Goal: Task Accomplishment & Management: Manage account settings

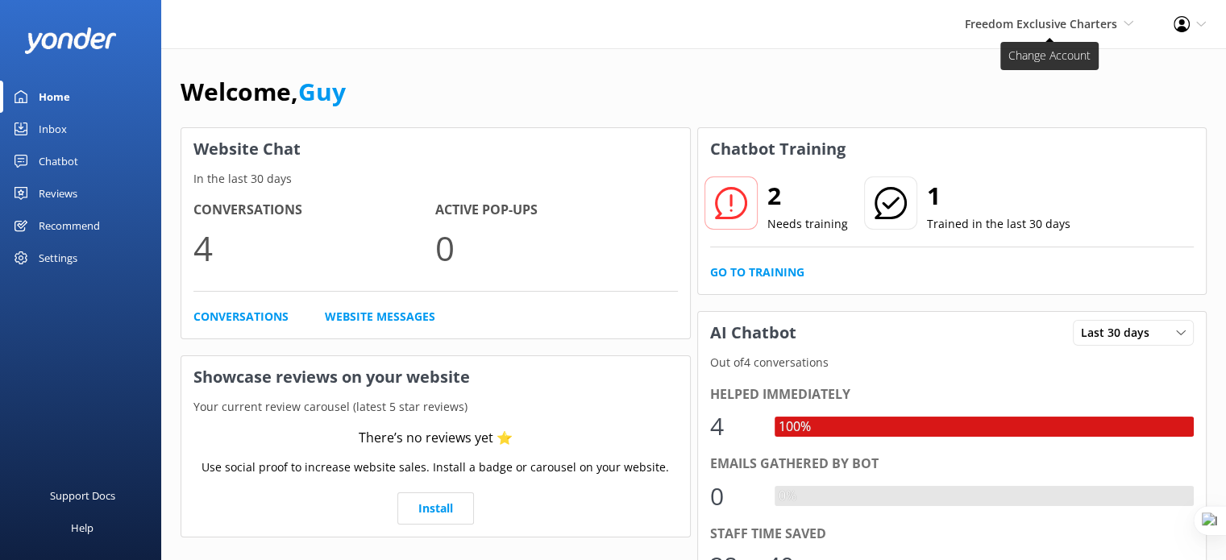
click at [1102, 20] on span "Freedom Exclusive Charters" at bounding box center [1041, 23] width 152 height 15
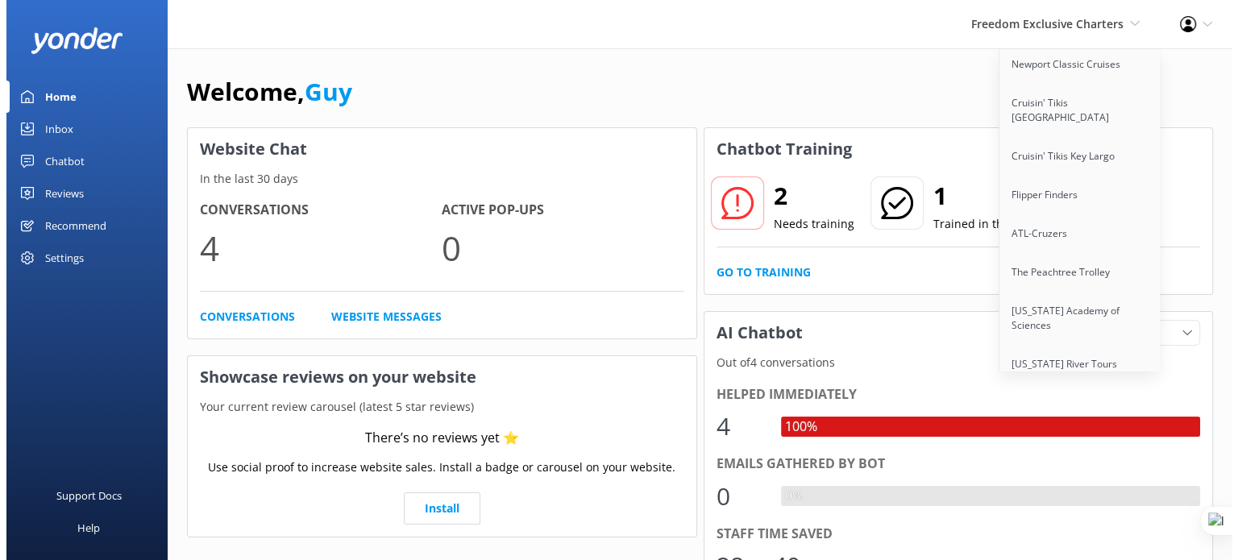
scroll to position [13165, 0]
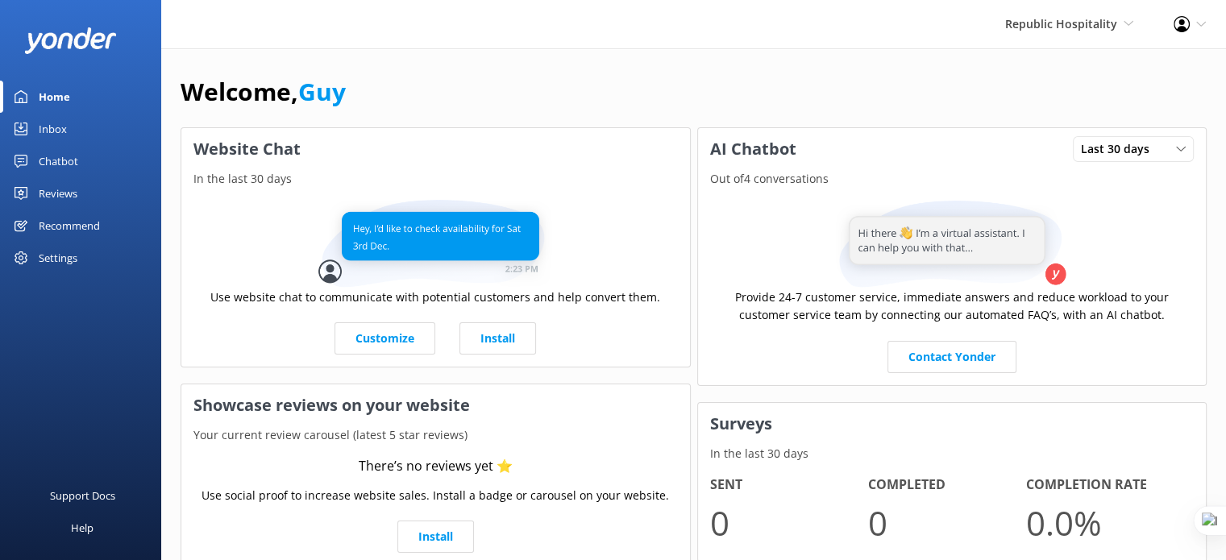
click at [50, 266] on div "Settings" at bounding box center [58, 258] width 39 height 32
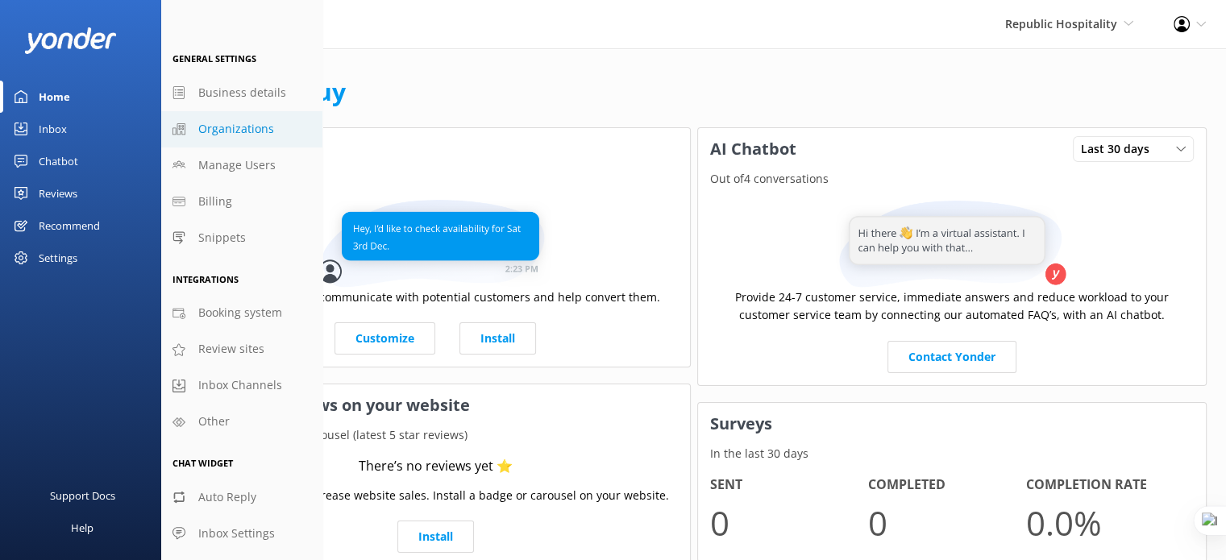
click at [235, 120] on span "Organizations" at bounding box center [236, 129] width 76 height 18
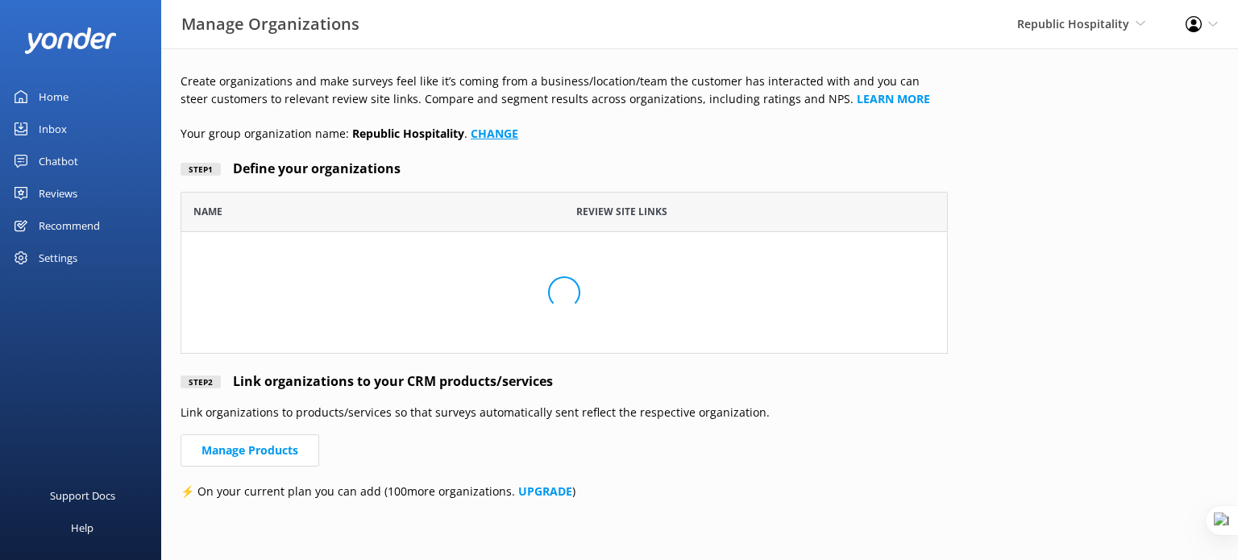
scroll to position [149, 754]
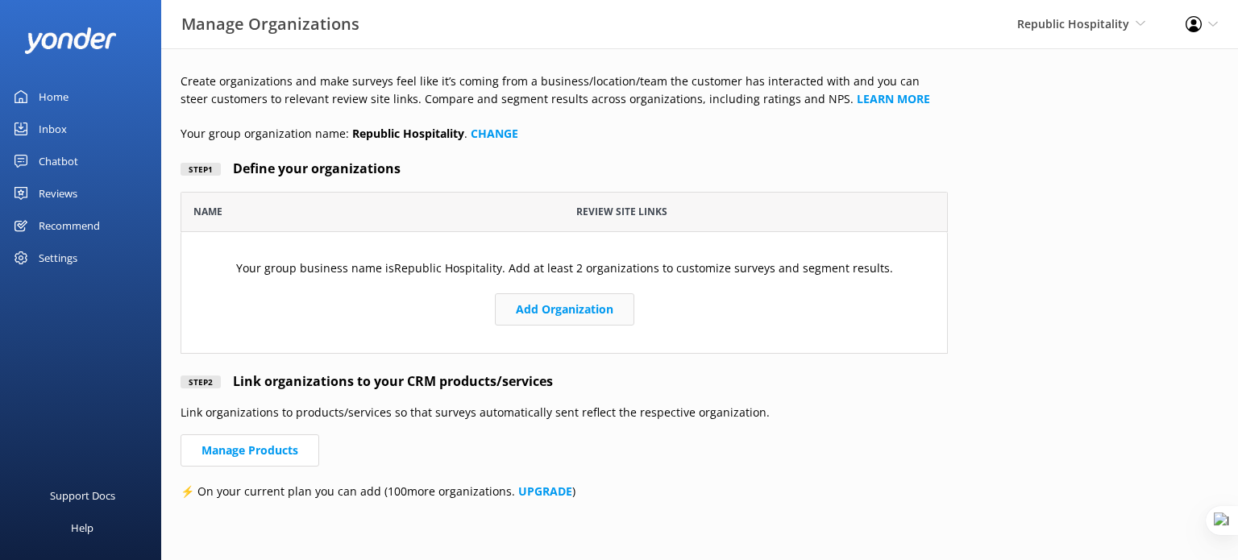
click at [594, 309] on button "Add Organization" at bounding box center [564, 309] width 139 height 32
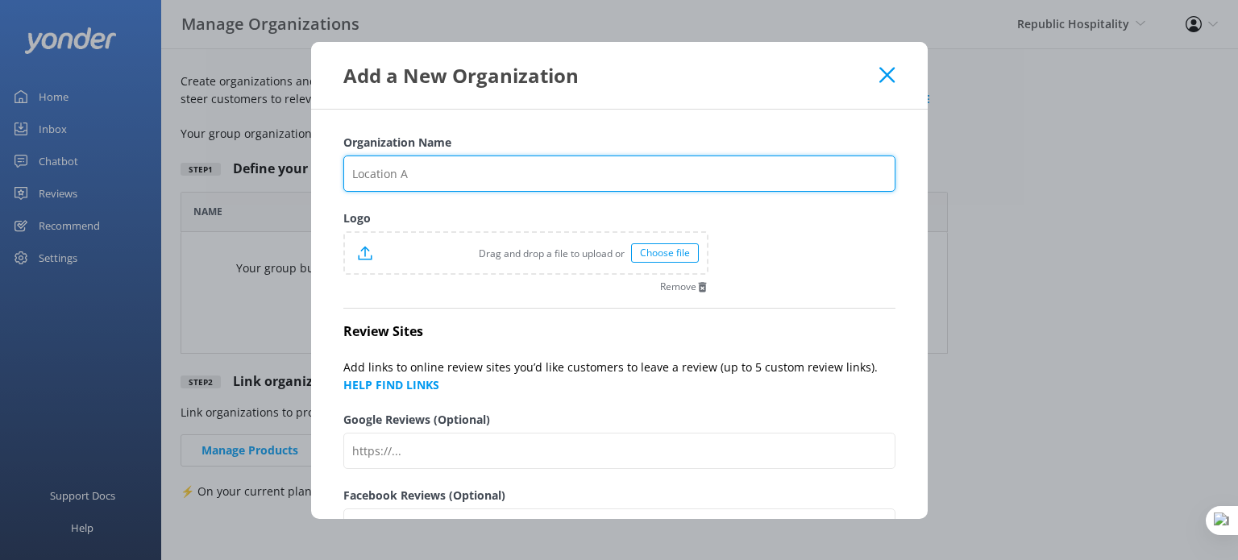
click at [417, 173] on input "Organization Name" at bounding box center [619, 174] width 552 height 36
paste input "Winnies"
type input "Winnies"
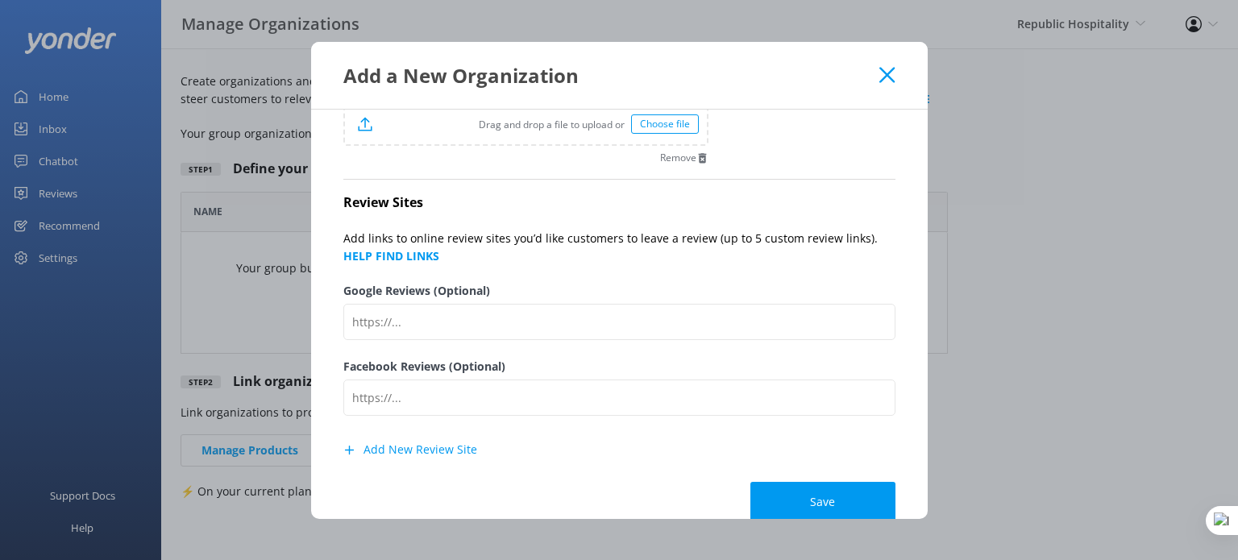
scroll to position [158, 0]
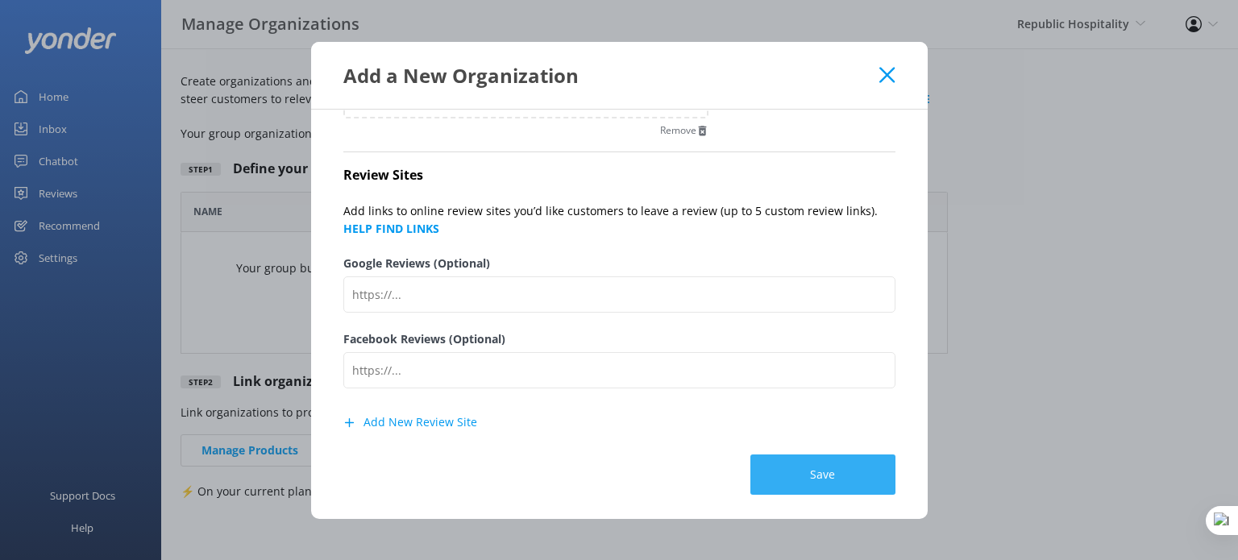
click at [816, 480] on button "Save" at bounding box center [822, 475] width 145 height 40
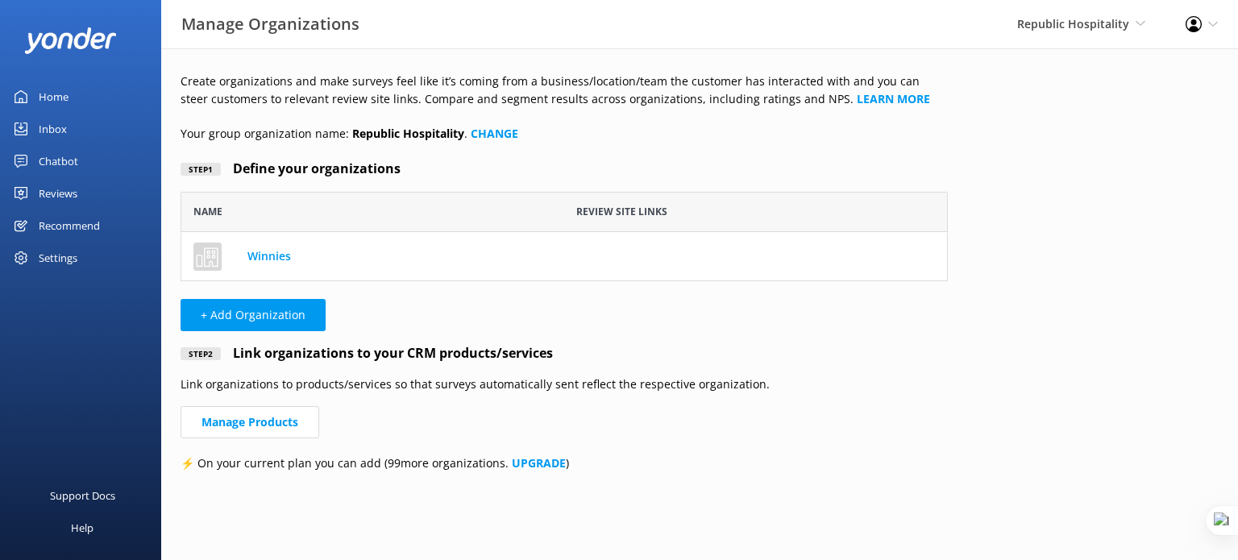
scroll to position [13, 13]
click at [259, 301] on button "+ Add Organization" at bounding box center [253, 315] width 145 height 32
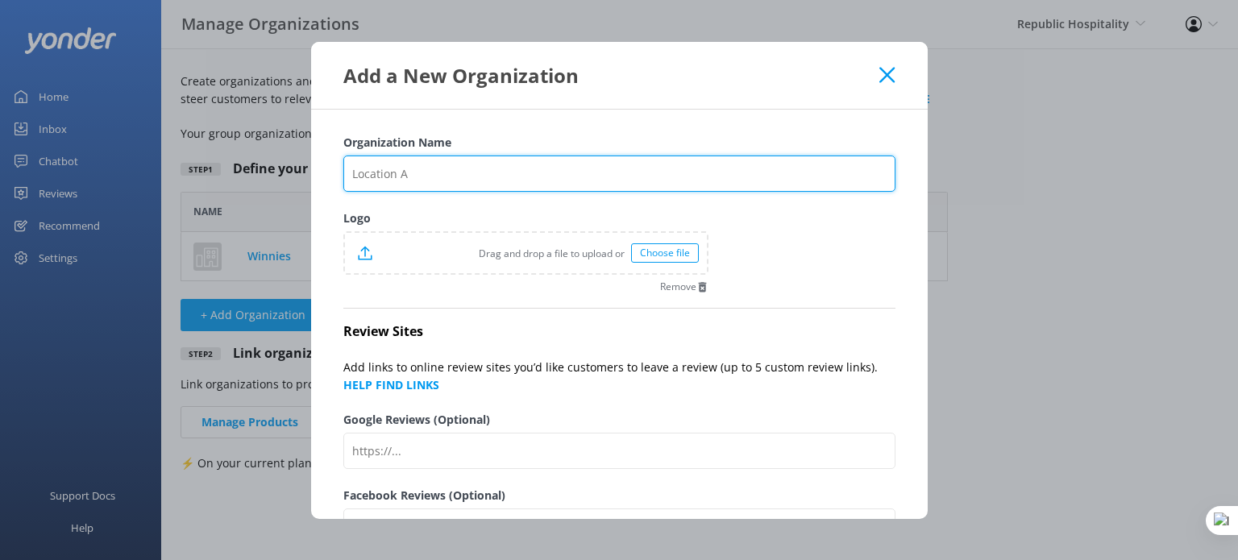
click at [442, 165] on input "Organization Name" at bounding box center [619, 174] width 552 height 36
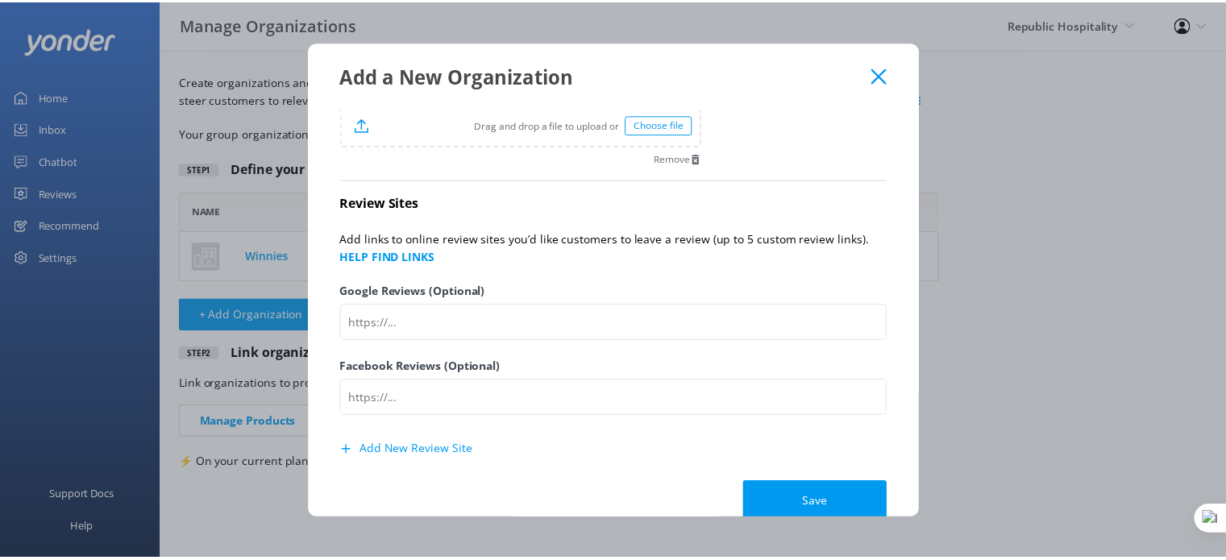
scroll to position [158, 0]
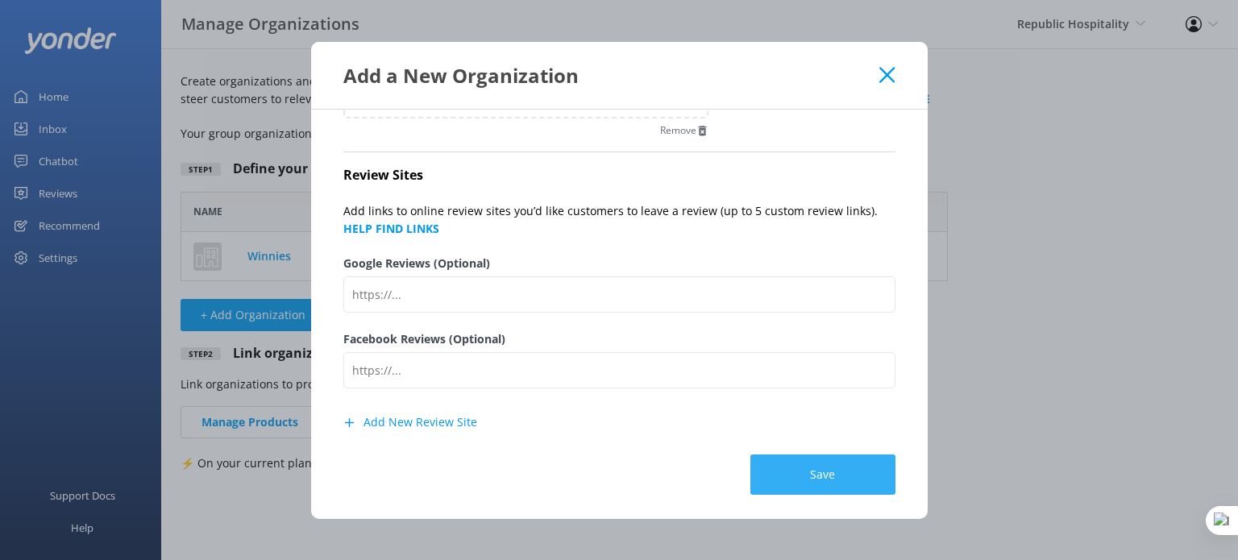
type input "Soda"
click at [807, 470] on button "Save" at bounding box center [822, 475] width 145 height 40
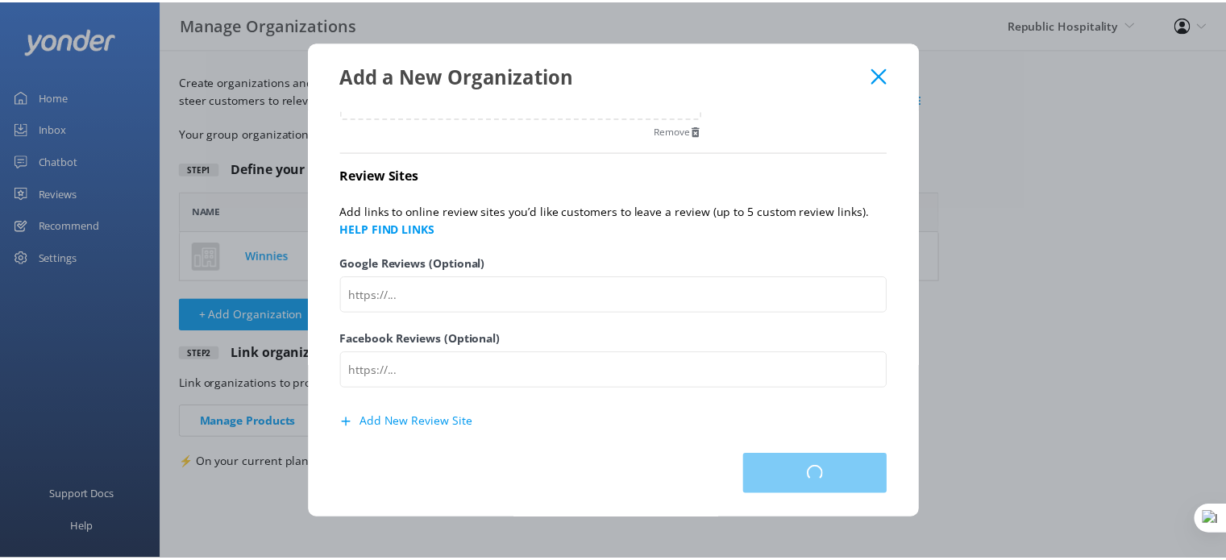
scroll to position [125, 754]
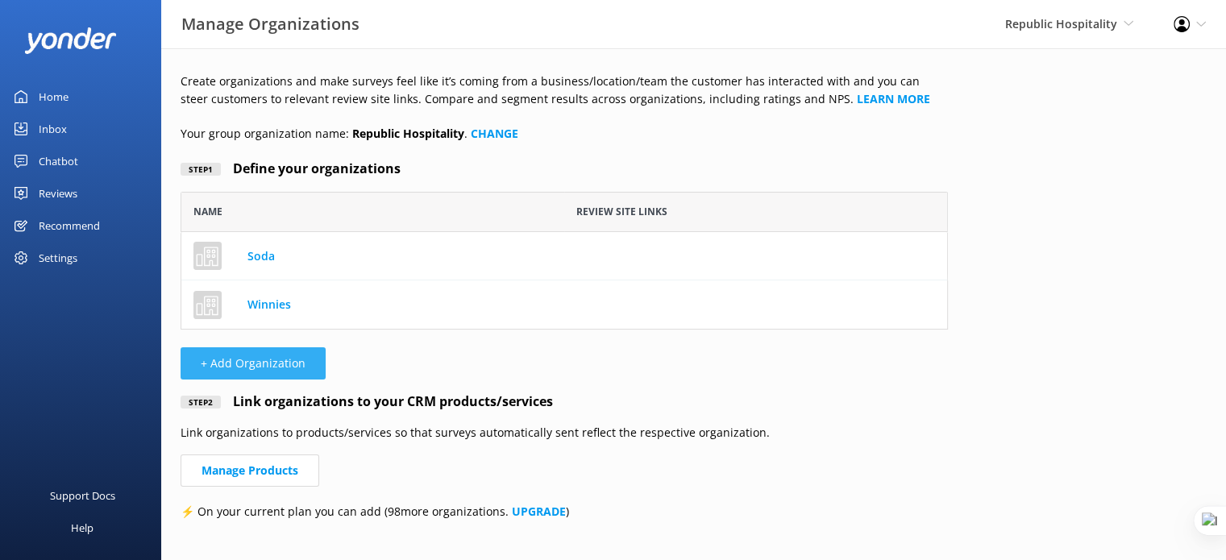
click at [280, 367] on button "+ Add Organization" at bounding box center [253, 363] width 145 height 32
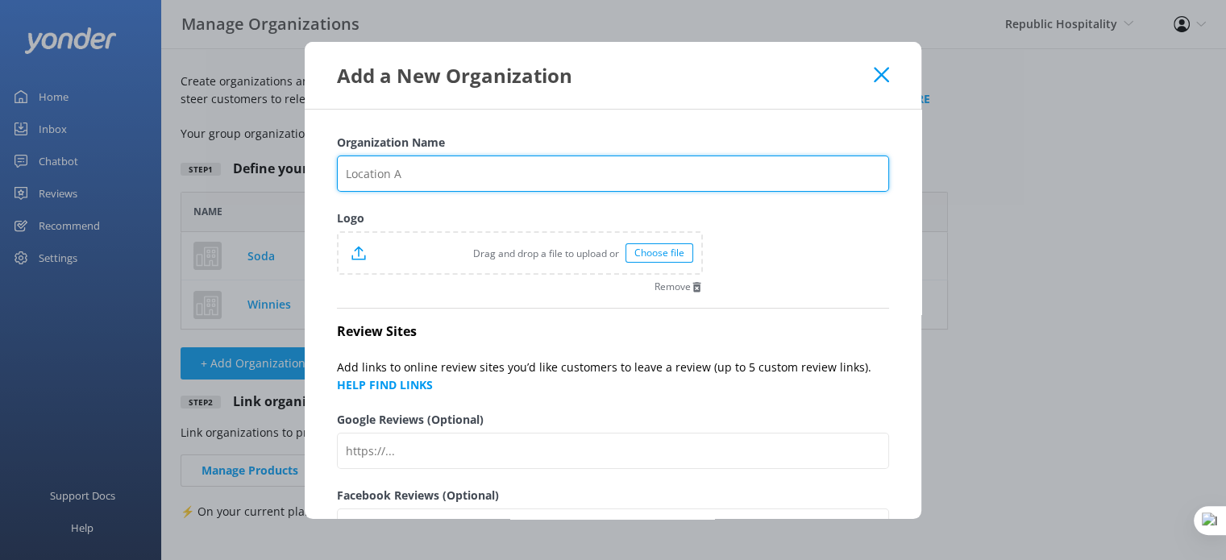
click at [428, 162] on input "Organization Name" at bounding box center [613, 174] width 552 height 36
paste input "Habana Rum Bar"
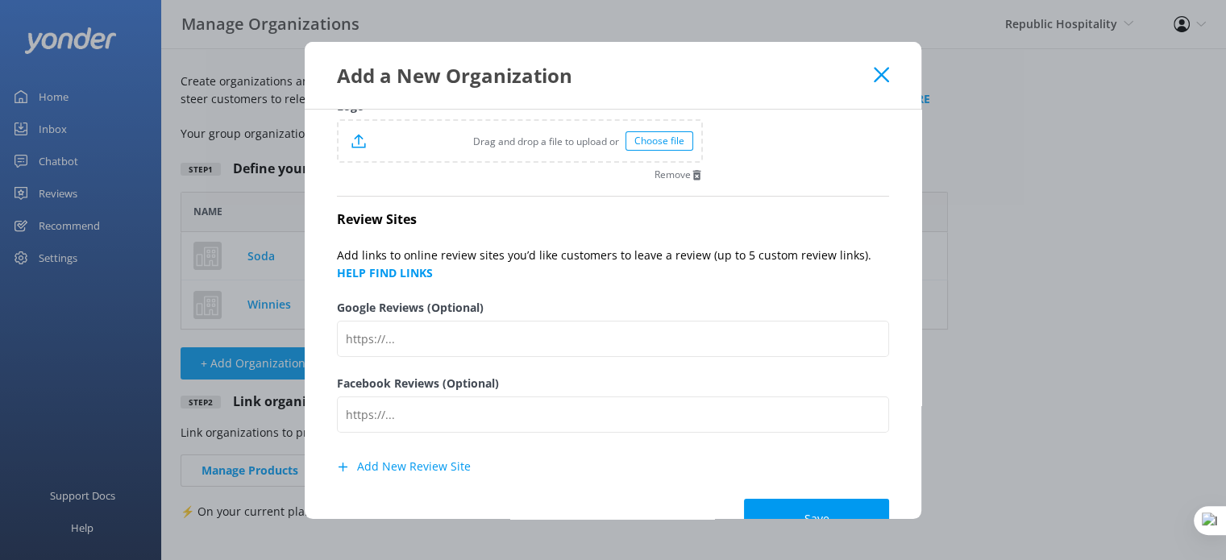
scroll to position [158, 0]
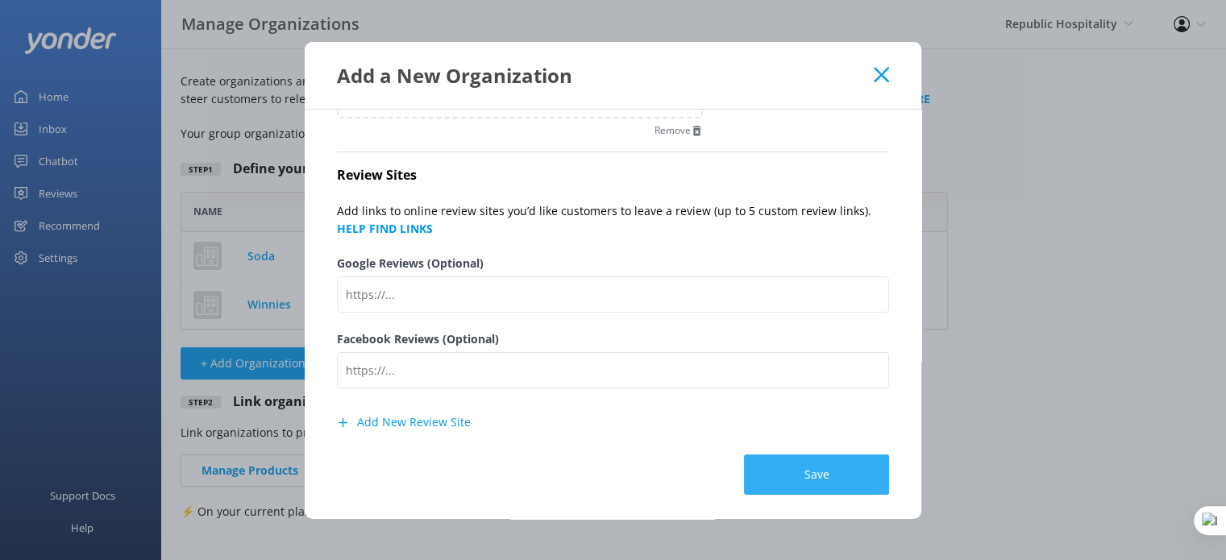
type input "Habana Rum Bar"
click at [796, 480] on button "Save" at bounding box center [816, 475] width 145 height 40
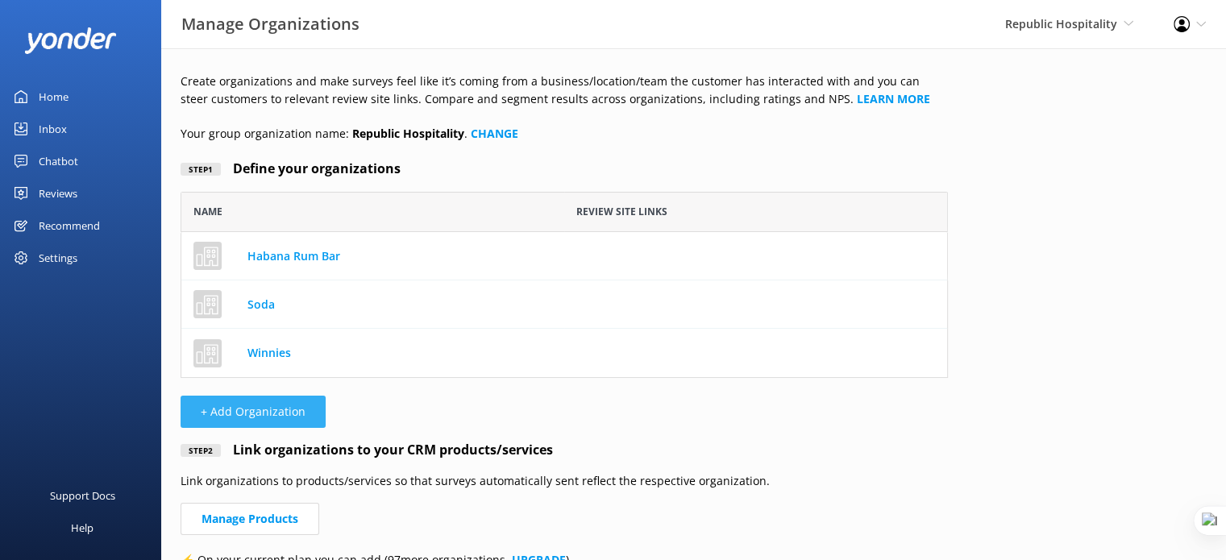
click at [231, 414] on button "+ Add Organization" at bounding box center [253, 412] width 145 height 32
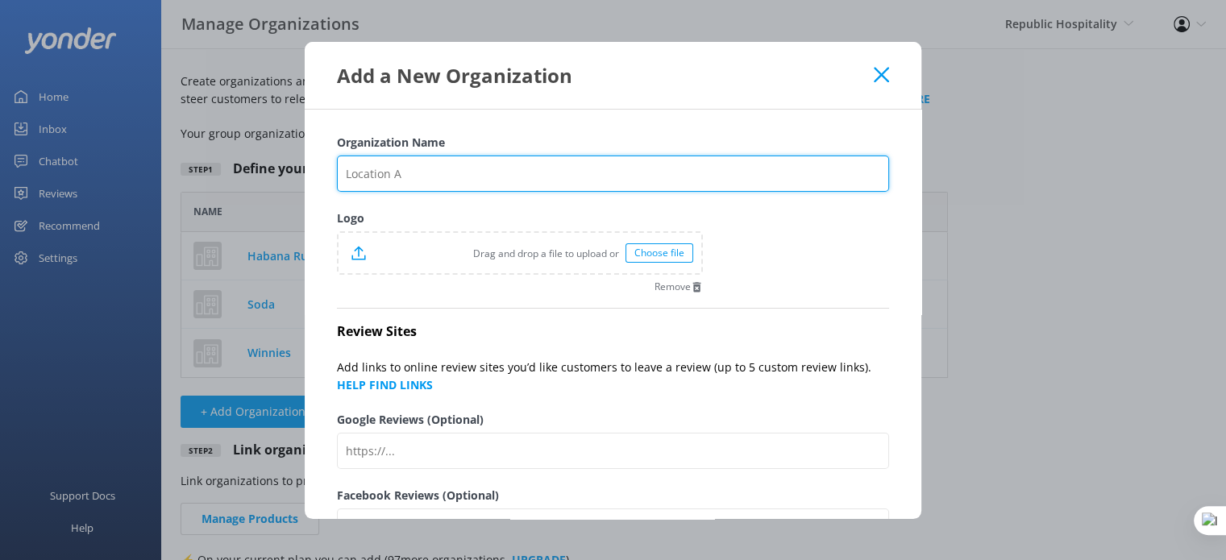
click at [496, 178] on input "Organization Name" at bounding box center [613, 174] width 552 height 36
paste input "The Ballarat"
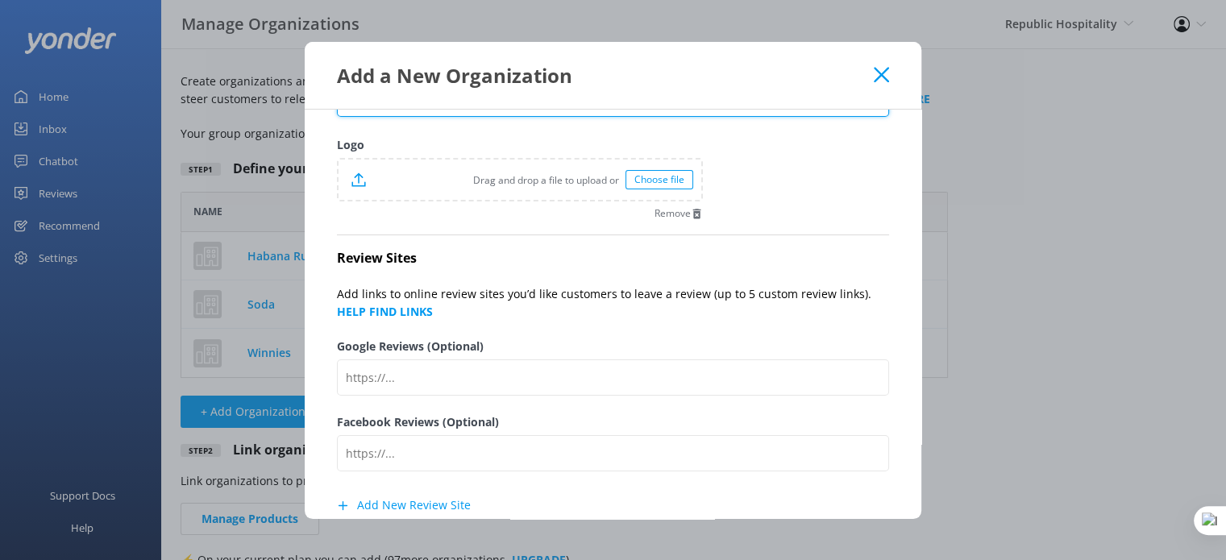
scroll to position [158, 0]
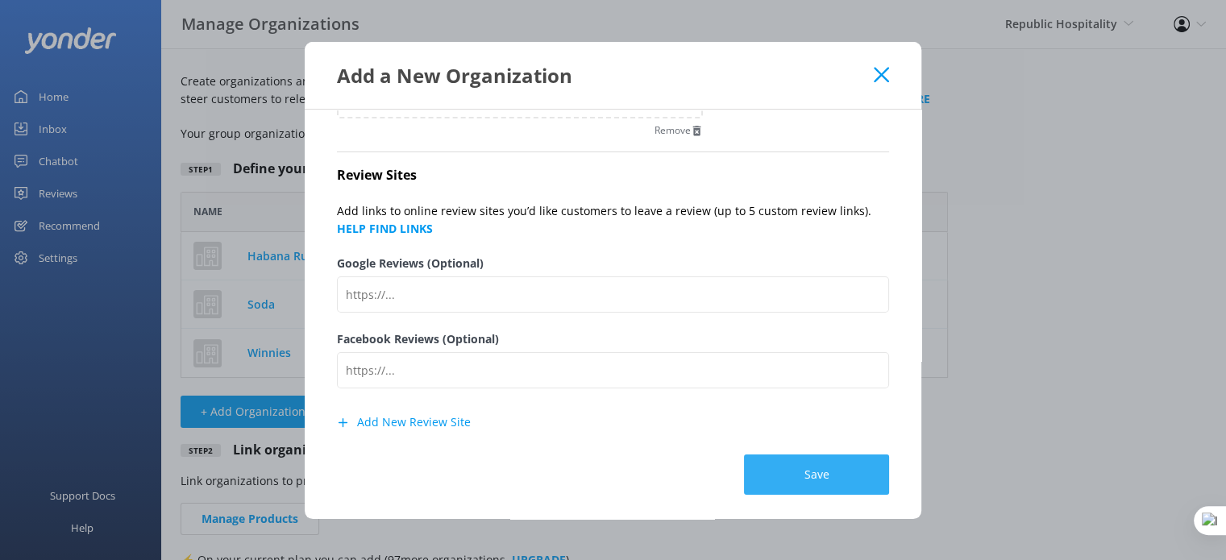
type input "The Ballarat"
click at [821, 480] on button "Save" at bounding box center [816, 475] width 145 height 40
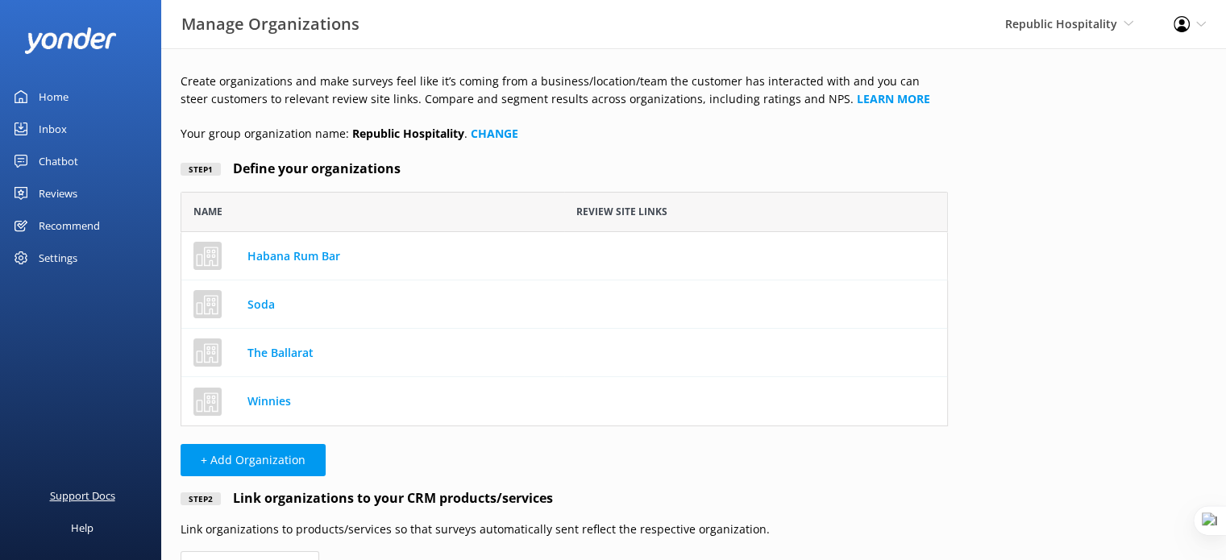
scroll to position [222, 754]
click at [249, 452] on button "+ Add Organization" at bounding box center [253, 460] width 145 height 32
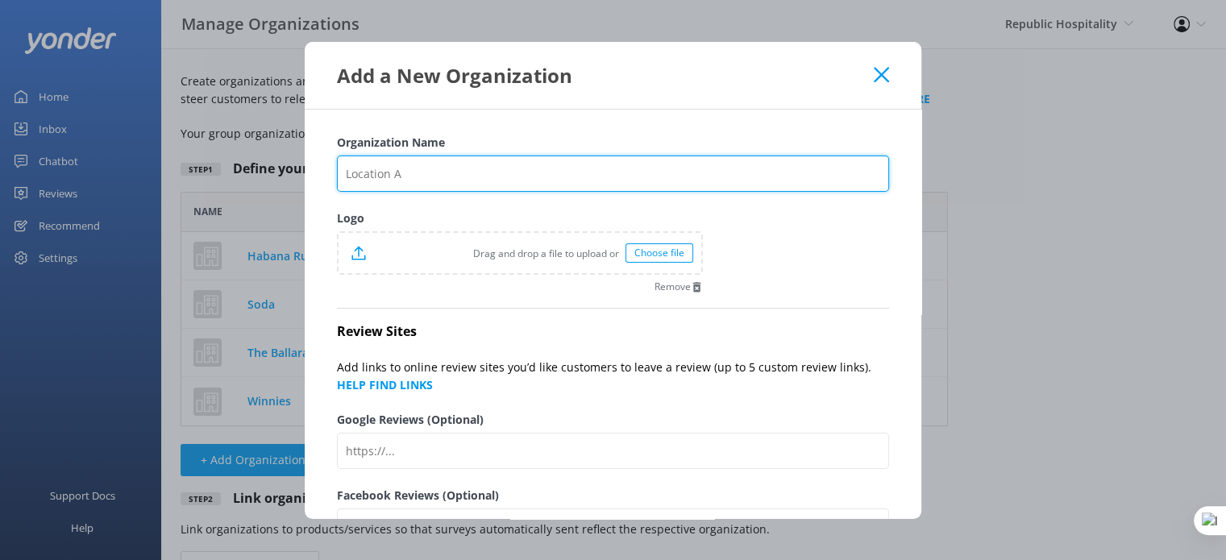
click at [427, 168] on input "Organization Name" at bounding box center [613, 174] width 552 height 36
paste input "Below Zero Ice Bar"
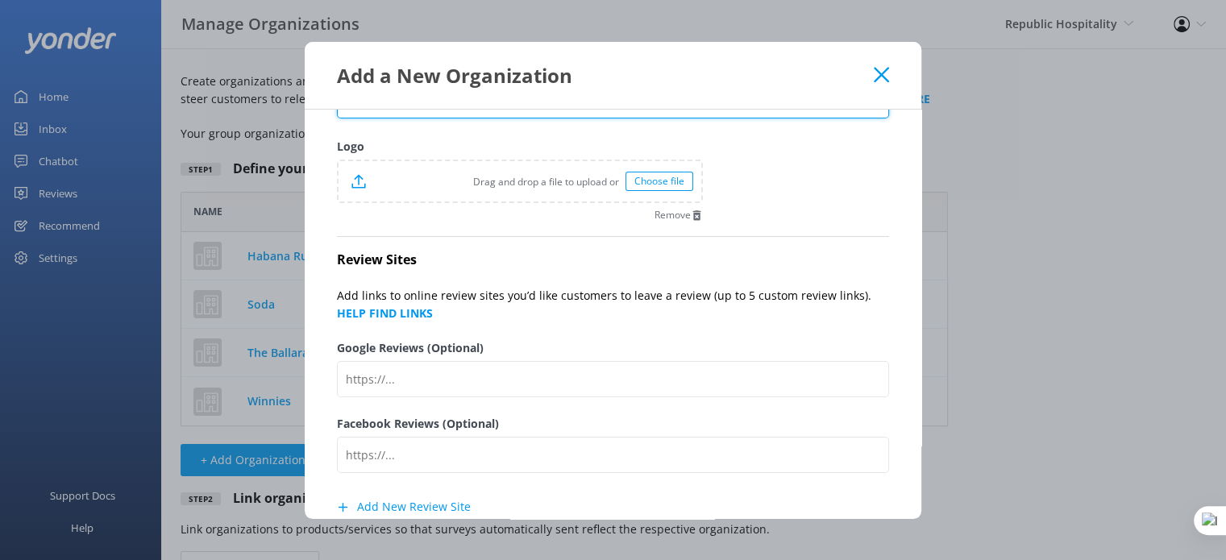
scroll to position [158, 0]
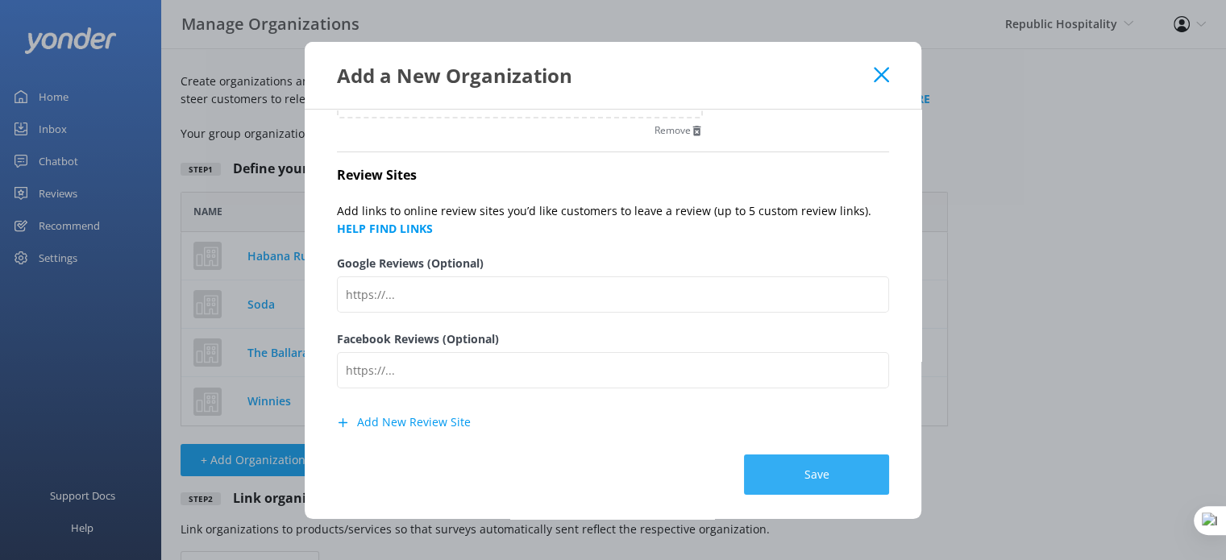
type input "Below Zero Ice Bar"
click at [783, 470] on button "Save" at bounding box center [816, 475] width 145 height 40
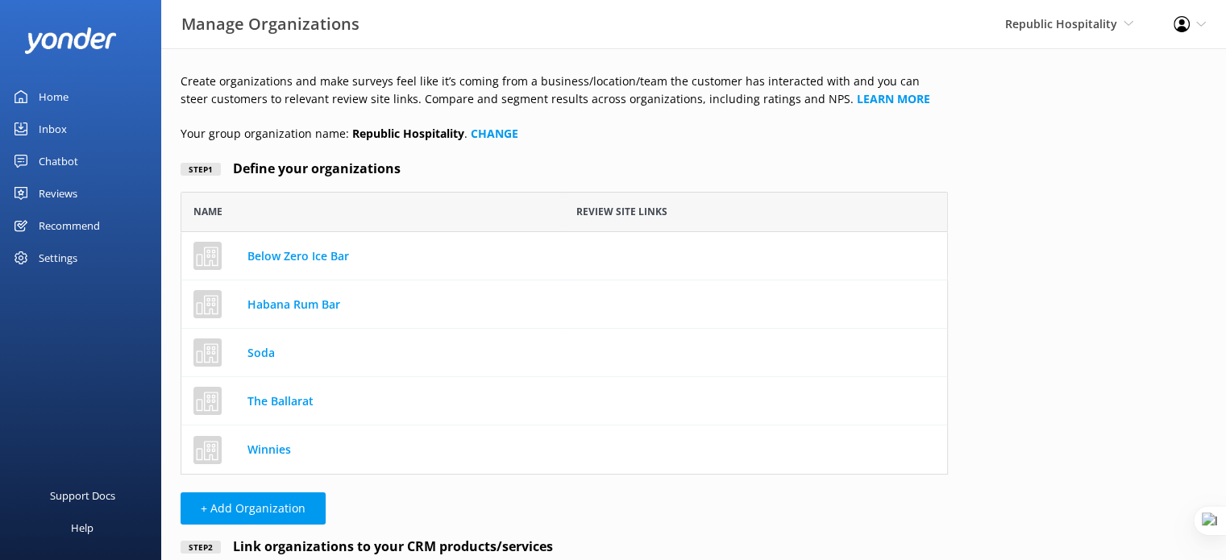
scroll to position [270, 754]
click at [269, 509] on button "+ Add Organization" at bounding box center [253, 508] width 145 height 32
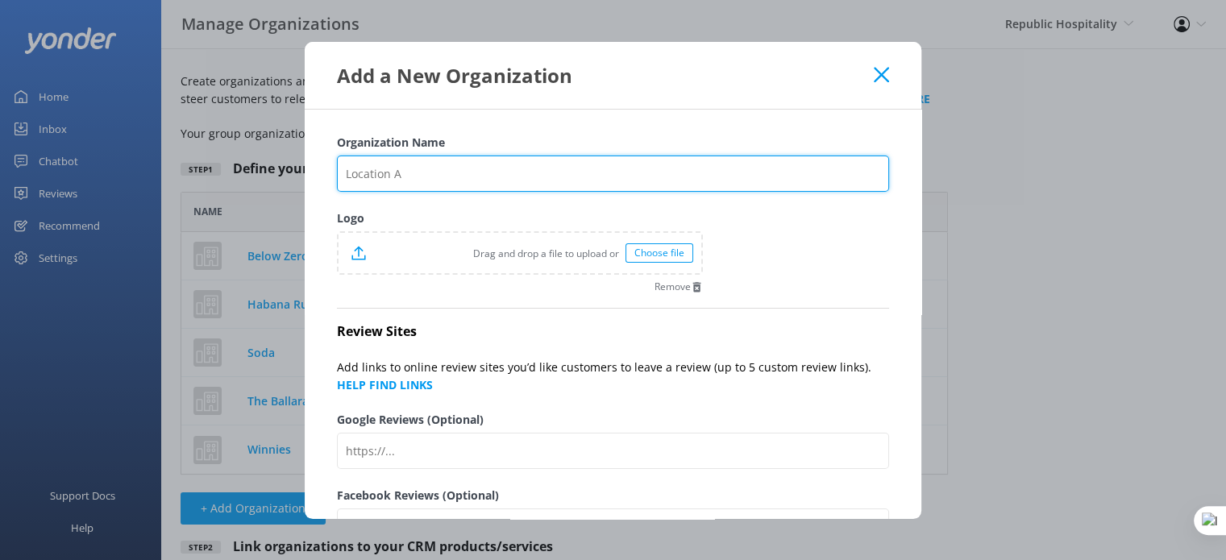
click at [421, 165] on input "Organization Name" at bounding box center [613, 174] width 552 height 36
paste input "Birdy"
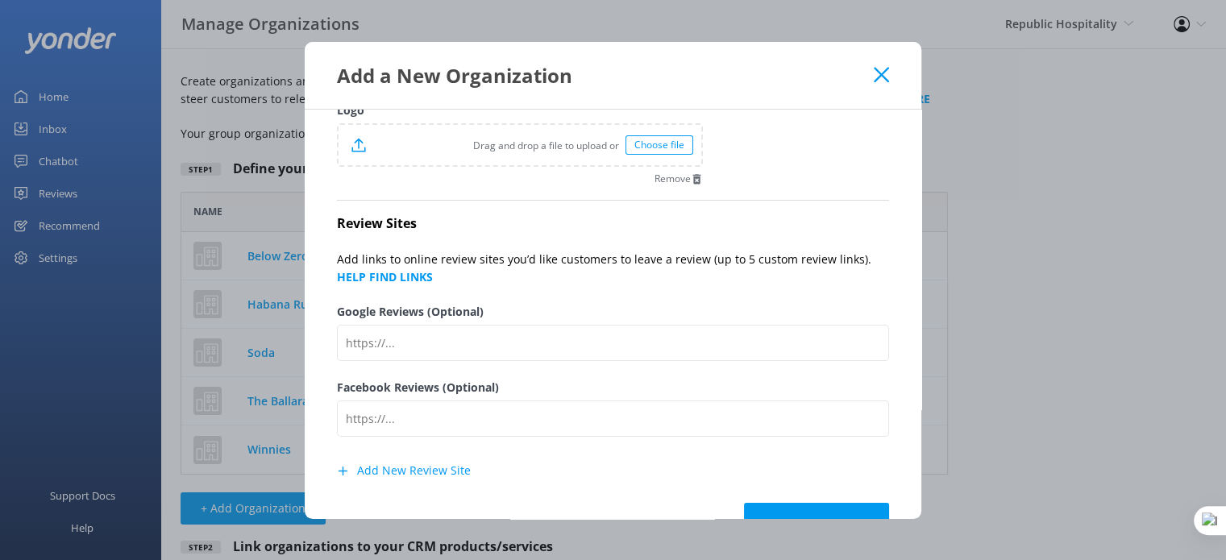
scroll to position [158, 0]
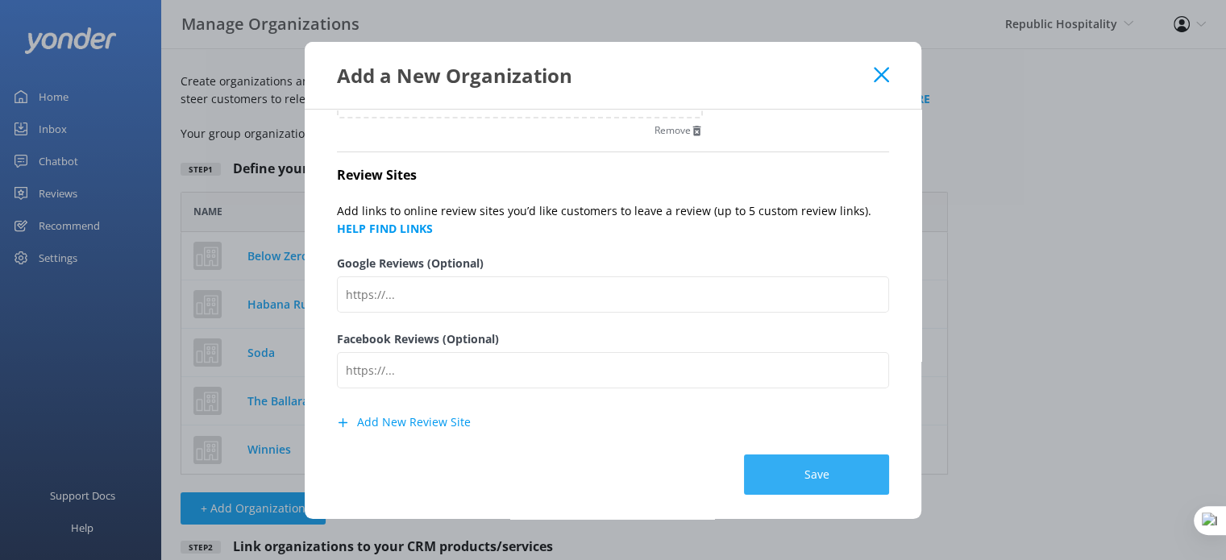
type input "Birdy"
click at [839, 473] on button "Save" at bounding box center [816, 475] width 145 height 40
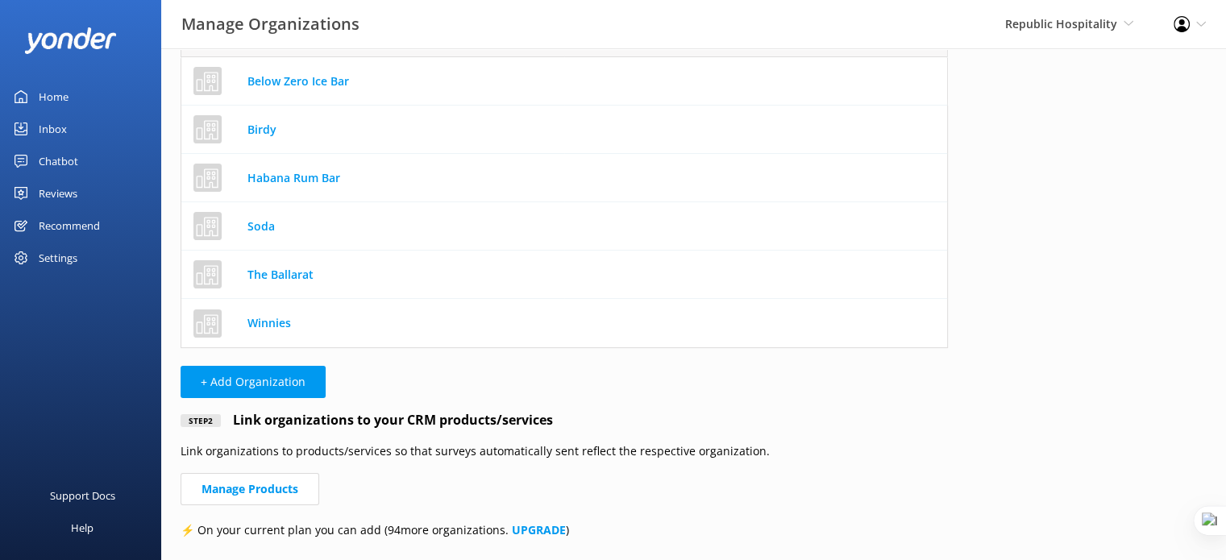
scroll to position [202, 0]
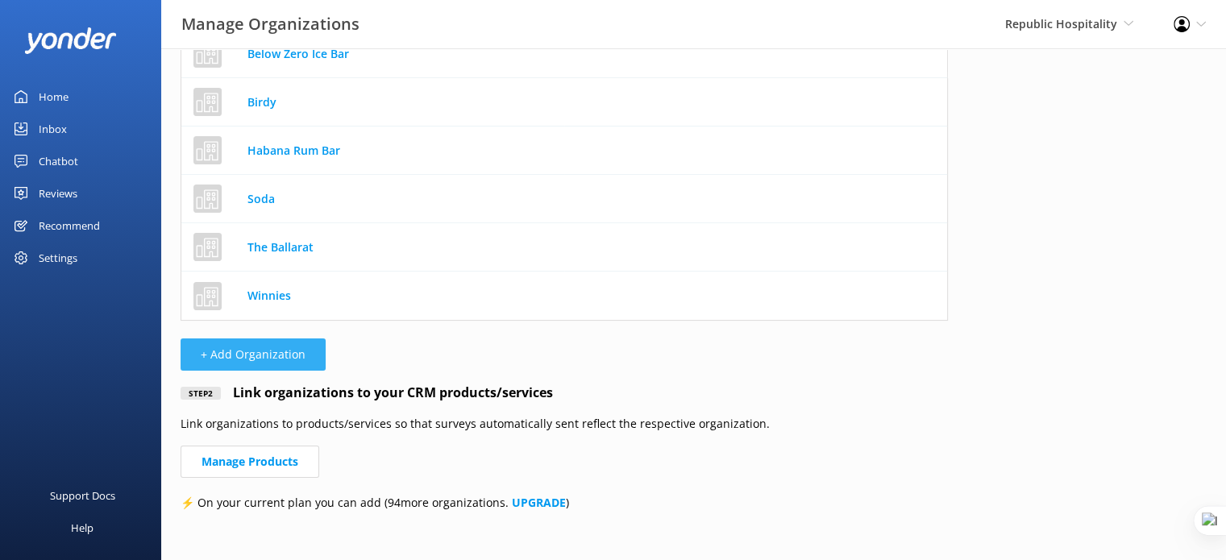
click at [255, 338] on button "+ Add Organization" at bounding box center [253, 354] width 145 height 32
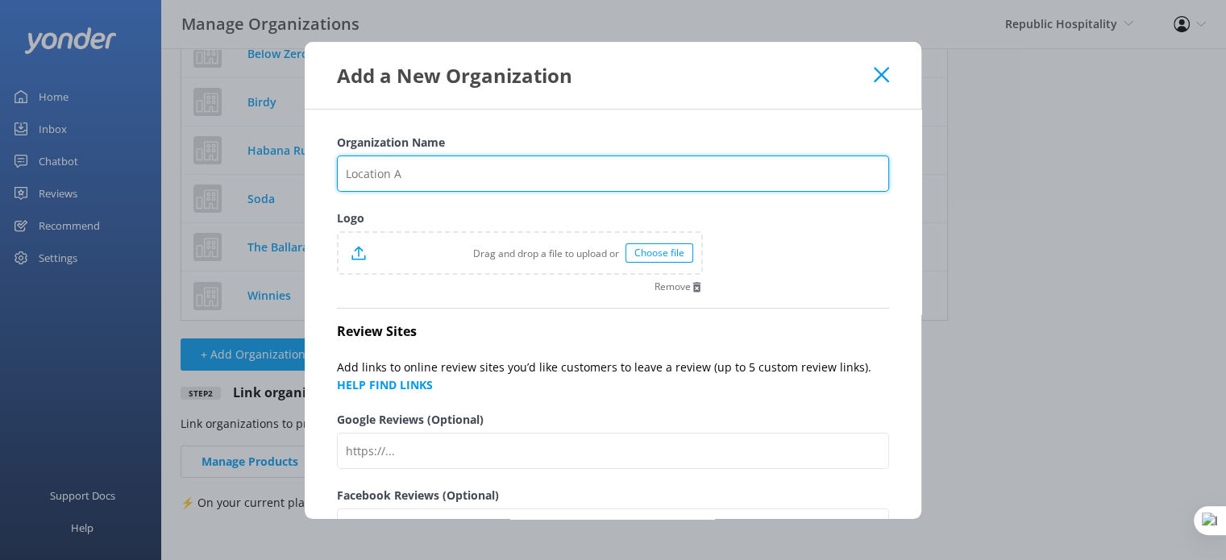
click at [435, 167] on input "Organization Name" at bounding box center [613, 174] width 552 height 36
paste input "Frankton Arm Tavern"
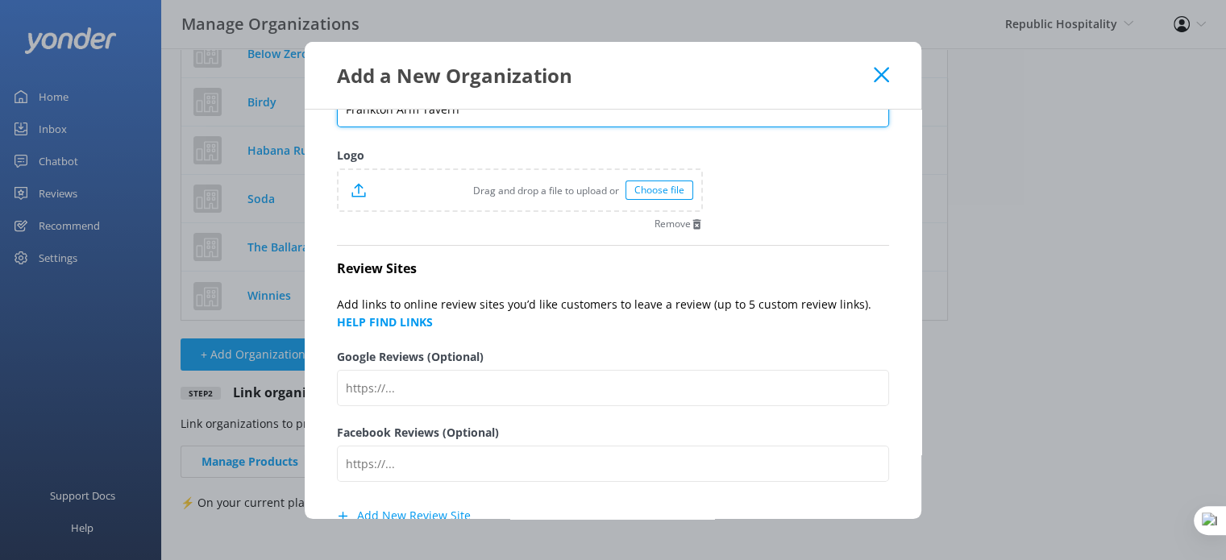
scroll to position [158, 0]
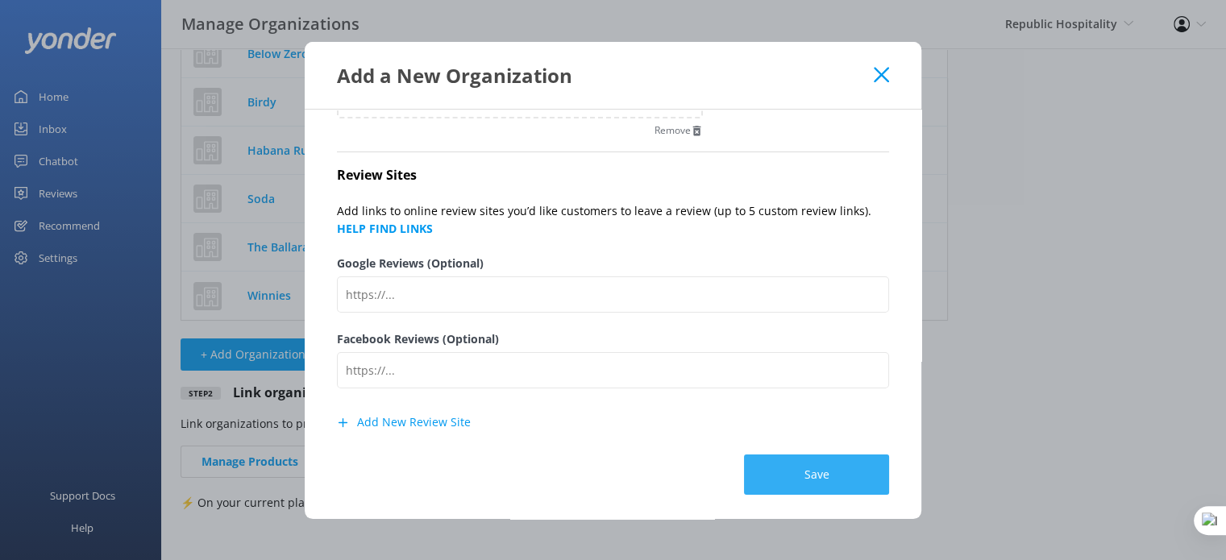
type input "Frankton Arm Tavern"
click at [805, 470] on button "Save" at bounding box center [816, 475] width 145 height 40
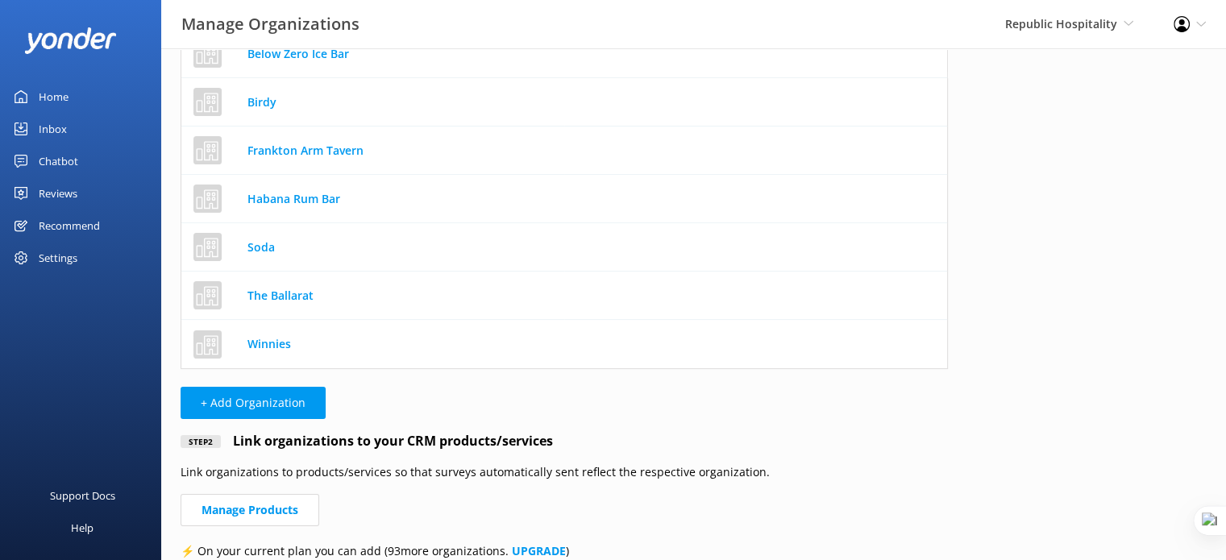
scroll to position [367, 754]
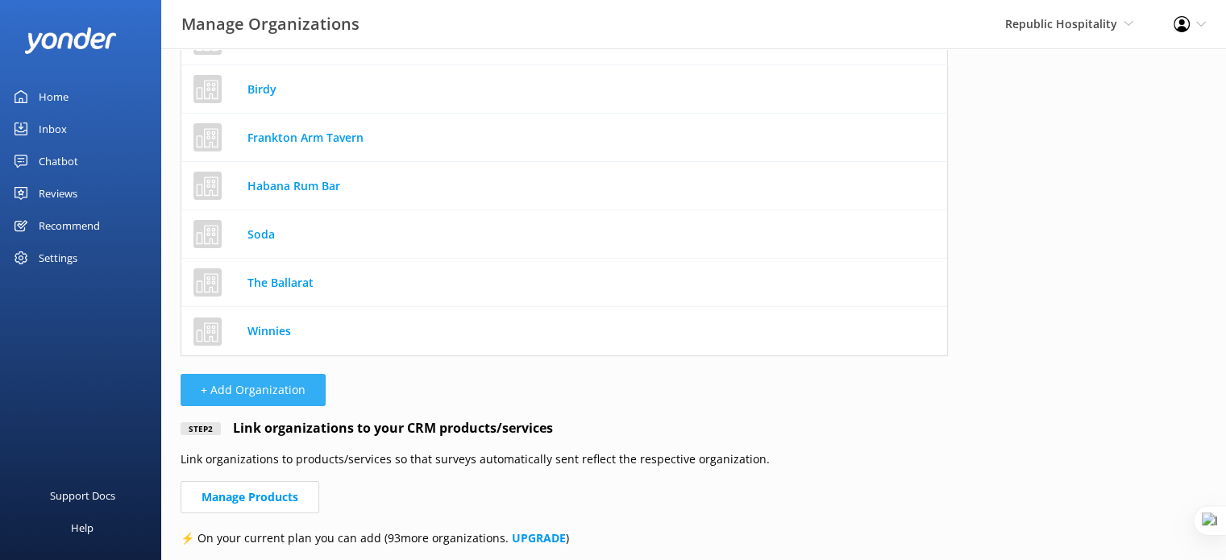
click at [274, 395] on button "+ Add Organization" at bounding box center [253, 390] width 145 height 32
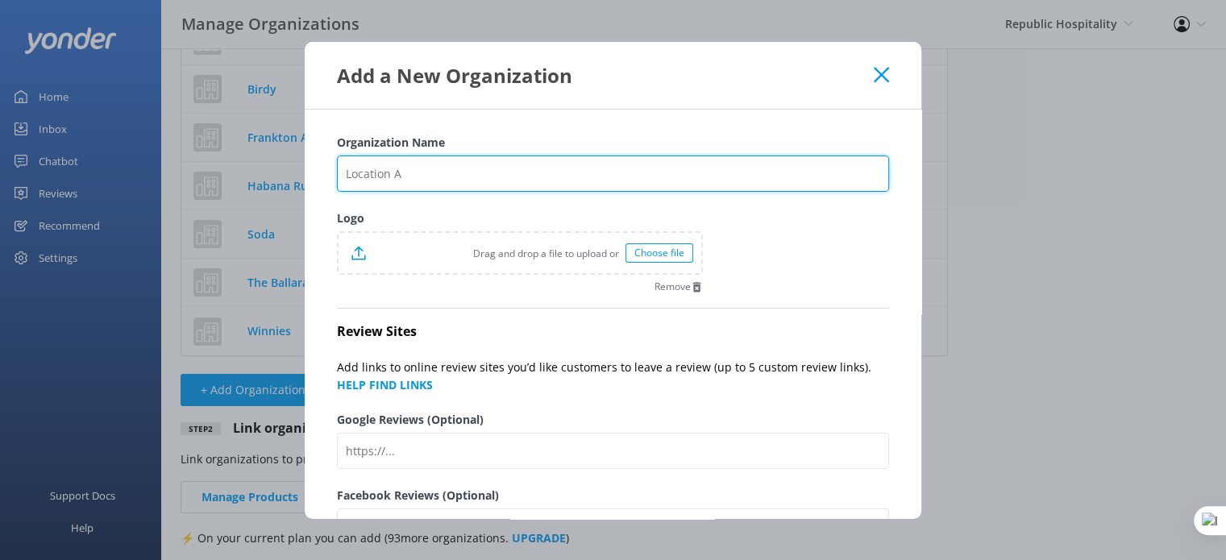
click at [459, 170] on input "Organization Name" at bounding box center [613, 174] width 552 height 36
paste input "Zephyr"
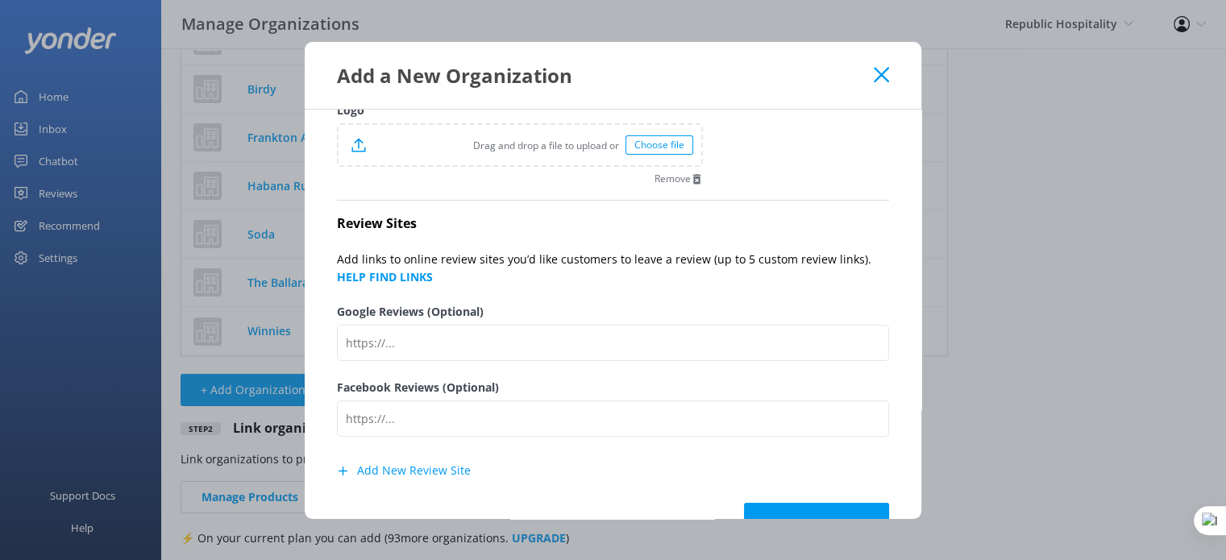
scroll to position [158, 0]
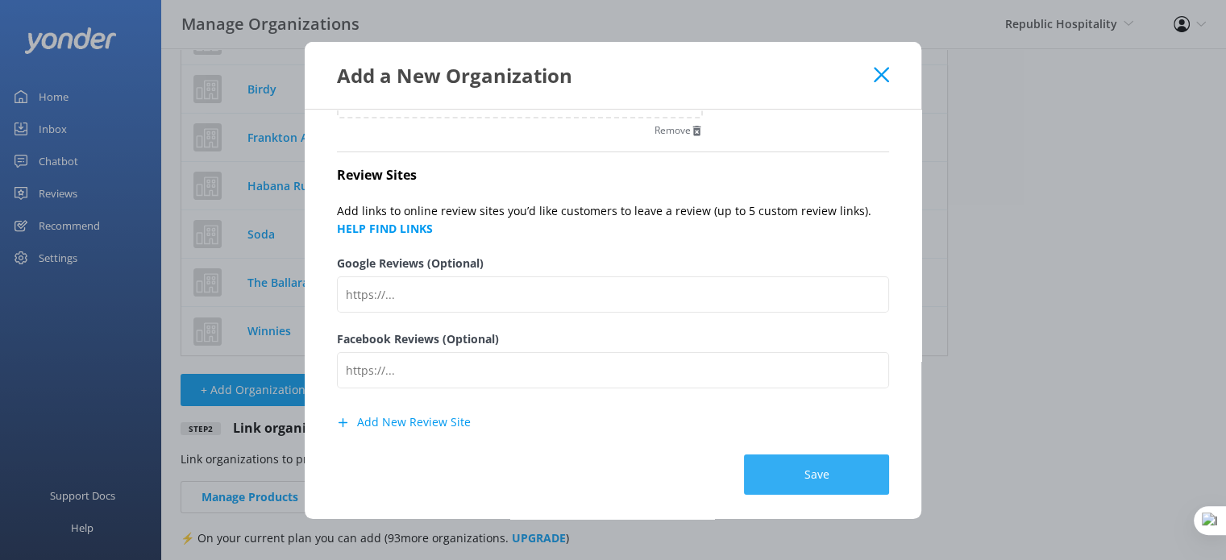
type input "Zephyr"
click at [812, 473] on button "Save" at bounding box center [816, 475] width 145 height 40
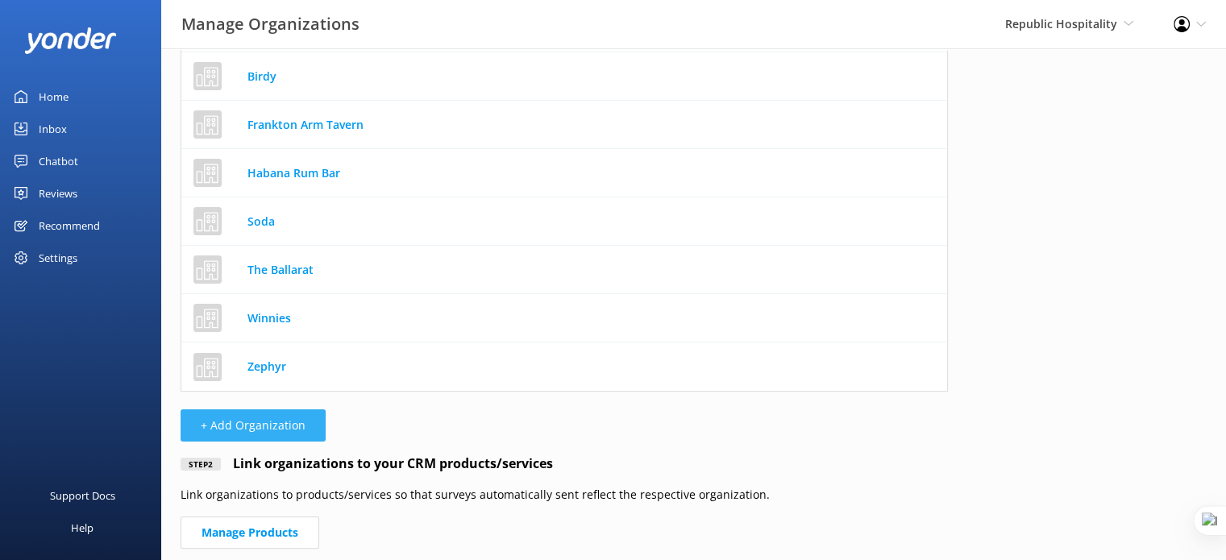
click at [261, 435] on button "+ Add Organization" at bounding box center [253, 425] width 145 height 32
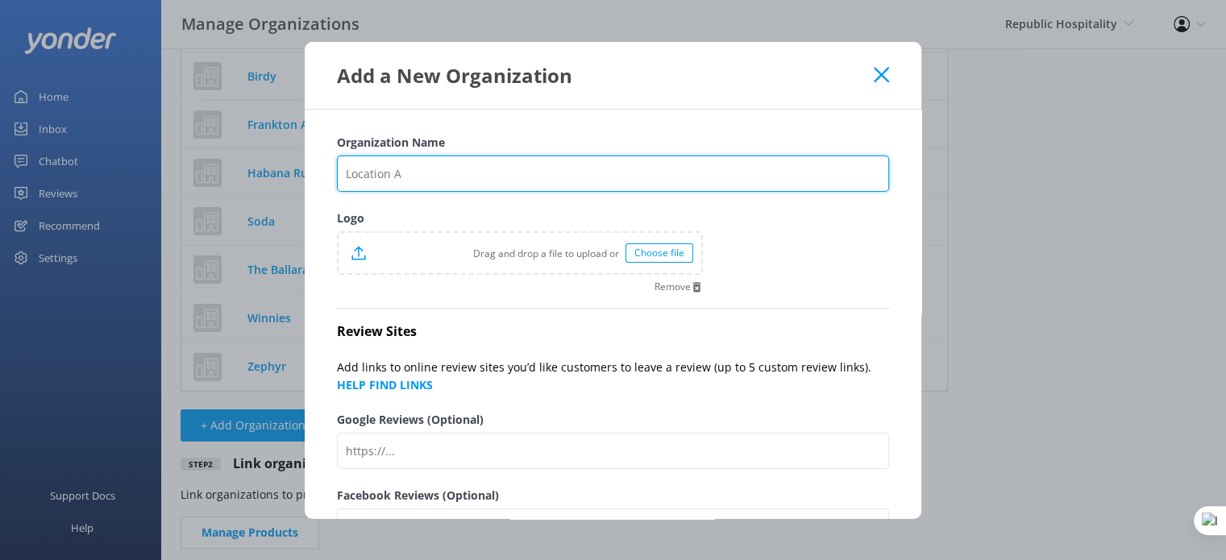
click at [427, 177] on input "Organization Name" at bounding box center [613, 174] width 552 height 36
paste input "The Sundeck"
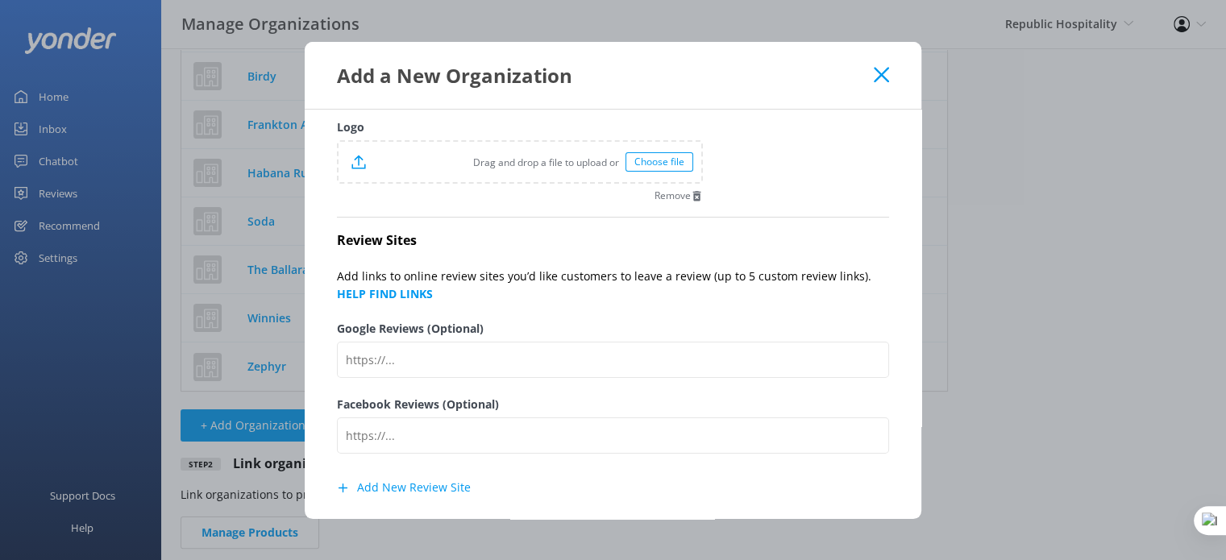
scroll to position [158, 0]
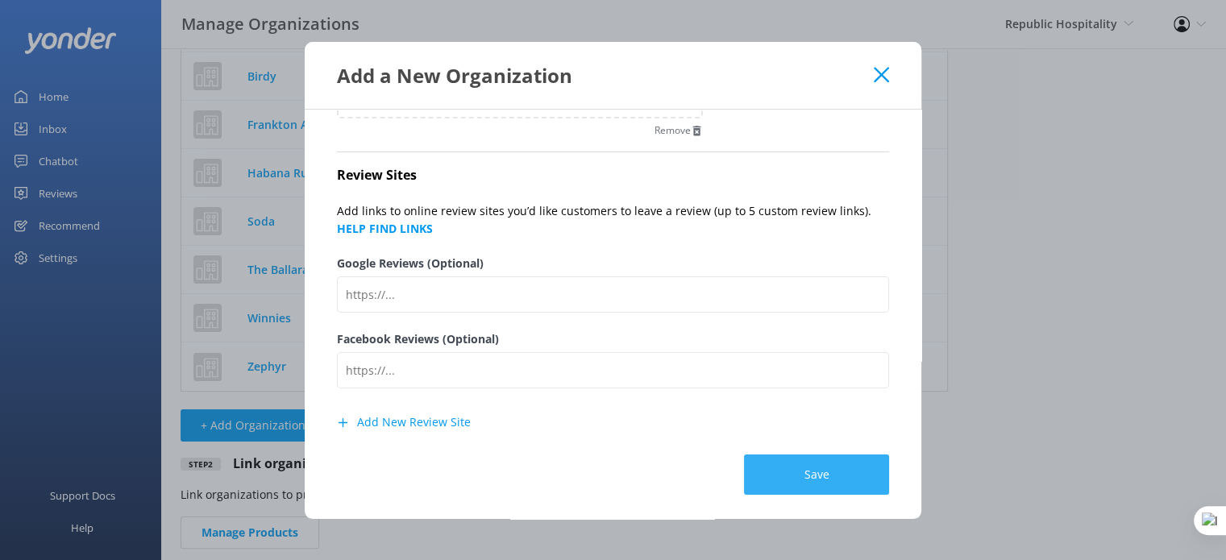
type input "The Sundeck"
click at [828, 467] on button "Save" at bounding box center [816, 475] width 145 height 40
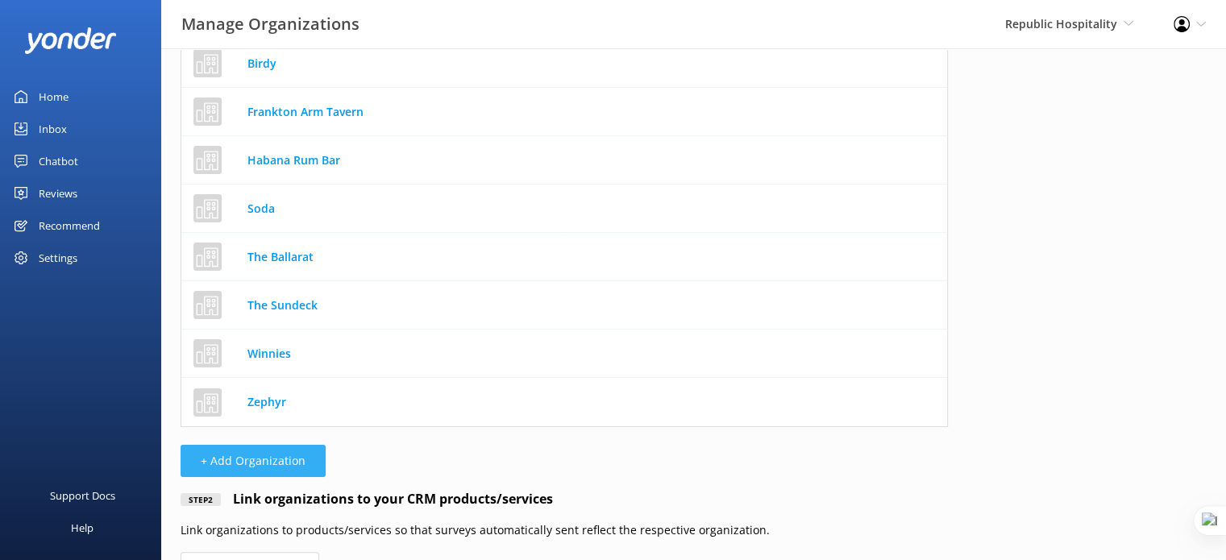
click at [269, 463] on button "+ Add Organization" at bounding box center [253, 461] width 145 height 32
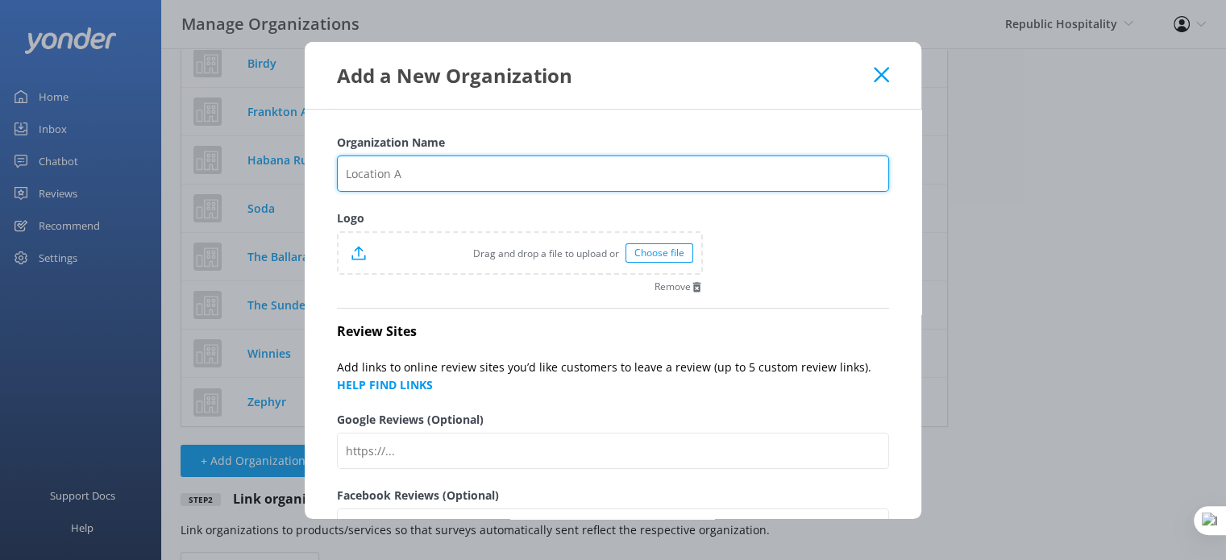
click at [405, 174] on input "Organization Name" at bounding box center [613, 174] width 552 height 36
paste input "Tommy's"
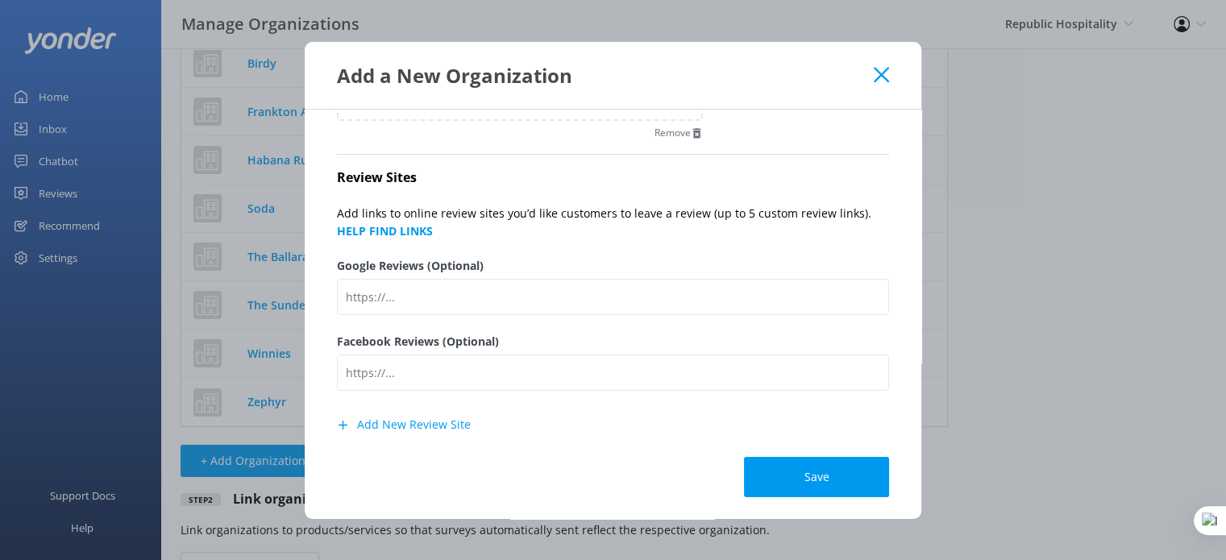
scroll to position [158, 0]
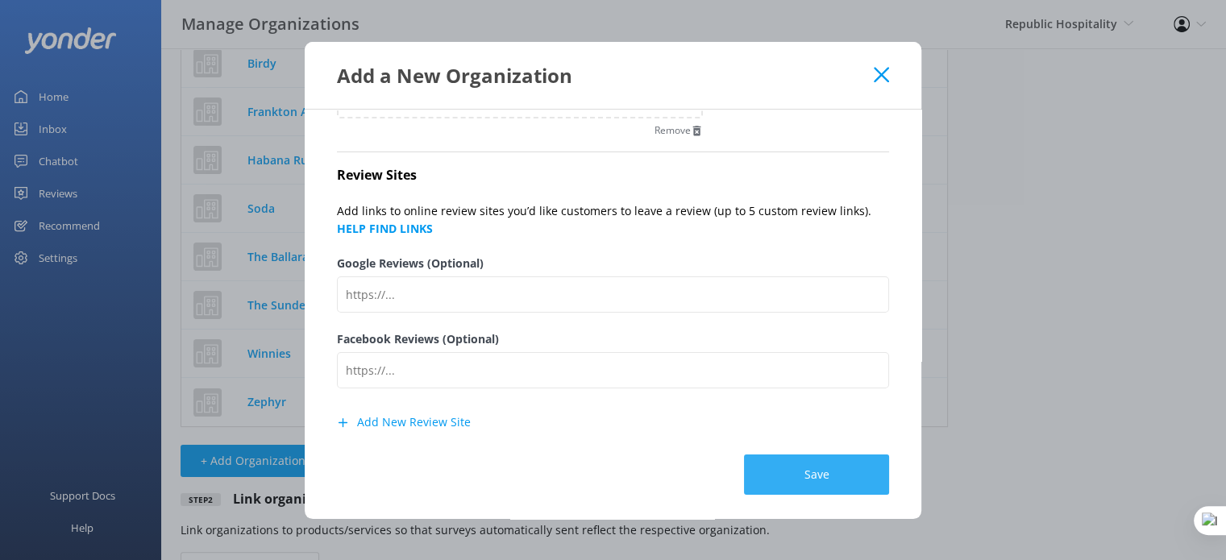
type input "Tommy's"
click at [770, 463] on button "Save" at bounding box center [816, 475] width 145 height 40
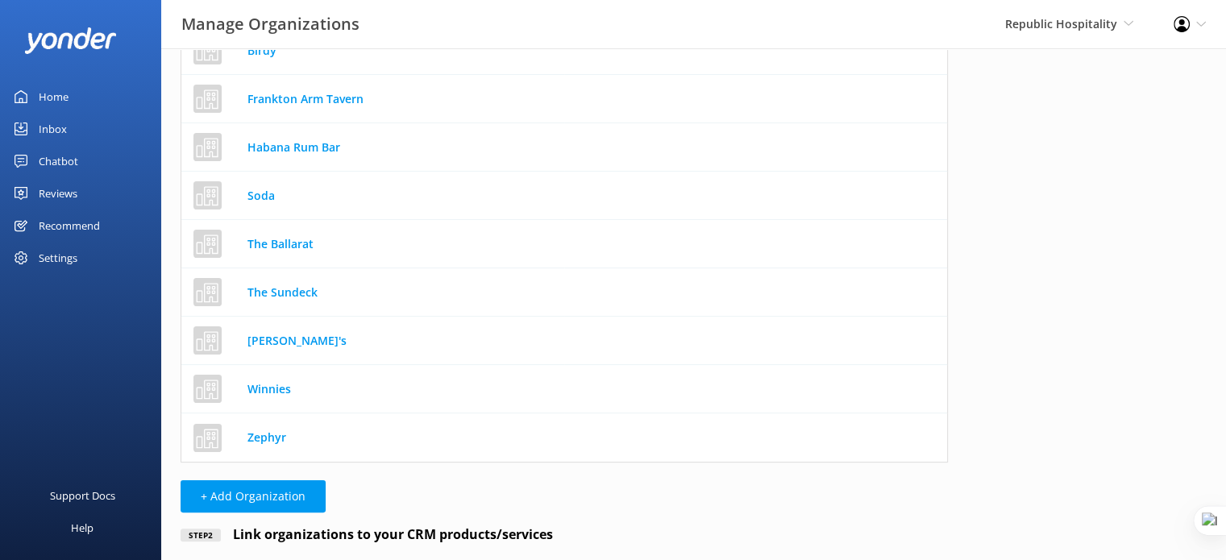
scroll to position [512, 754]
click at [261, 499] on button "+ Add Organization" at bounding box center [253, 496] width 145 height 32
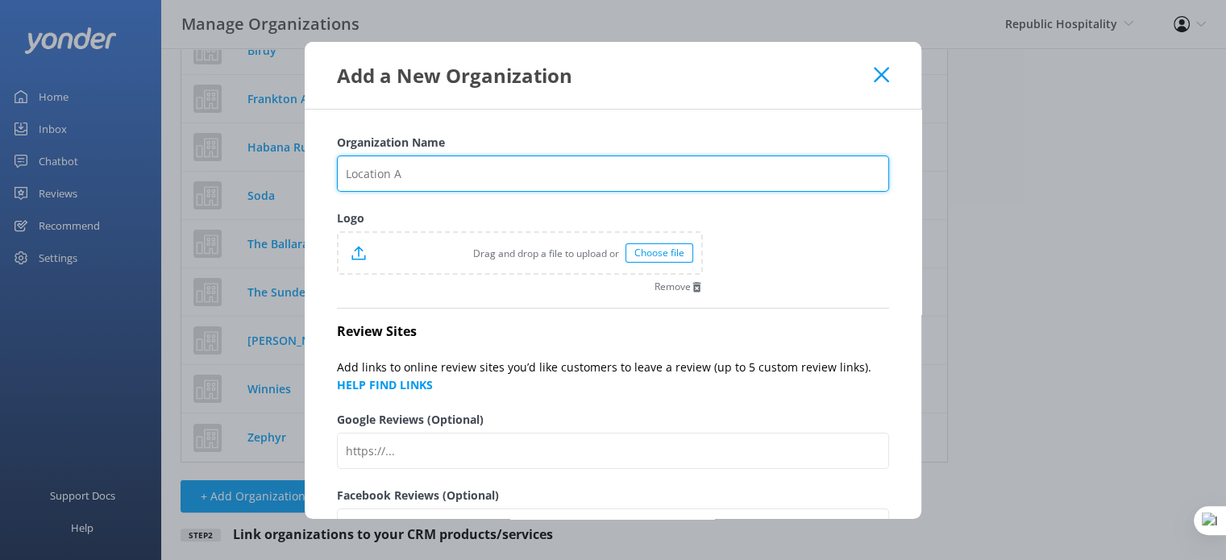
click at [405, 160] on input "Organization Name" at bounding box center [613, 174] width 552 height 36
paste input "1876"
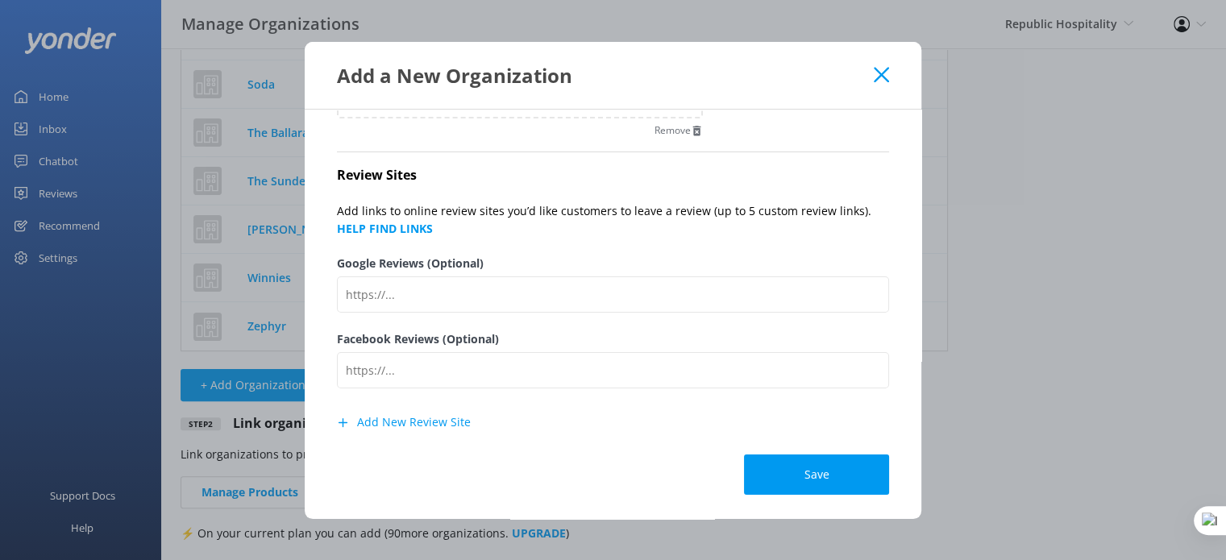
scroll to position [396, 0]
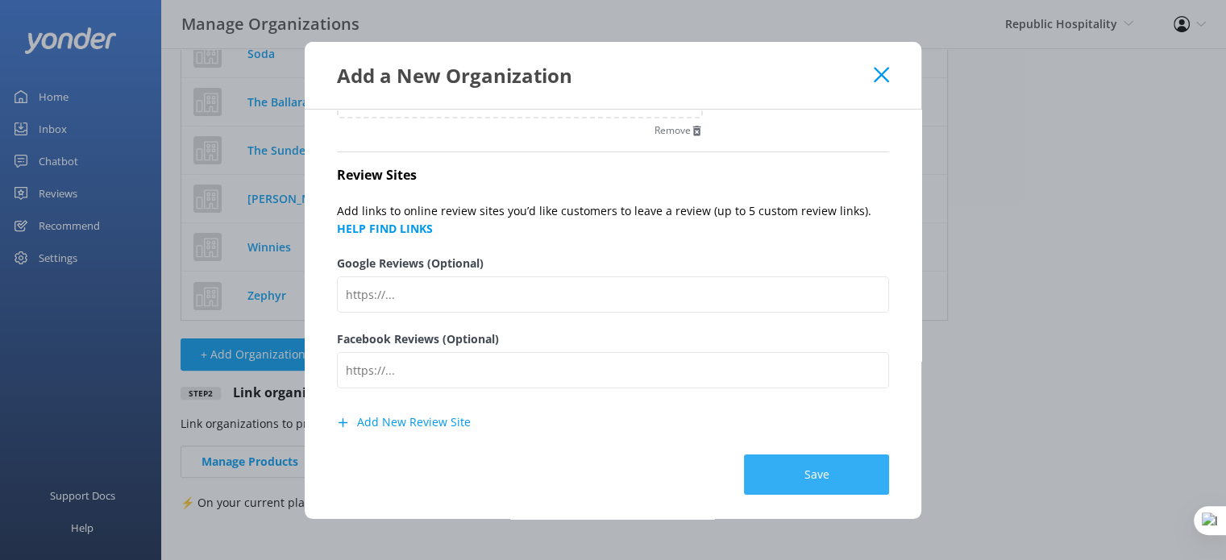
type input "1876"
click at [814, 473] on button "Save" at bounding box center [816, 475] width 145 height 40
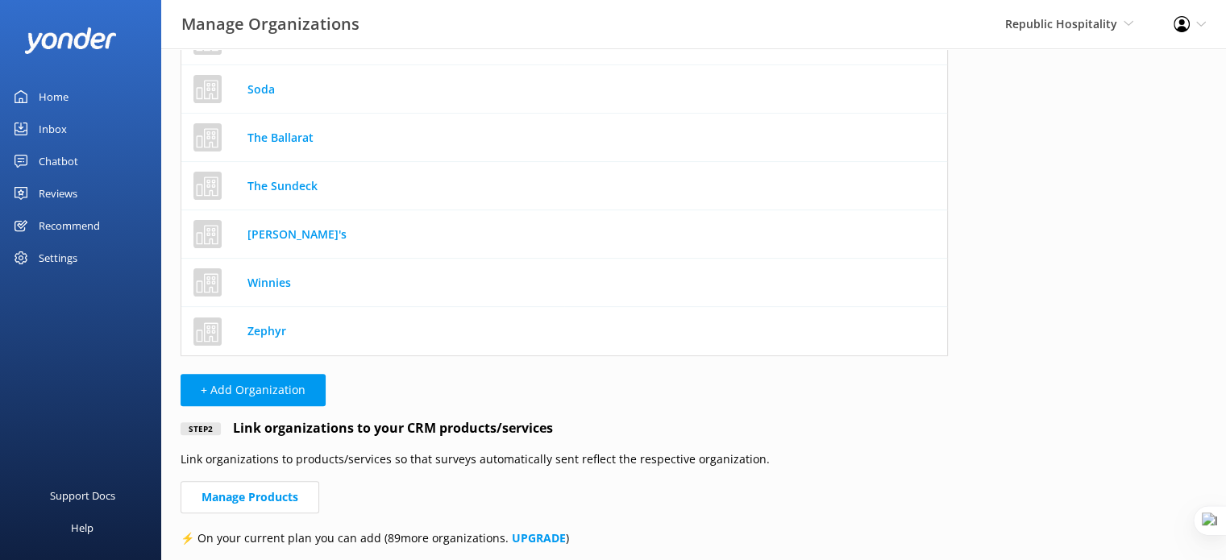
click at [58, 87] on div "Home" at bounding box center [54, 97] width 30 height 32
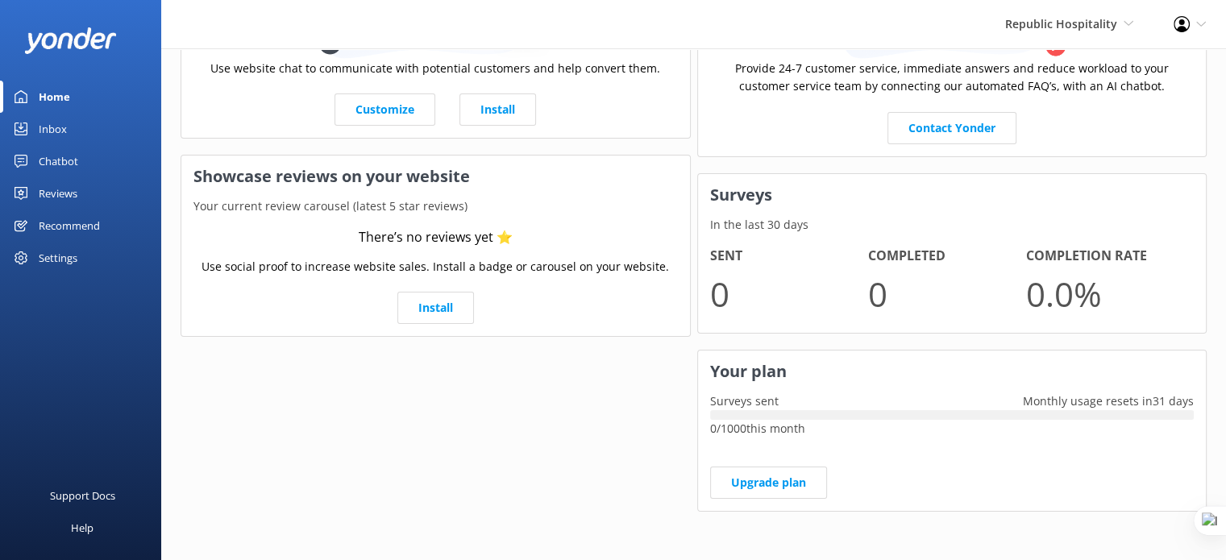
scroll to position [226, 0]
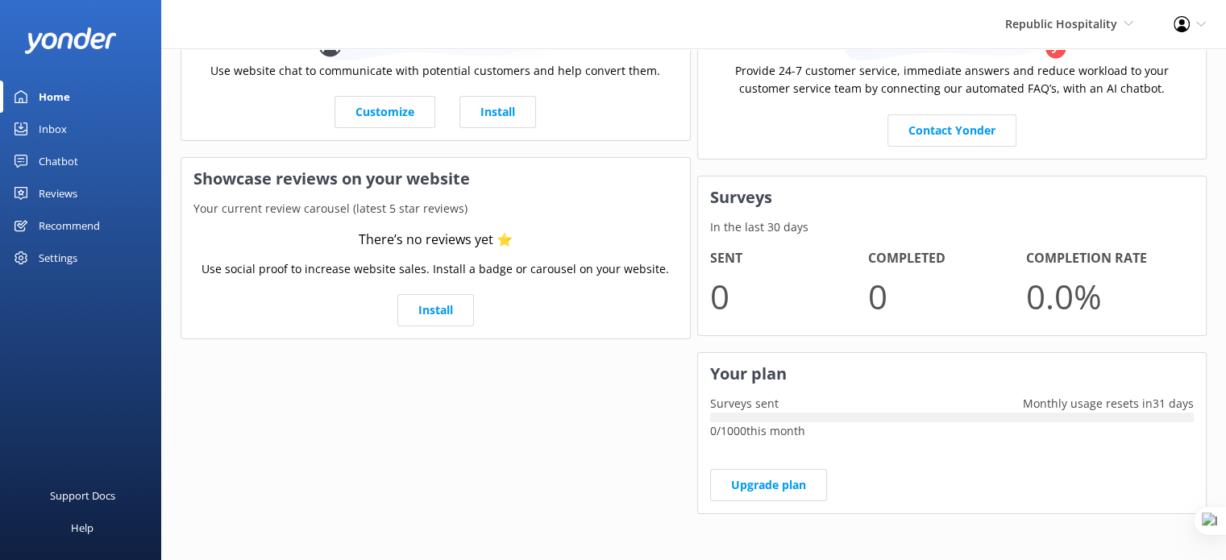
click at [70, 194] on div "Reviews" at bounding box center [58, 193] width 39 height 32
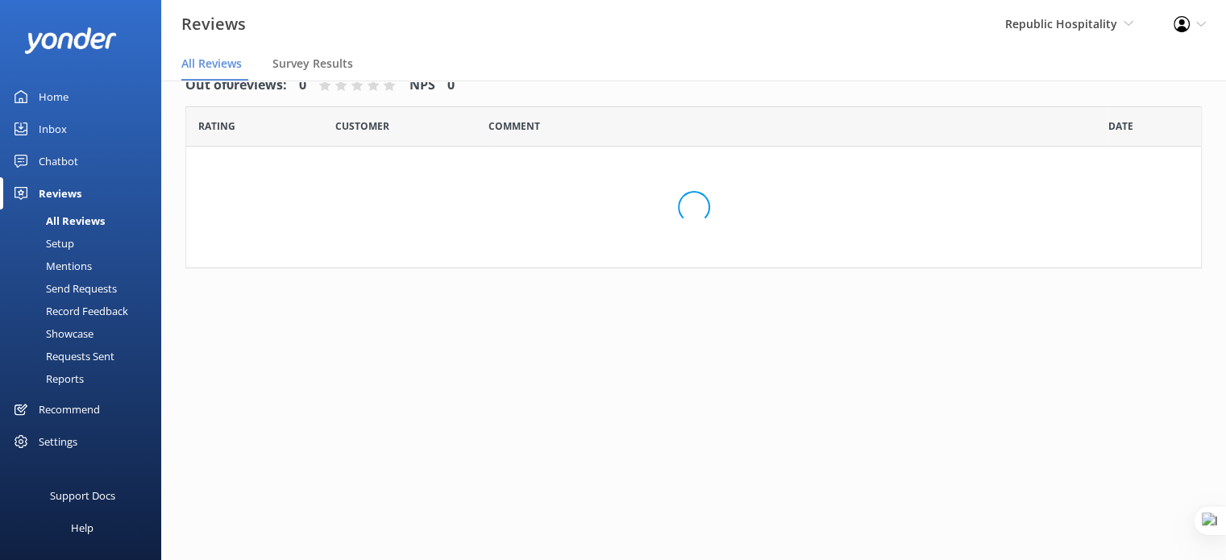
scroll to position [32, 0]
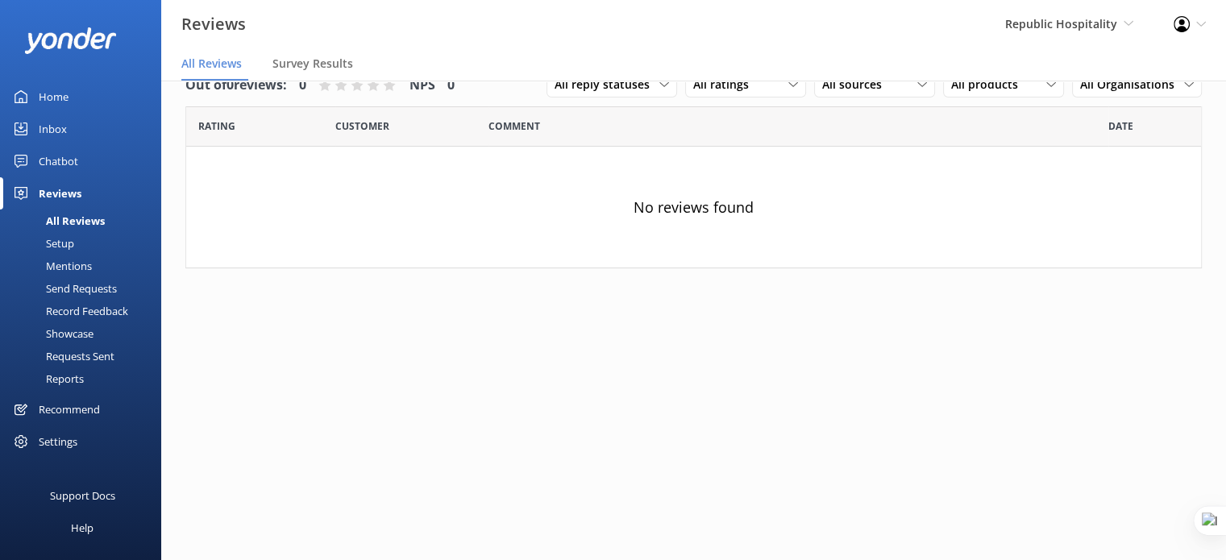
click at [59, 244] on div "Setup" at bounding box center [42, 243] width 64 height 23
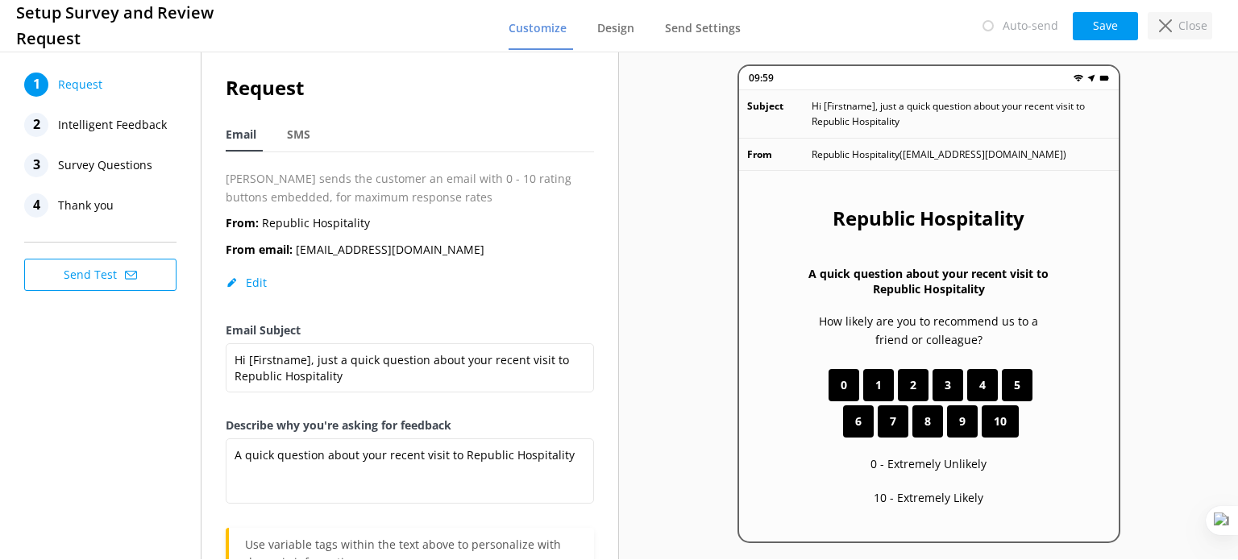
click at [1174, 15] on div "Close" at bounding box center [1180, 25] width 64 height 27
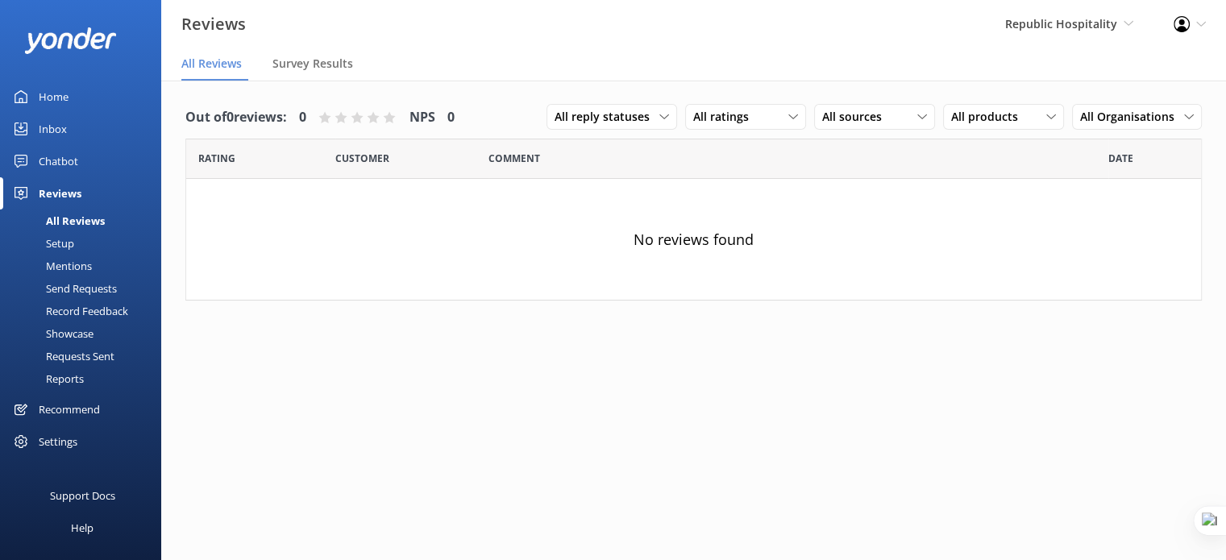
click at [64, 267] on div "Mentions" at bounding box center [51, 266] width 82 height 23
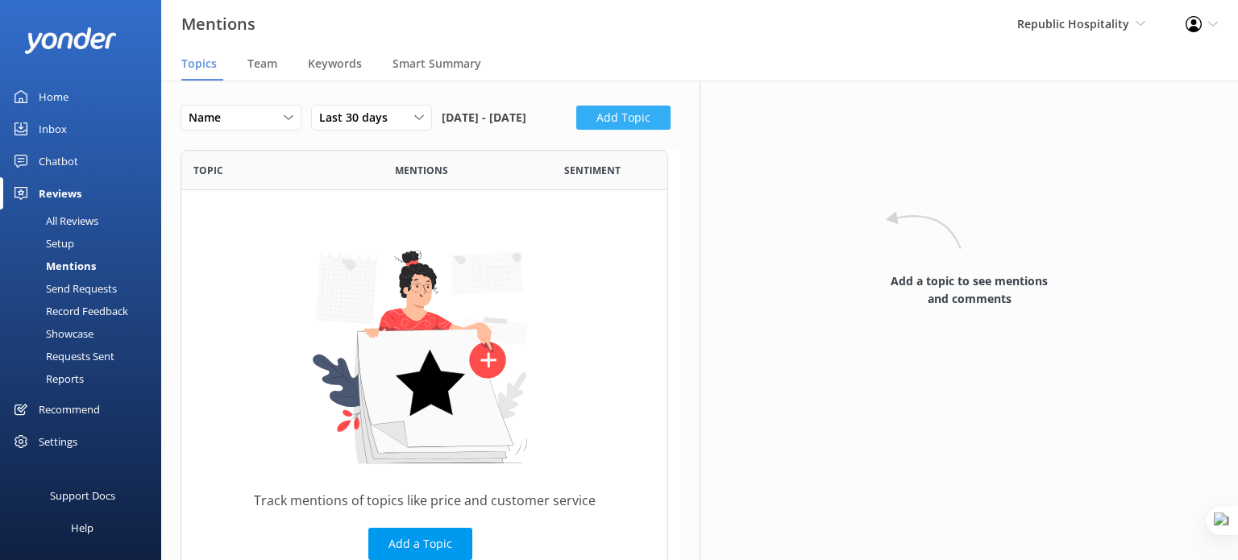
click at [576, 130] on button "Add Topic" at bounding box center [623, 118] width 94 height 24
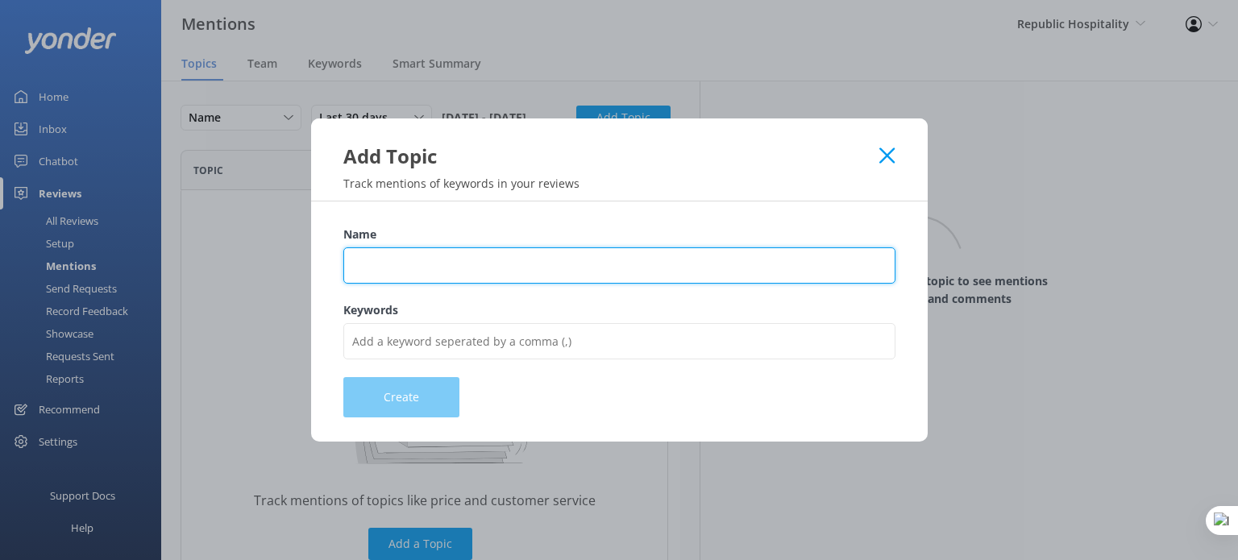
click at [376, 268] on input "Name" at bounding box center [619, 265] width 552 height 36
type input "Pricing"
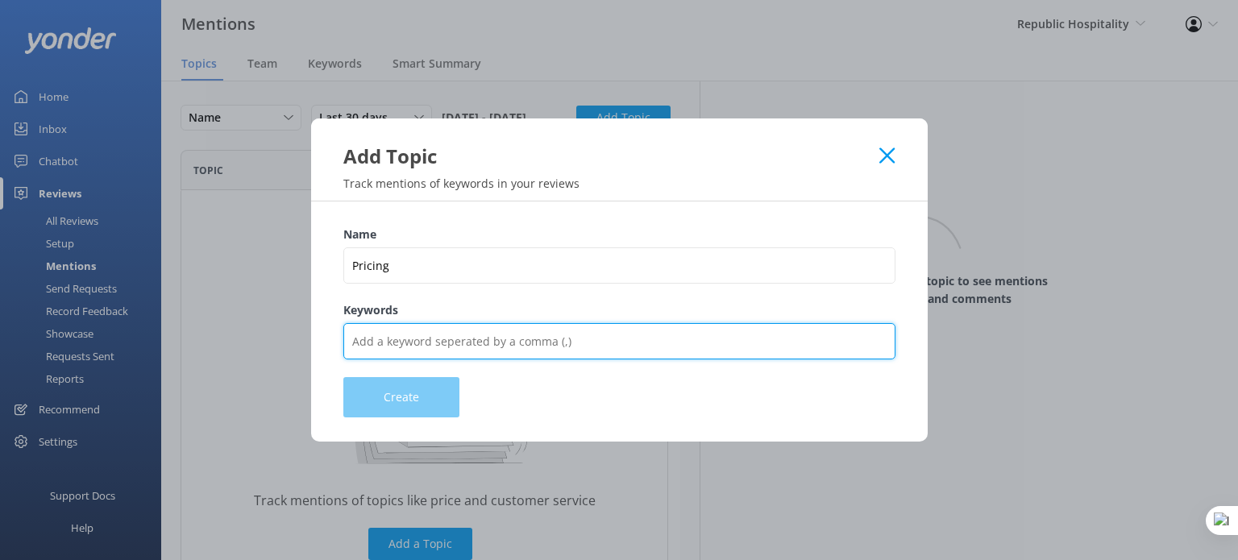
click at [407, 340] on input "Keywords" at bounding box center [619, 341] width 552 height 36
type input "Price,cost,expensive,cheap,fare,charge,charged,pay,rate,quote,value"
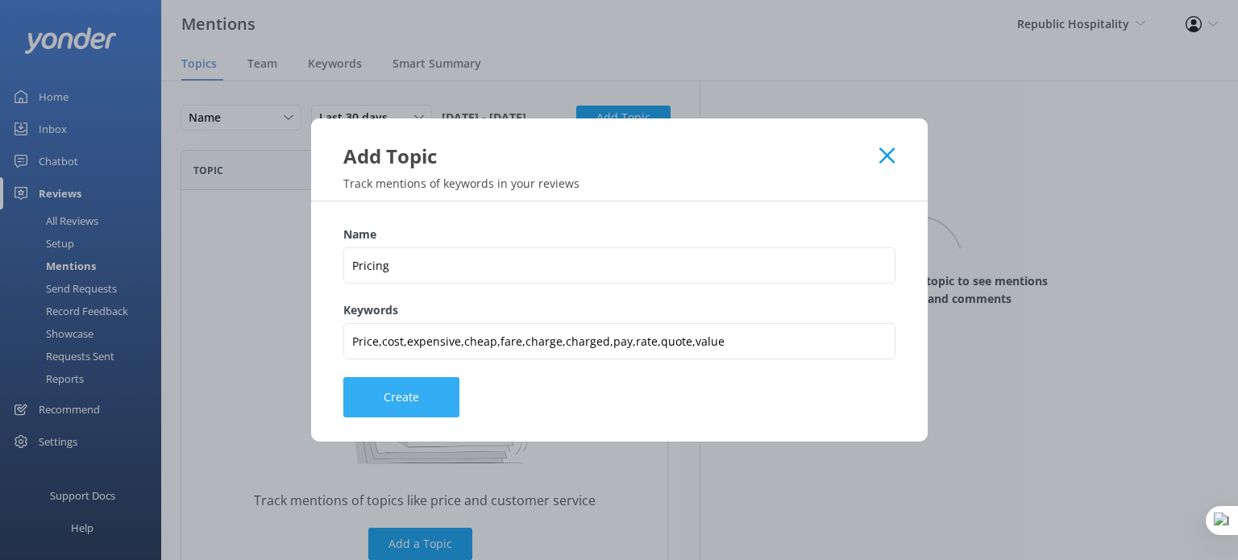
click at [371, 395] on button "Create" at bounding box center [401, 397] width 116 height 40
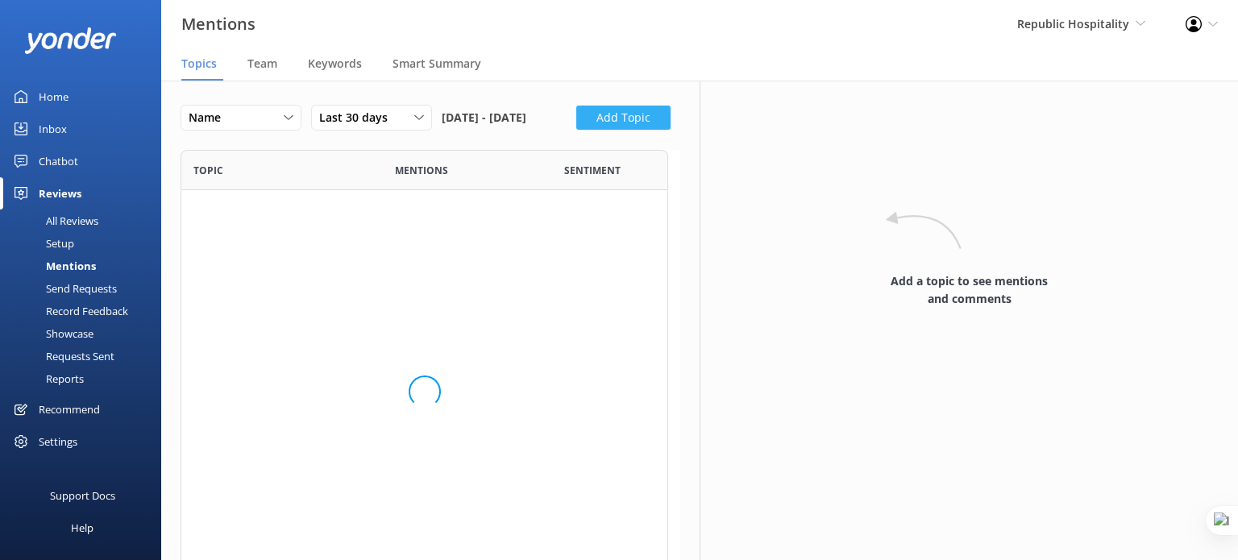
scroll to position [93, 487]
click at [576, 130] on button "Add Topic" at bounding box center [623, 118] width 94 height 24
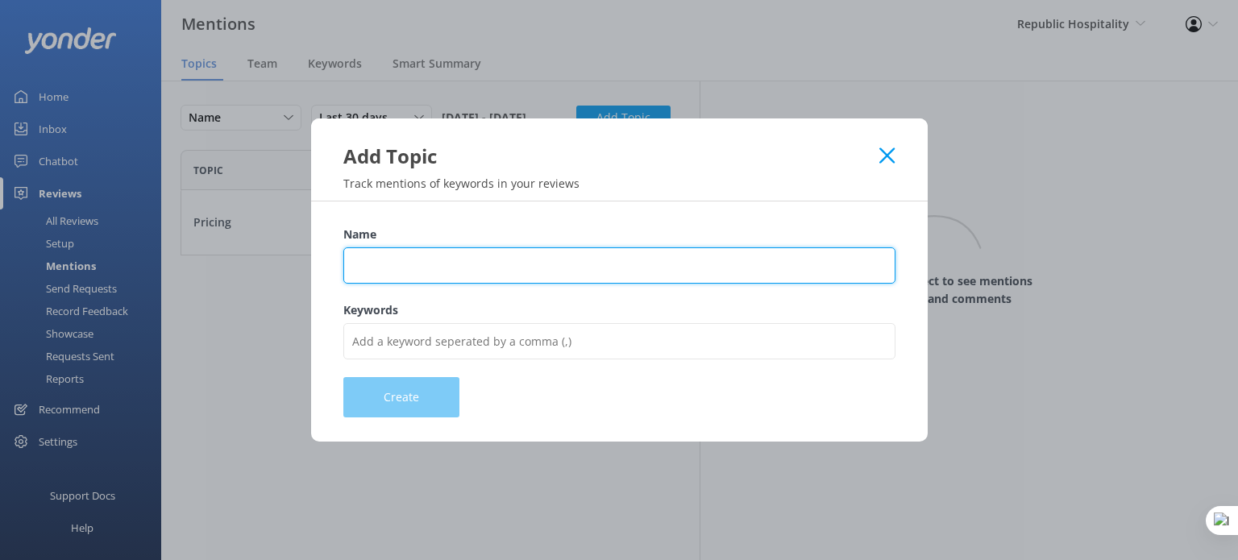
click at [381, 267] on input "Name" at bounding box center [619, 265] width 552 height 36
drag, startPoint x: 457, startPoint y: 260, endPoint x: 411, endPoint y: 264, distance: 46.0
click at [411, 264] on input "Customer Support" at bounding box center [619, 265] width 552 height 36
type input "Customer Service"
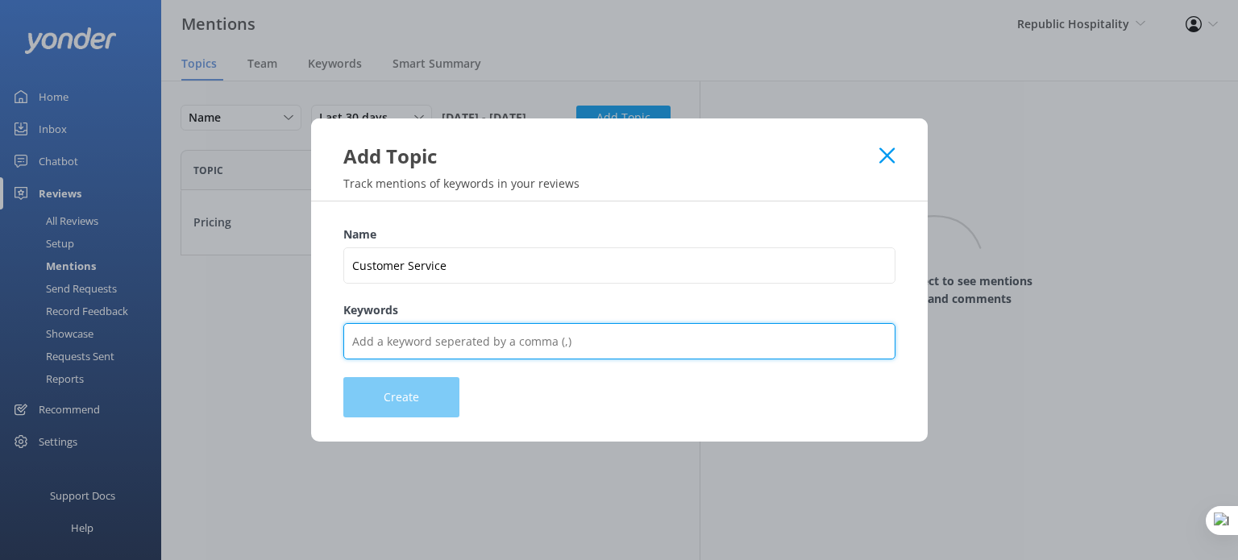
click at [431, 355] on input "Keywords" at bounding box center [619, 341] width 552 height 36
type input "service,staff,helpful,friendly,team,rude"
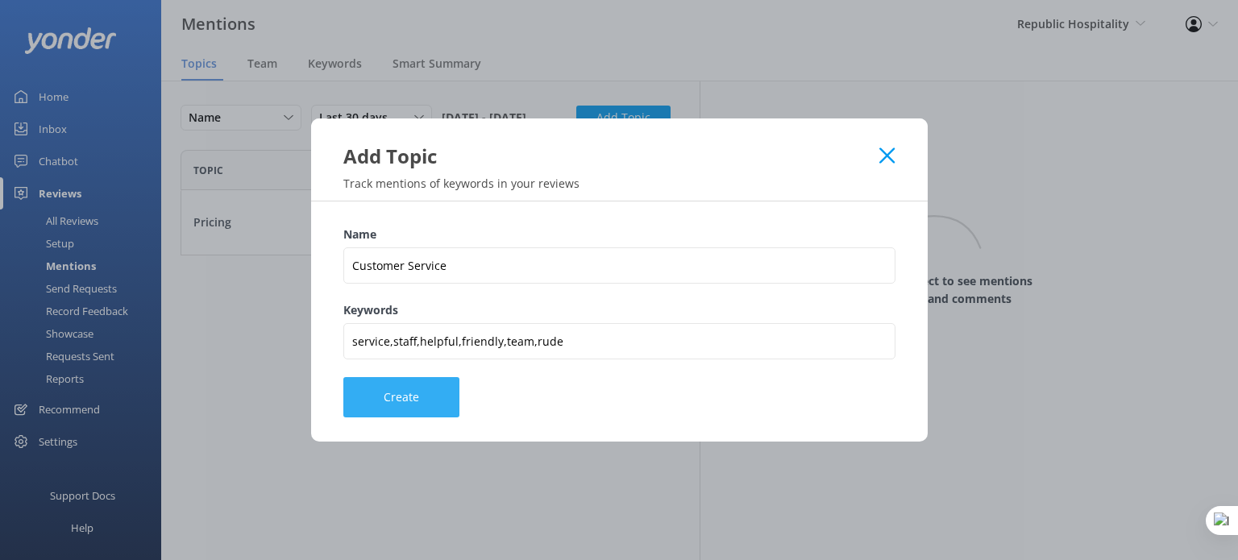
click at [374, 405] on button "Create" at bounding box center [401, 397] width 116 height 40
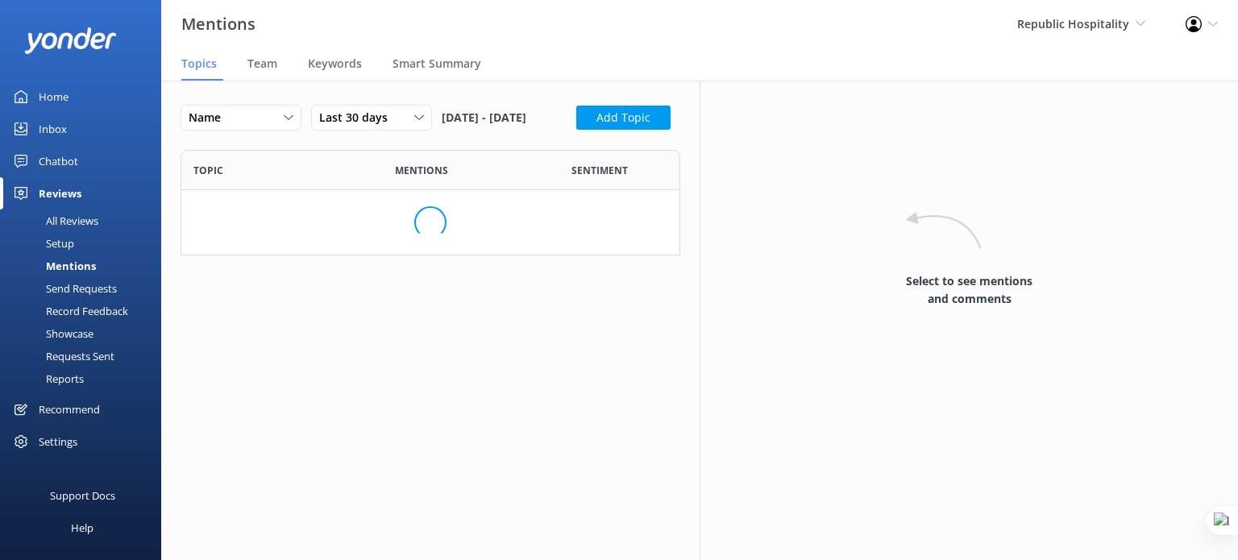
scroll to position [157, 487]
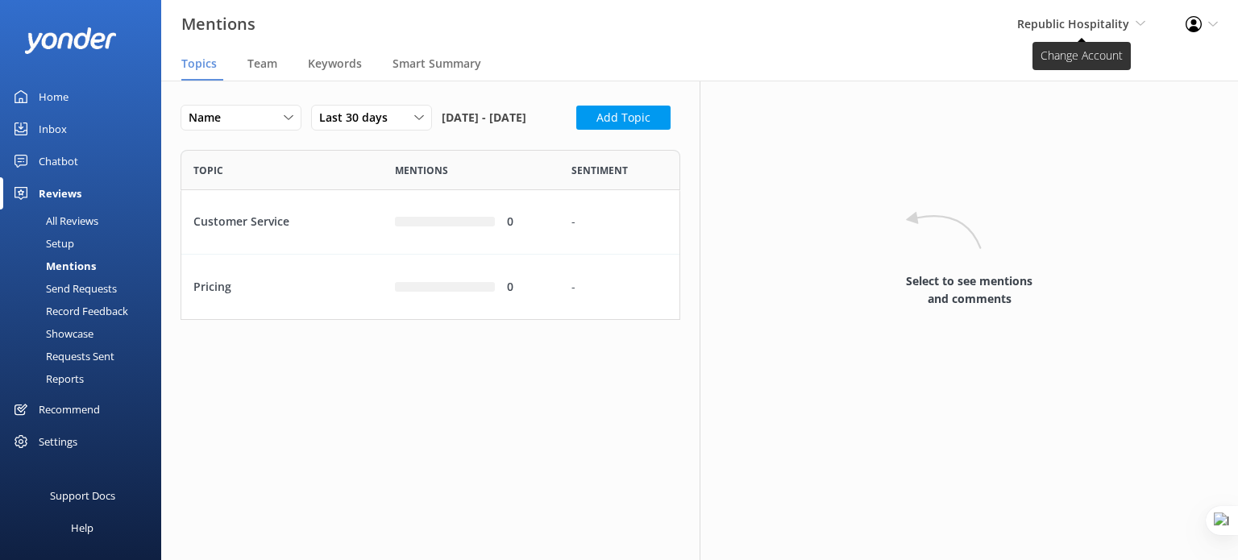
click at [1102, 18] on span "Republic Hospitality" at bounding box center [1073, 23] width 112 height 15
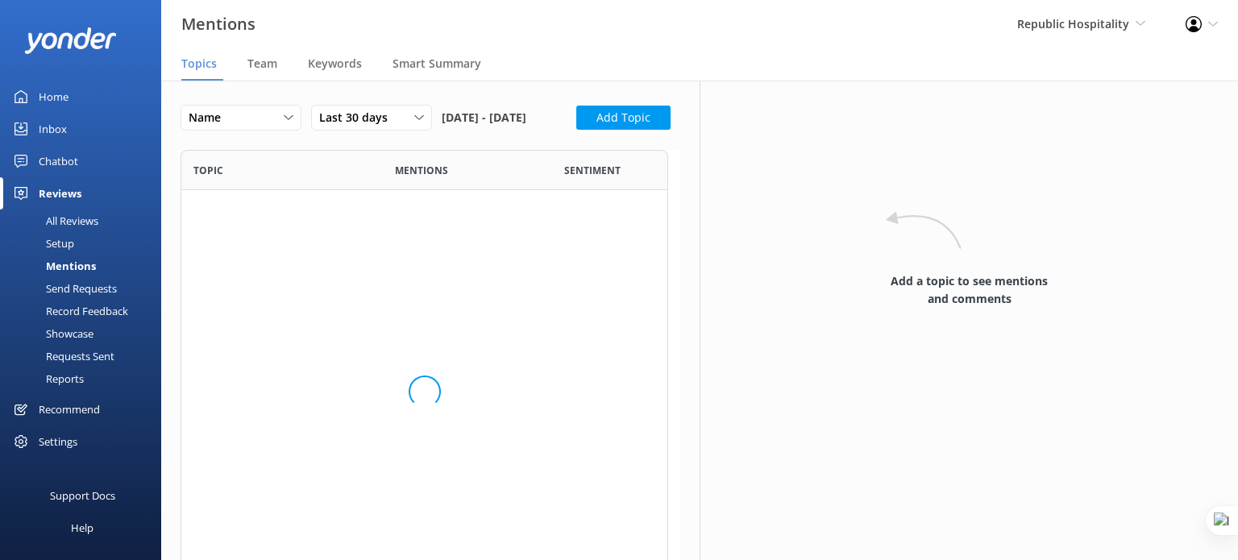
scroll to position [157, 487]
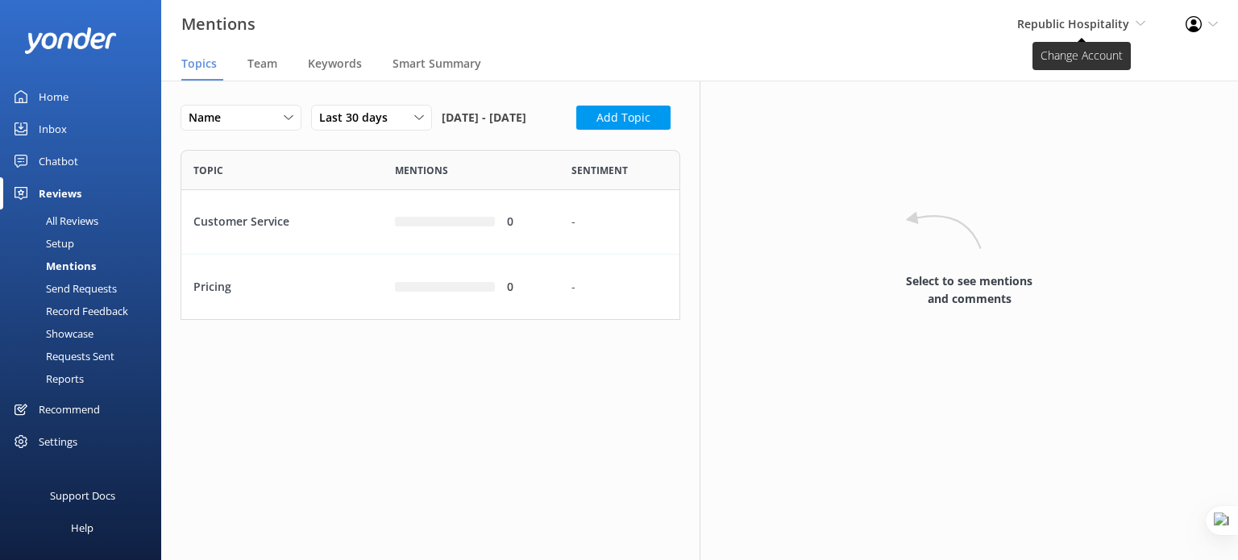
click at [1077, 30] on span "Republic Hospitality" at bounding box center [1073, 23] width 112 height 15
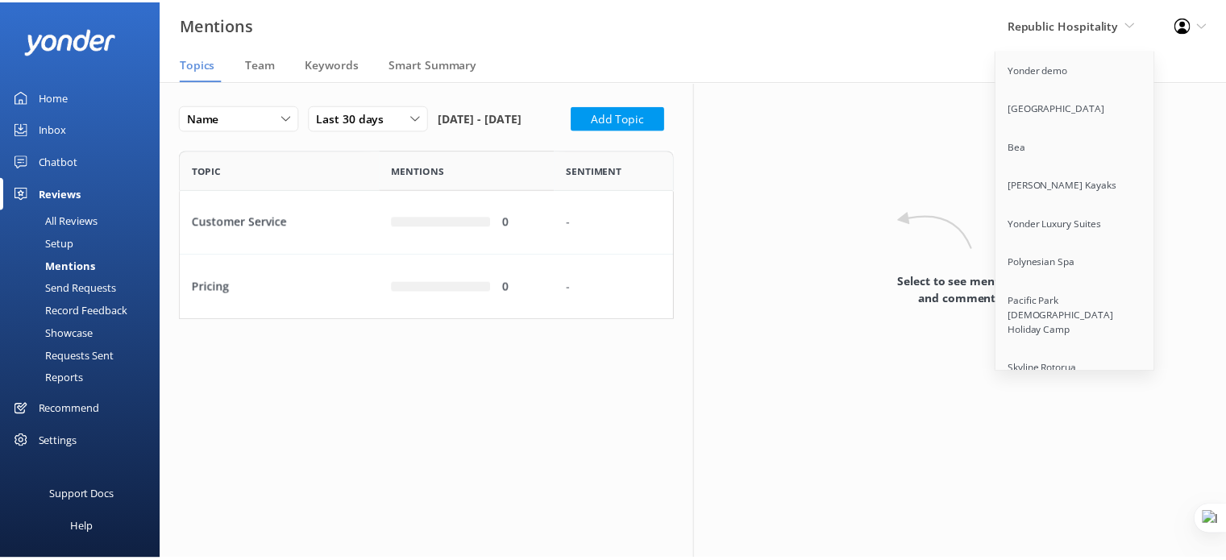
scroll to position [1081, 0]
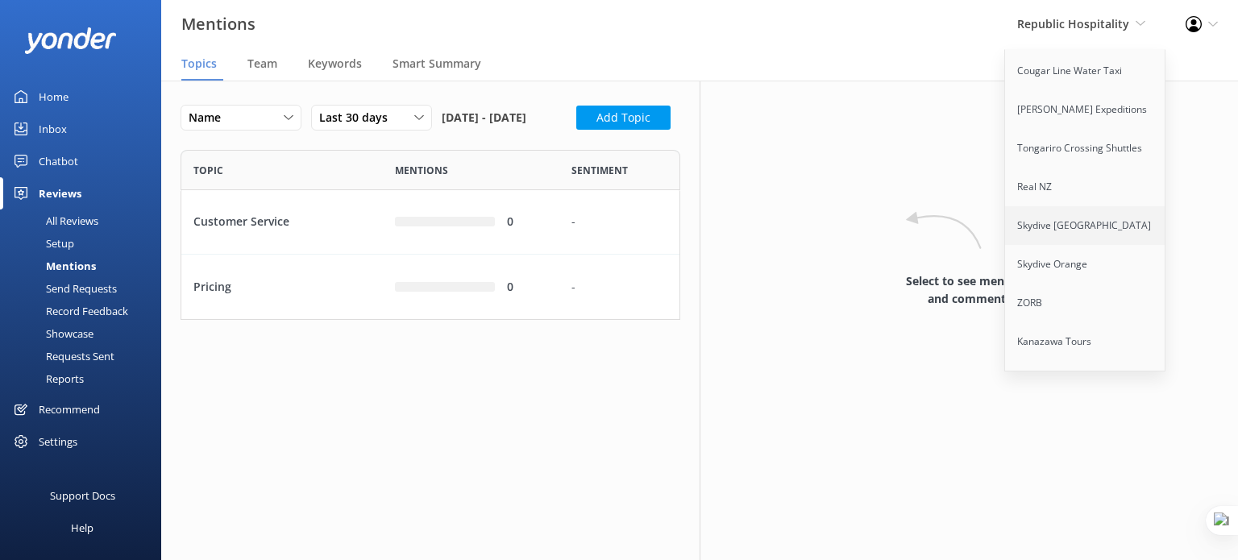
click at [1065, 211] on link "Skydive [GEOGRAPHIC_DATA]" at bounding box center [1085, 225] width 161 height 39
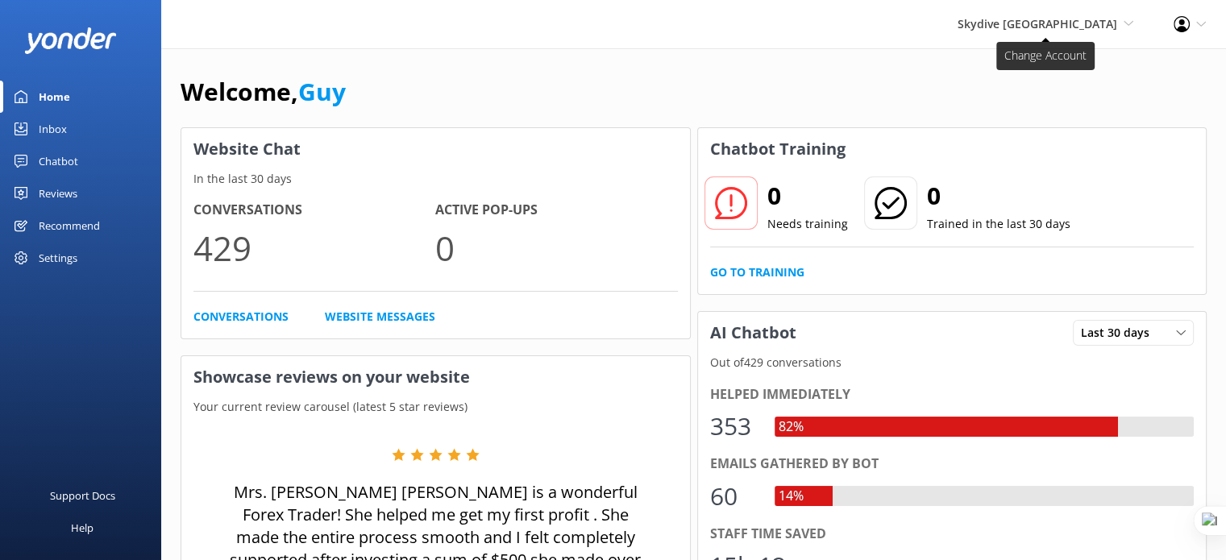
click at [1085, 23] on span "Skydive [GEOGRAPHIC_DATA]" at bounding box center [1037, 23] width 160 height 15
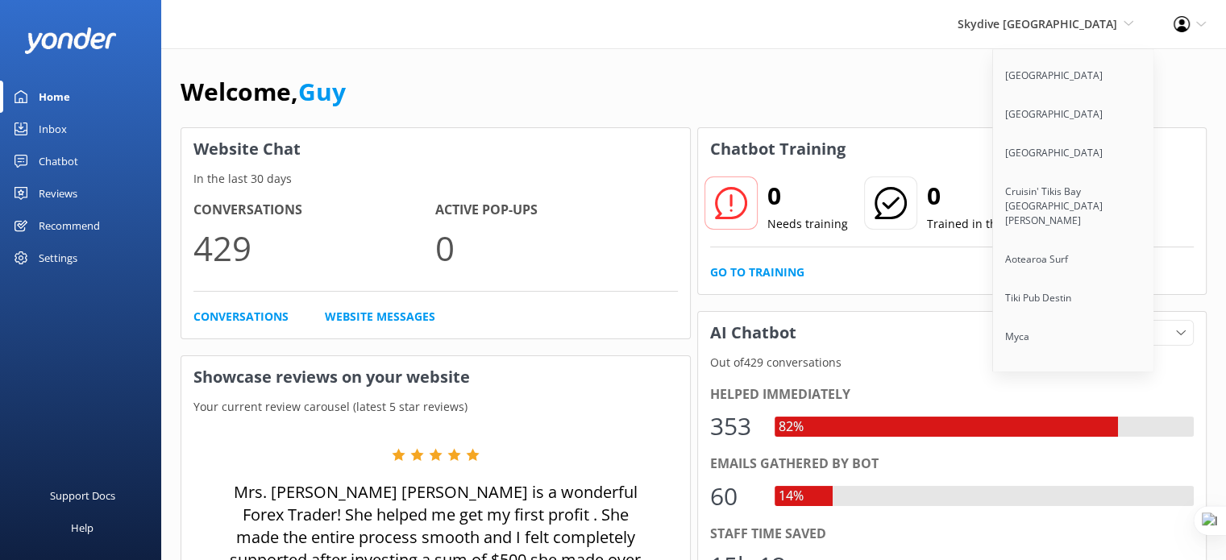
scroll to position [13165, 0]
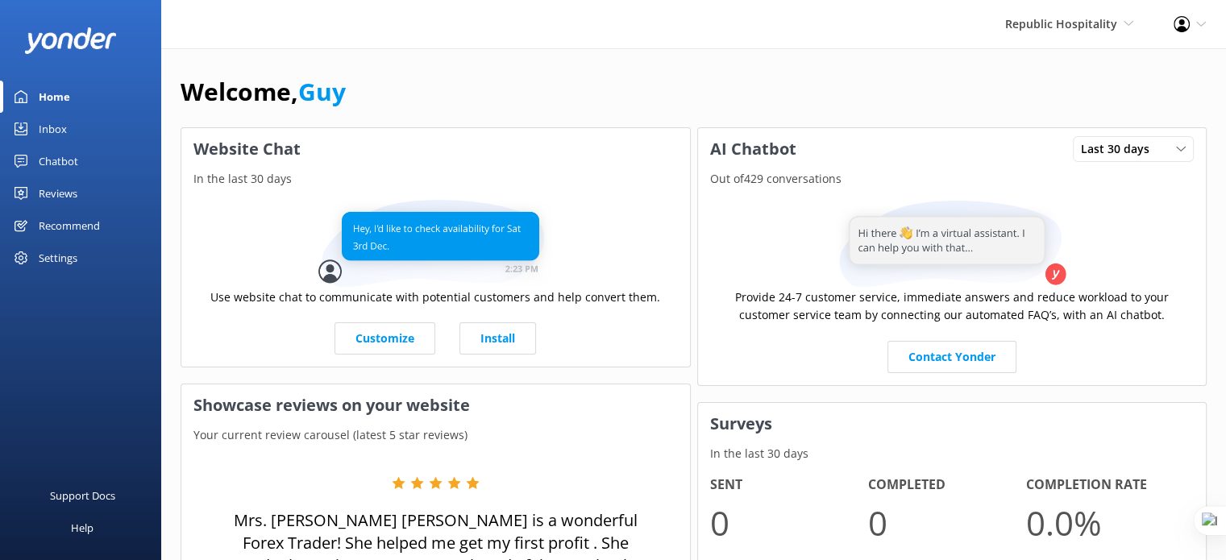
click at [76, 253] on div "Settings" at bounding box center [58, 258] width 39 height 32
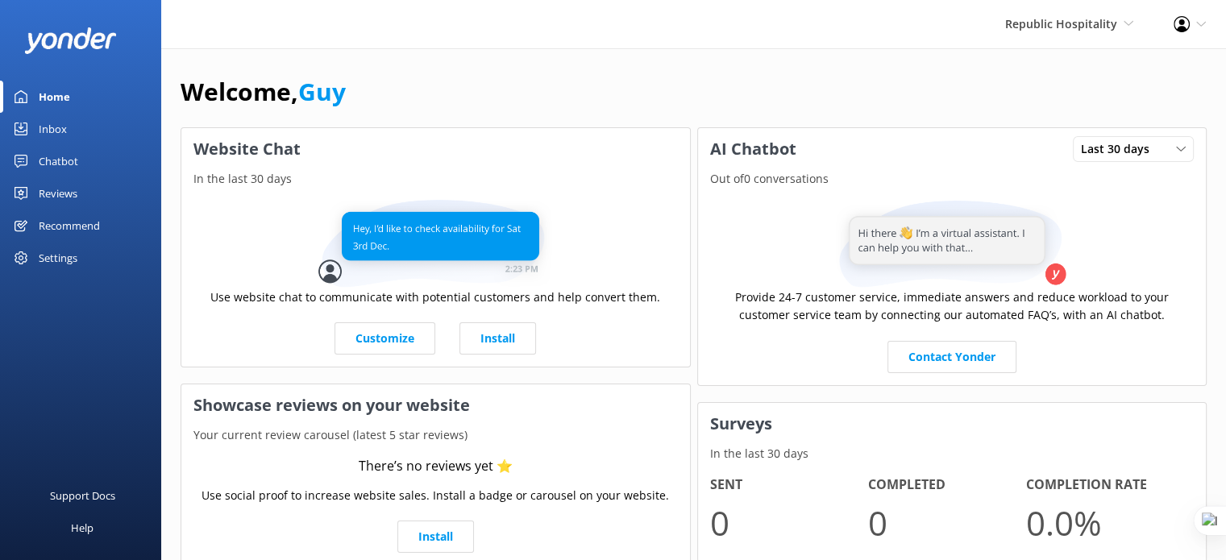
click at [76, 240] on div "Recommend" at bounding box center [69, 226] width 61 height 32
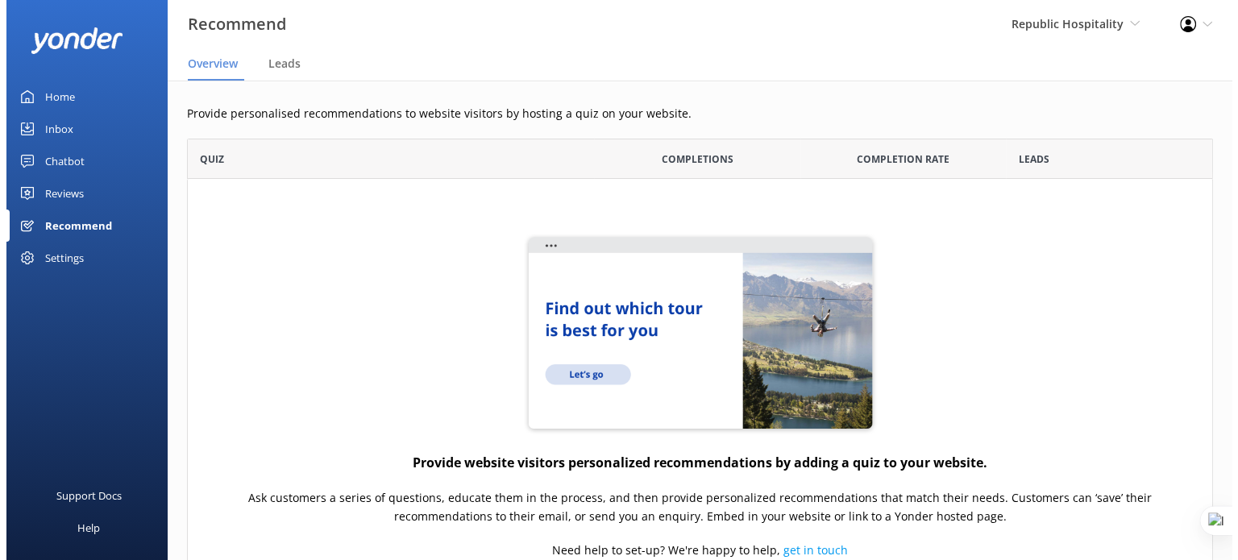
scroll to position [512, 1013]
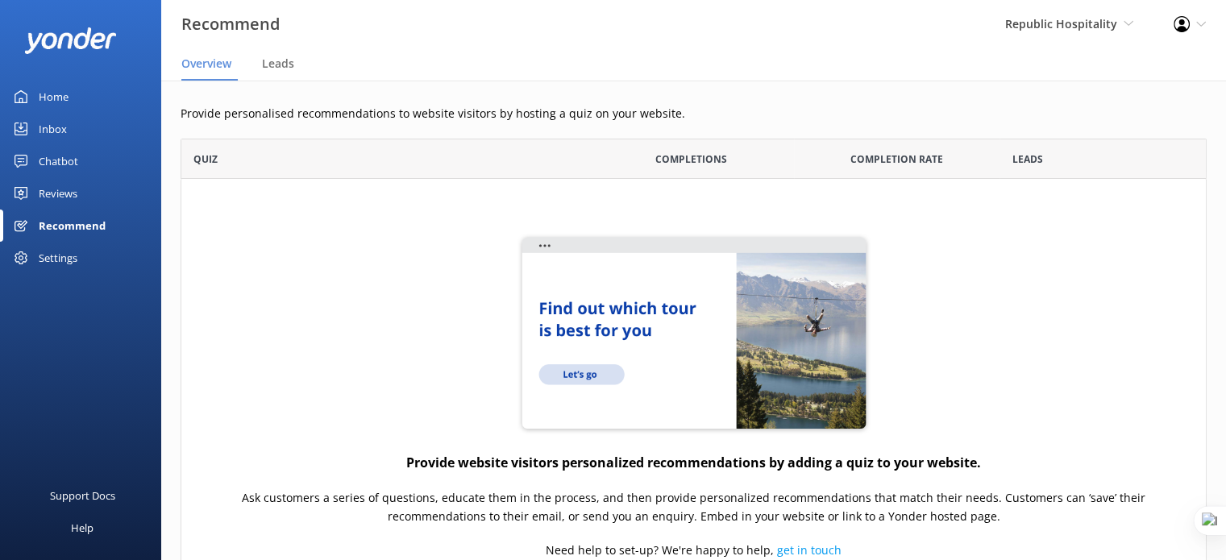
click at [68, 267] on div "Settings" at bounding box center [58, 258] width 39 height 32
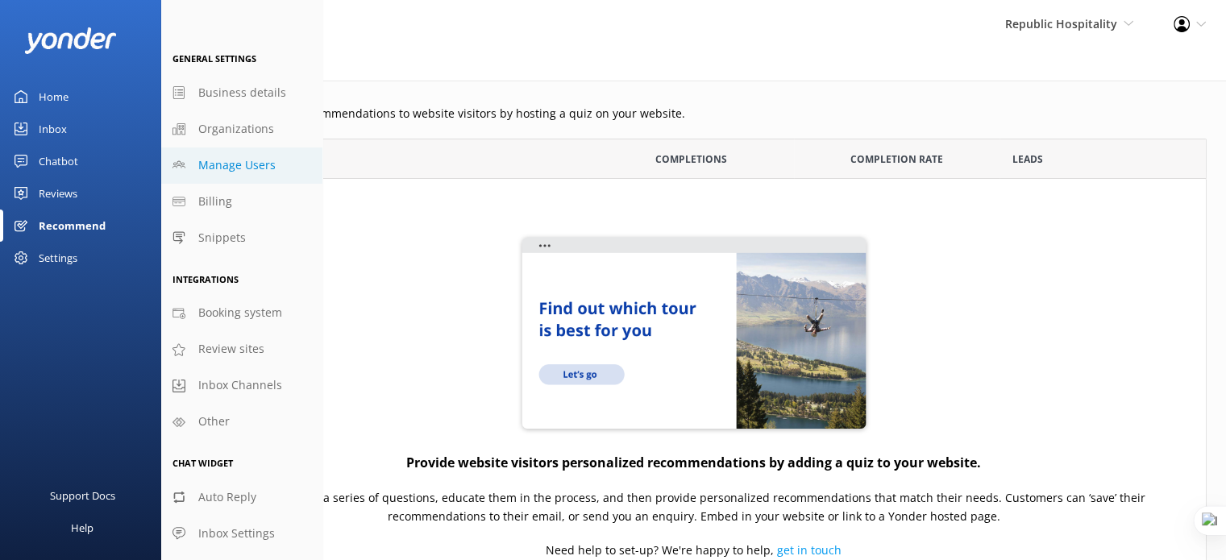
click at [261, 163] on span "Manage Users" at bounding box center [236, 165] width 77 height 18
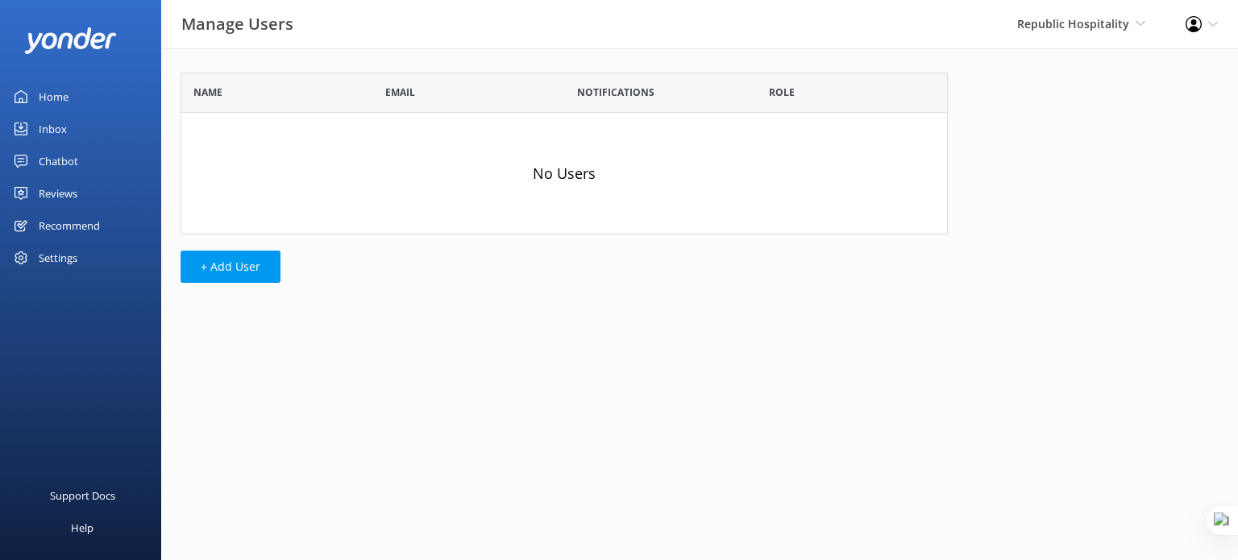
scroll to position [149, 754]
click at [237, 270] on button "+ Add User" at bounding box center [231, 267] width 100 height 32
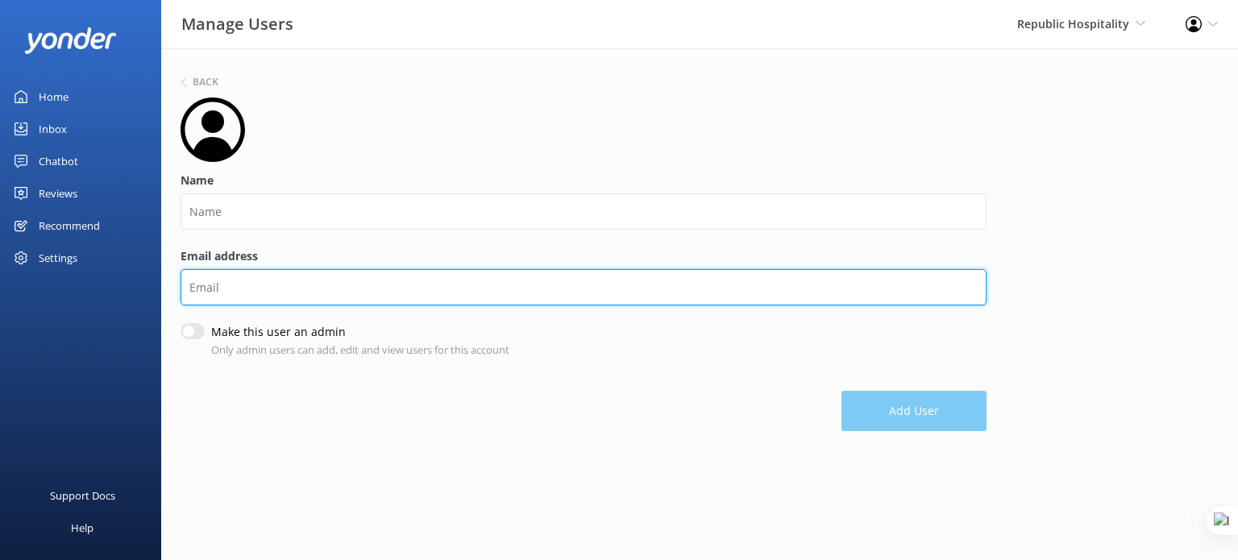
click at [280, 280] on input "Email address" at bounding box center [584, 287] width 806 height 36
paste input "[EMAIL_ADDRESS][DOMAIN_NAME]"
type input "[EMAIL_ADDRESS][DOMAIN_NAME]"
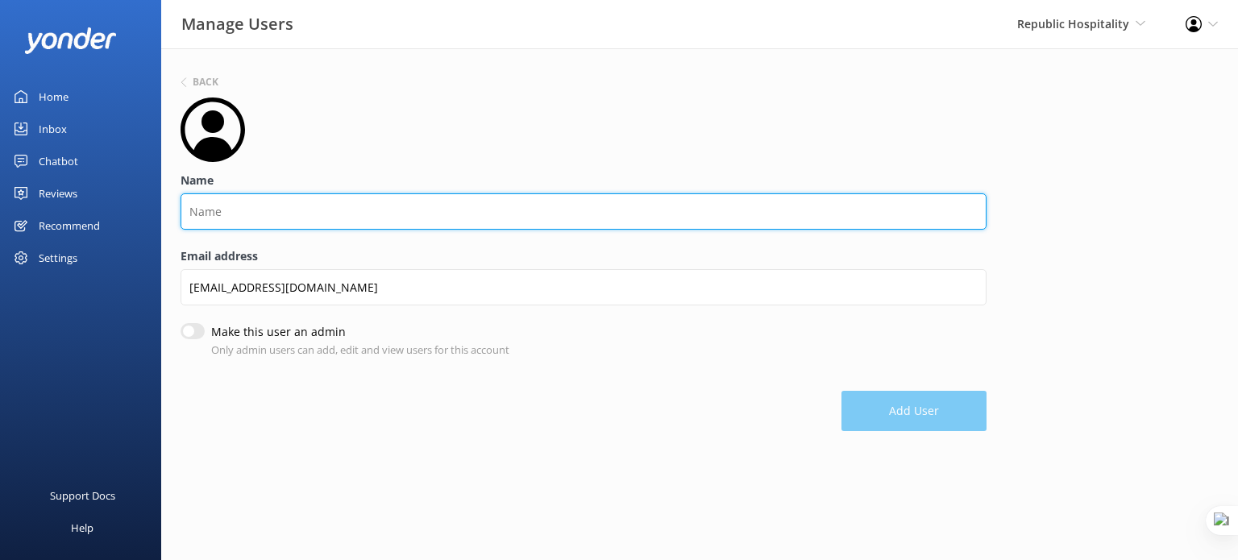
click at [288, 212] on input "Name" at bounding box center [584, 211] width 806 height 36
type input "Lauren"
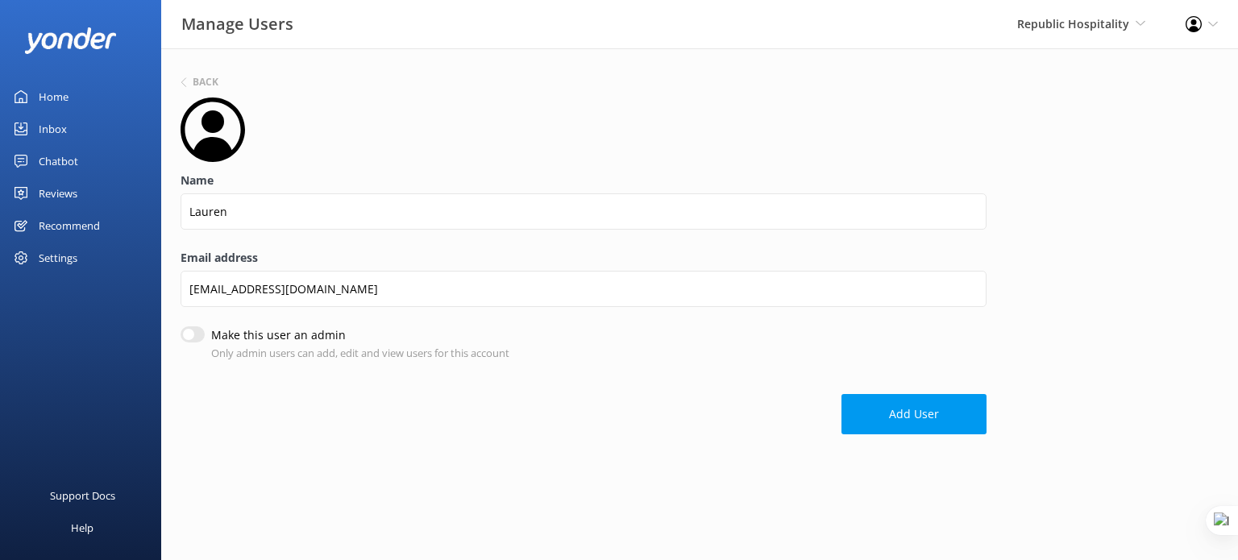
click at [193, 330] on input "Make this user an admin" at bounding box center [193, 334] width 24 height 16
checkbox input "true"
click at [868, 406] on button "Add User" at bounding box center [913, 414] width 145 height 40
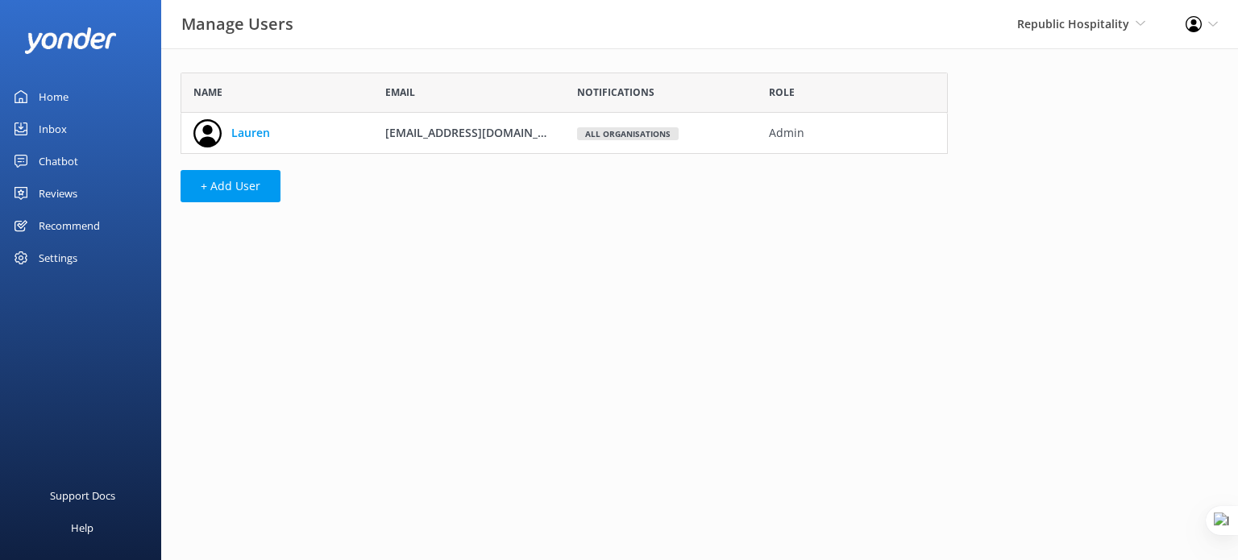
scroll to position [68, 754]
click at [48, 99] on div "Home" at bounding box center [54, 97] width 30 height 32
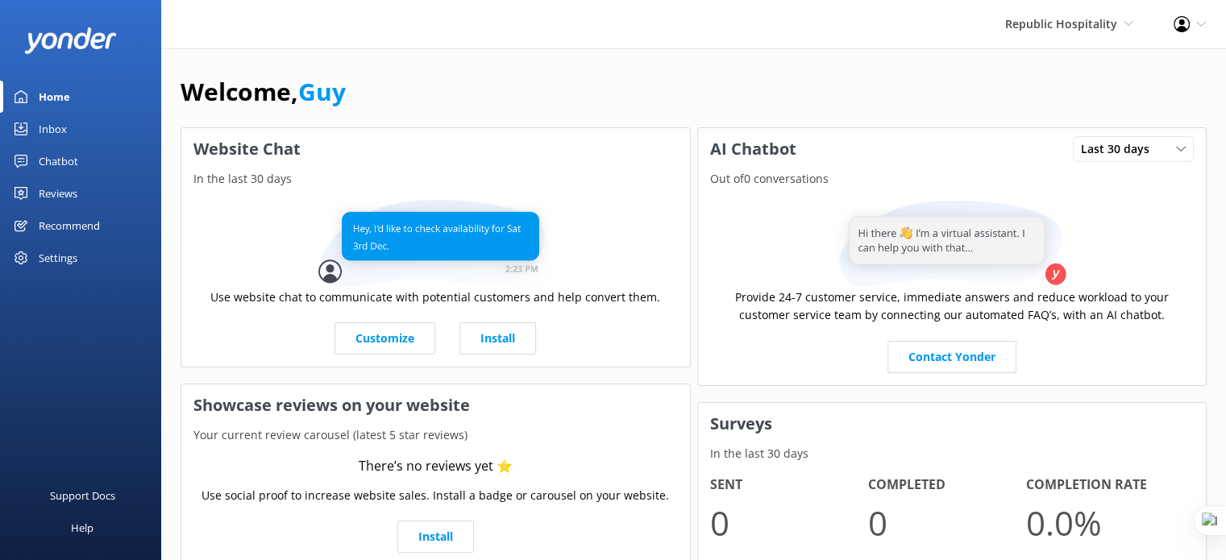
click at [49, 258] on div "Settings" at bounding box center [58, 258] width 39 height 32
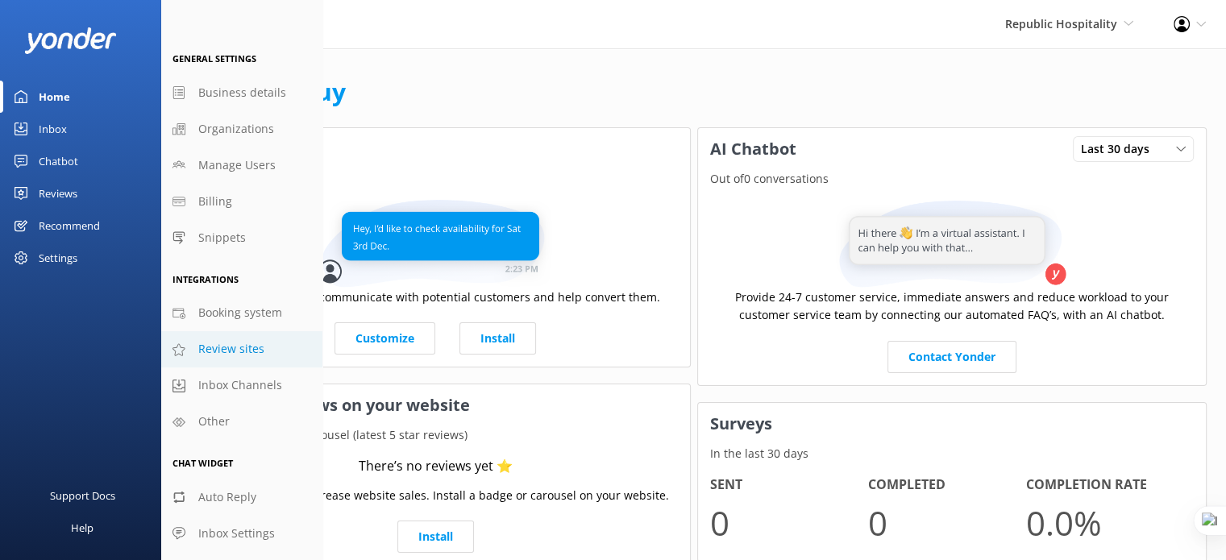
click at [251, 347] on span "Review sites" at bounding box center [231, 349] width 66 height 18
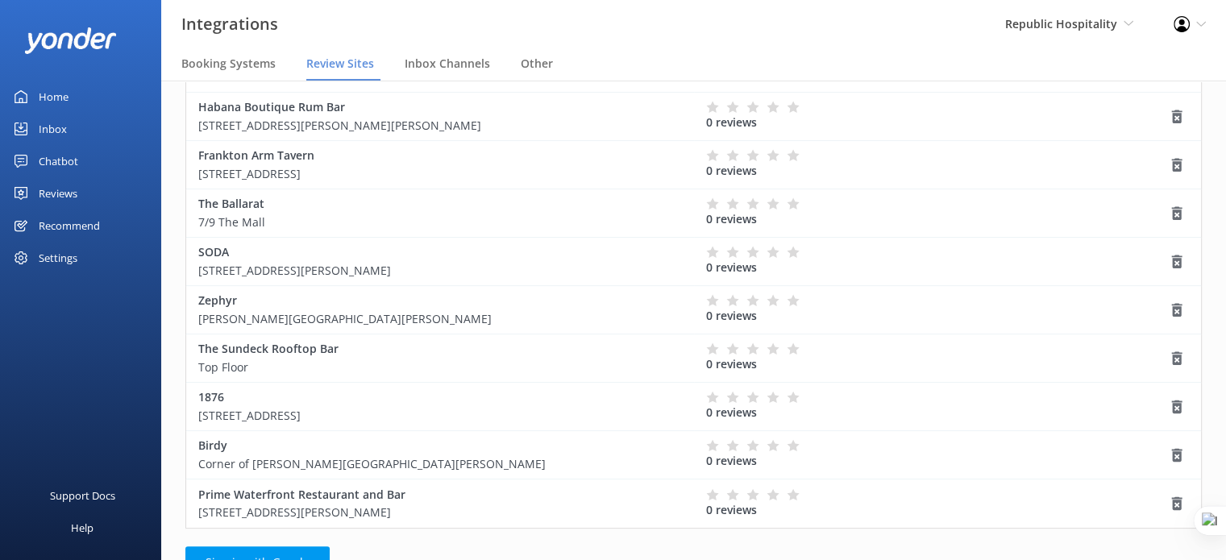
scroll to position [206, 0]
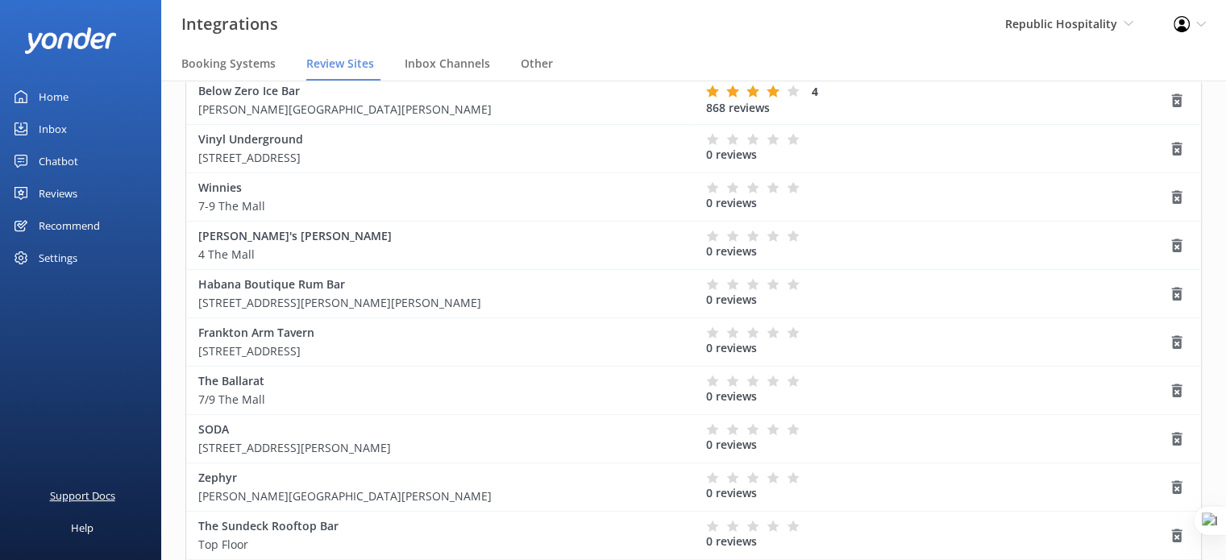
click at [77, 496] on div "Support Docs" at bounding box center [82, 495] width 65 height 32
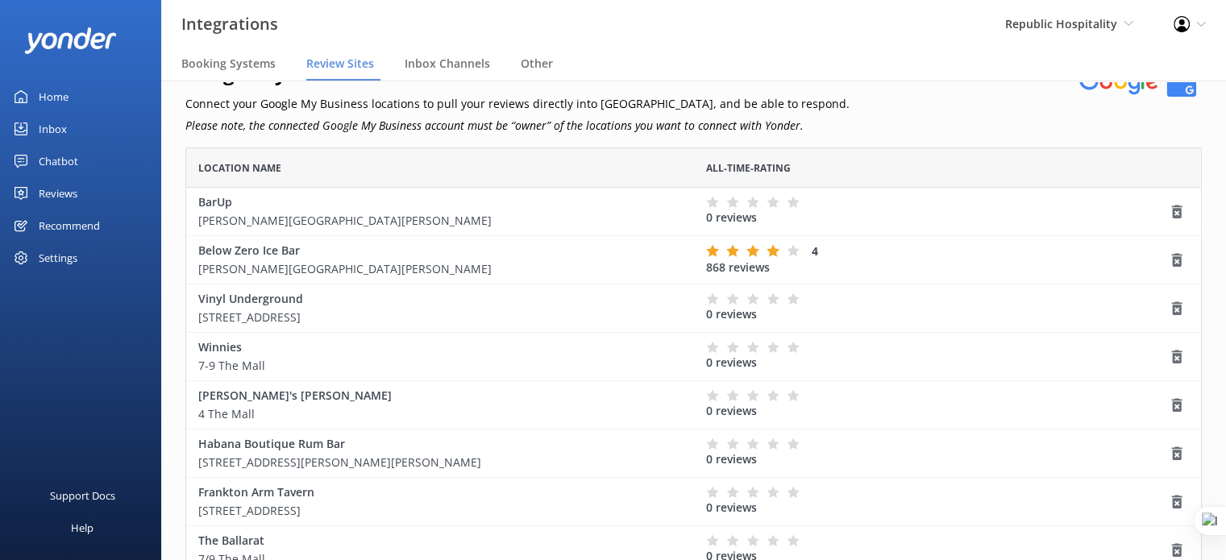
scroll to position [45, 0]
click at [1201, 24] on icon at bounding box center [1201, 24] width 10 height 10
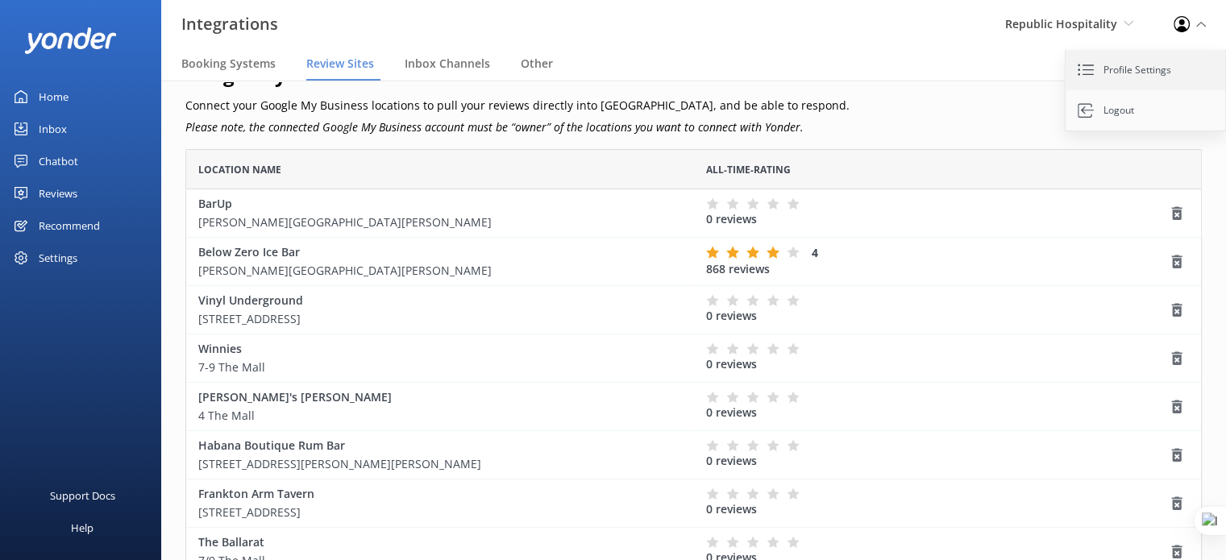
click at [1144, 69] on link "Profile Settings" at bounding box center [1145, 70] width 161 height 40
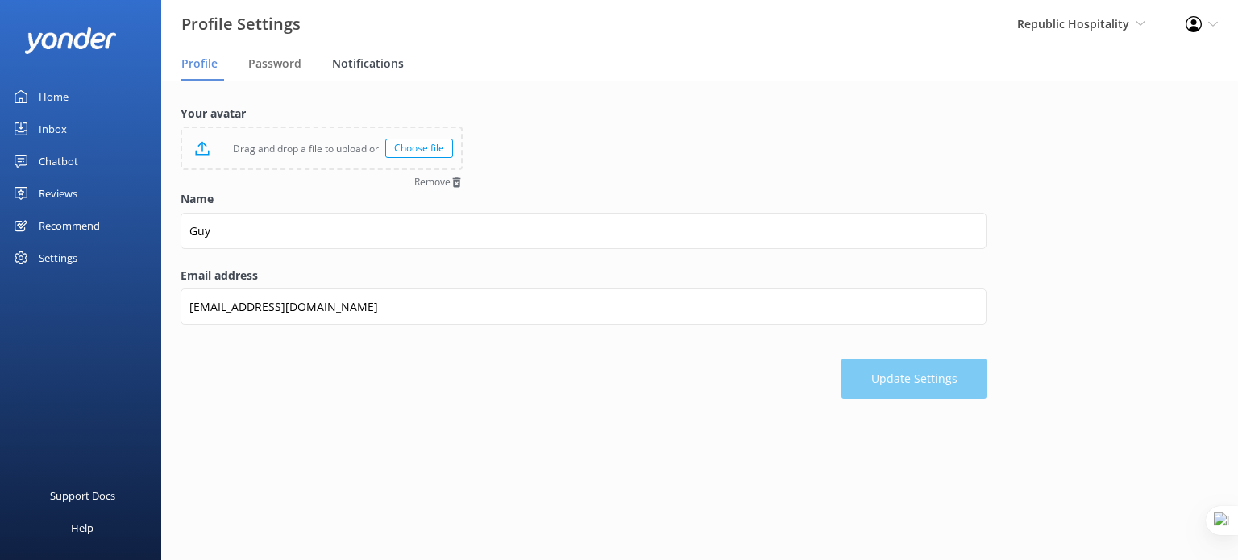
click at [371, 64] on span "Notifications" at bounding box center [368, 64] width 72 height 16
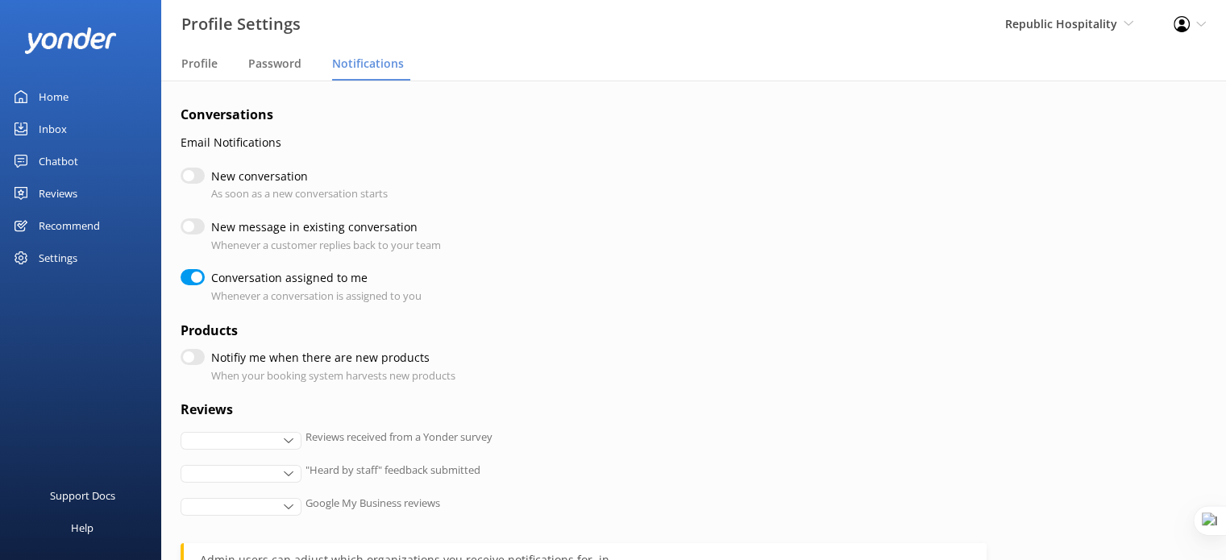
checkbox input "true"
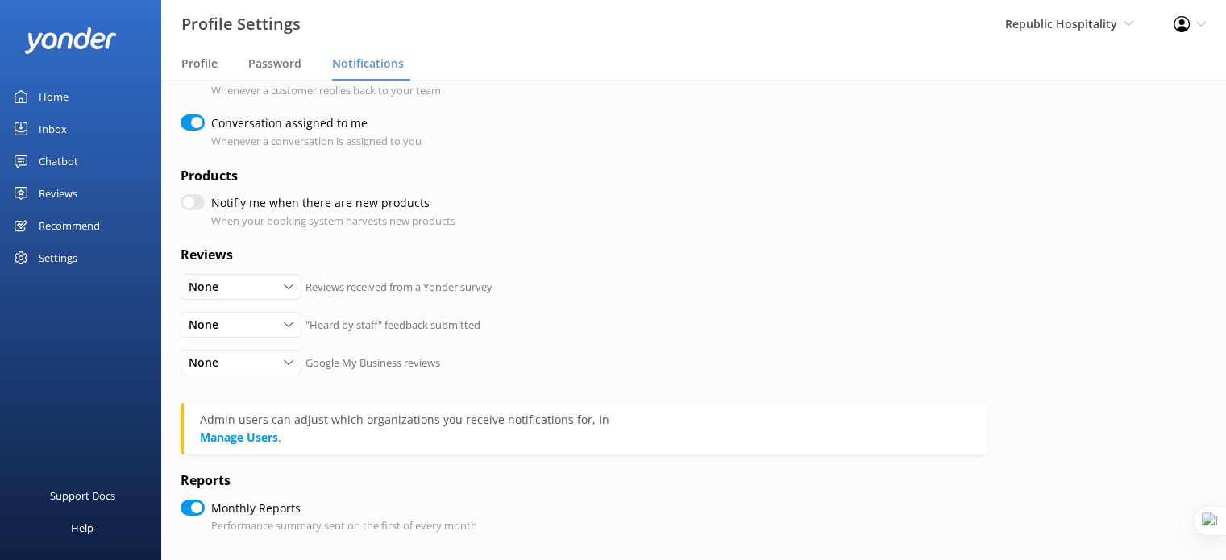
scroll to position [161, 0]
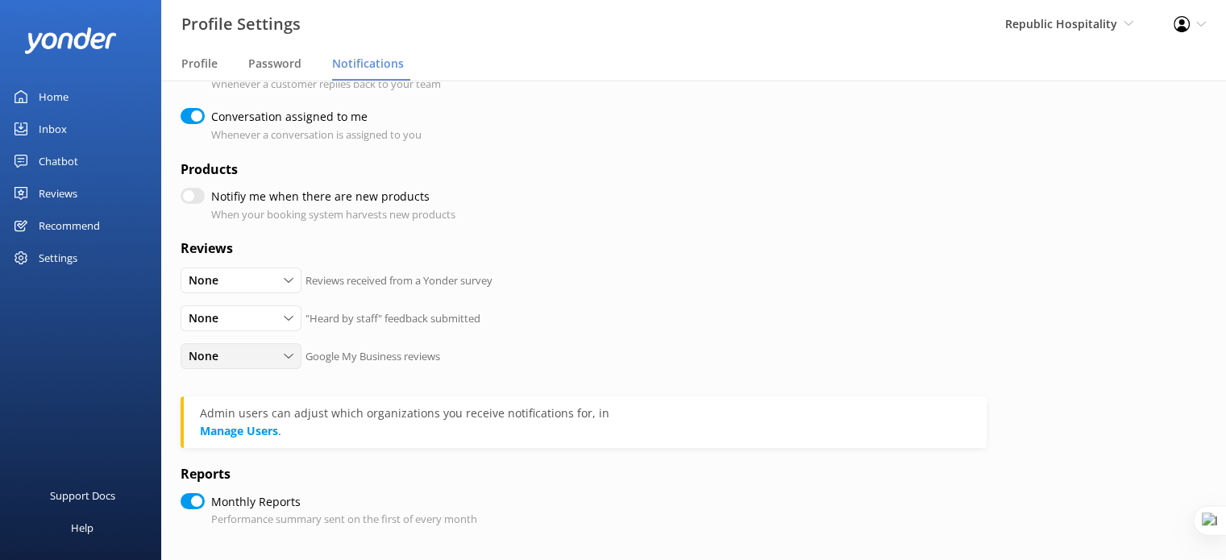
click at [274, 354] on div "None" at bounding box center [241, 356] width 113 height 18
click at [548, 347] on div "None All Detractors None Google My Business reviews" at bounding box center [584, 362] width 806 height 38
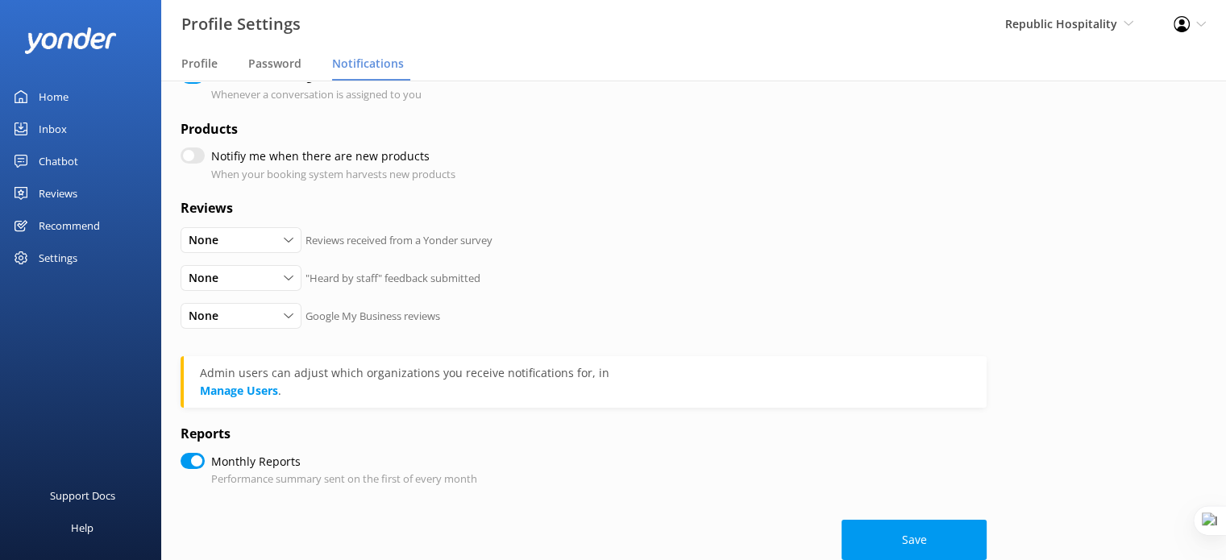
scroll to position [235, 0]
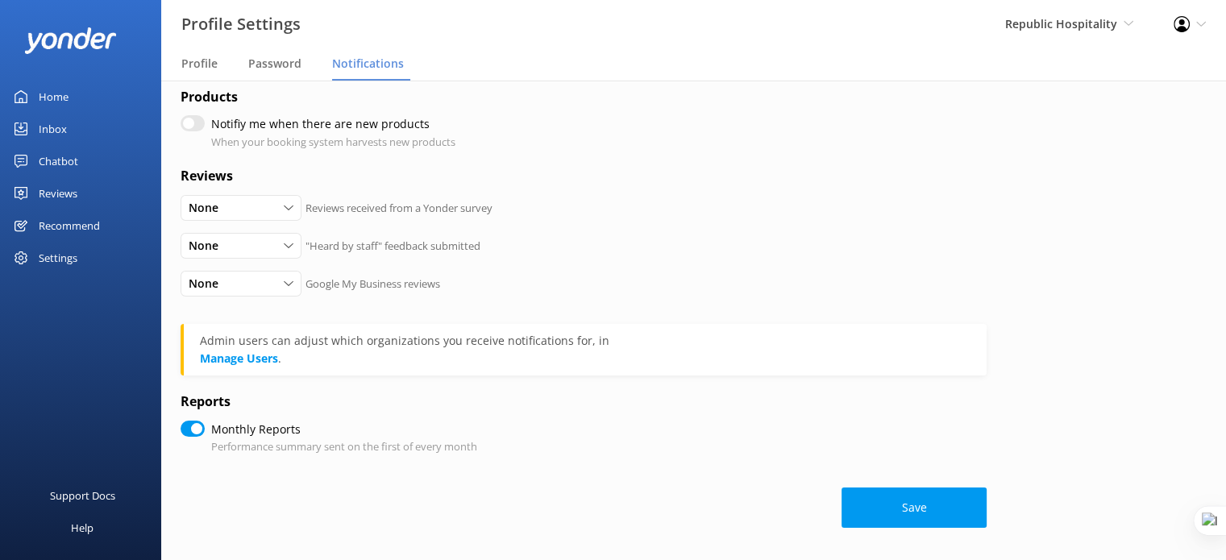
click at [68, 260] on div "Settings" at bounding box center [58, 258] width 39 height 32
checkbox input "true"
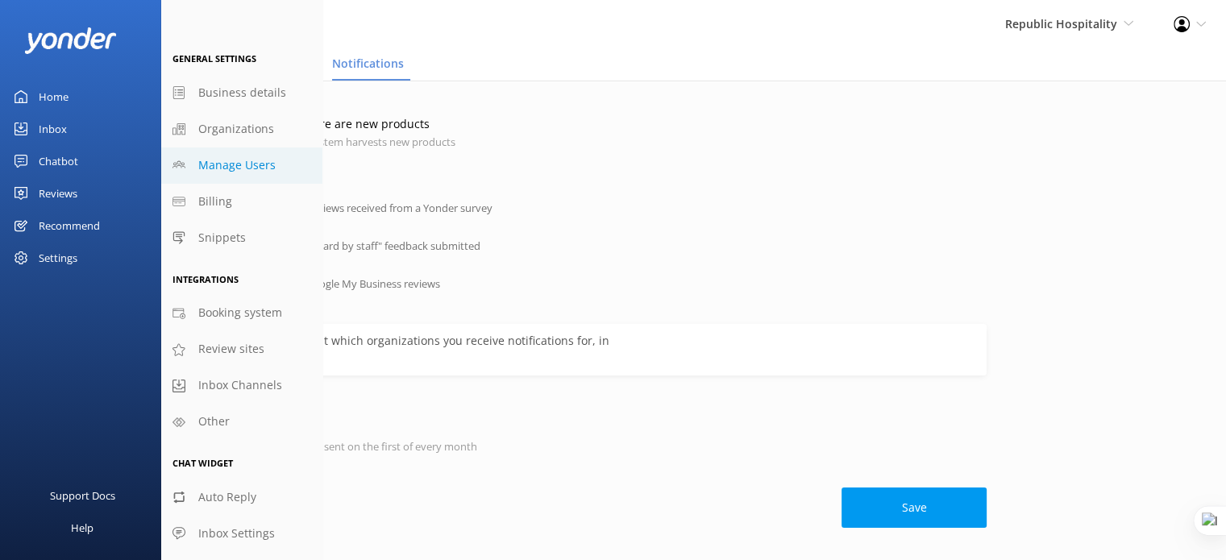
click at [223, 168] on span "Manage Users" at bounding box center [236, 165] width 77 height 18
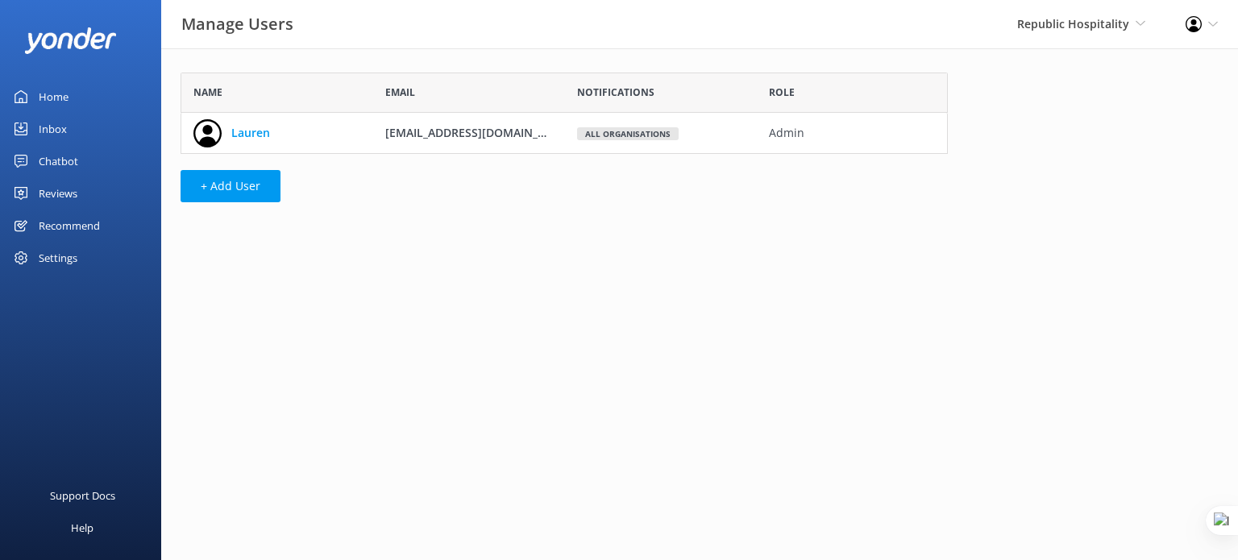
scroll to position [68, 754]
click at [56, 257] on div "Settings" at bounding box center [58, 258] width 39 height 32
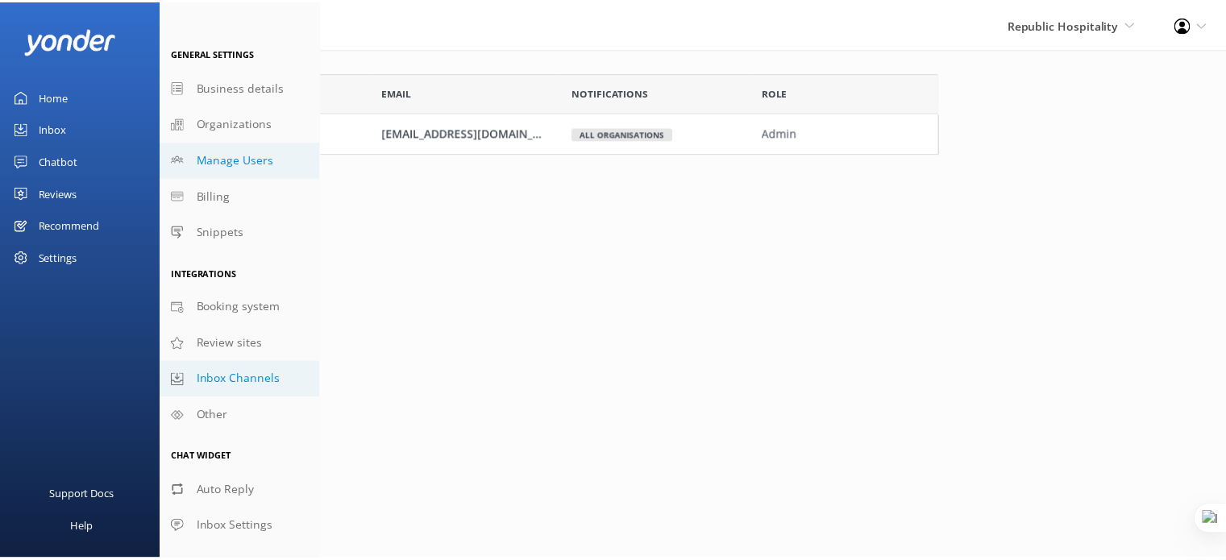
scroll to position [7, 0]
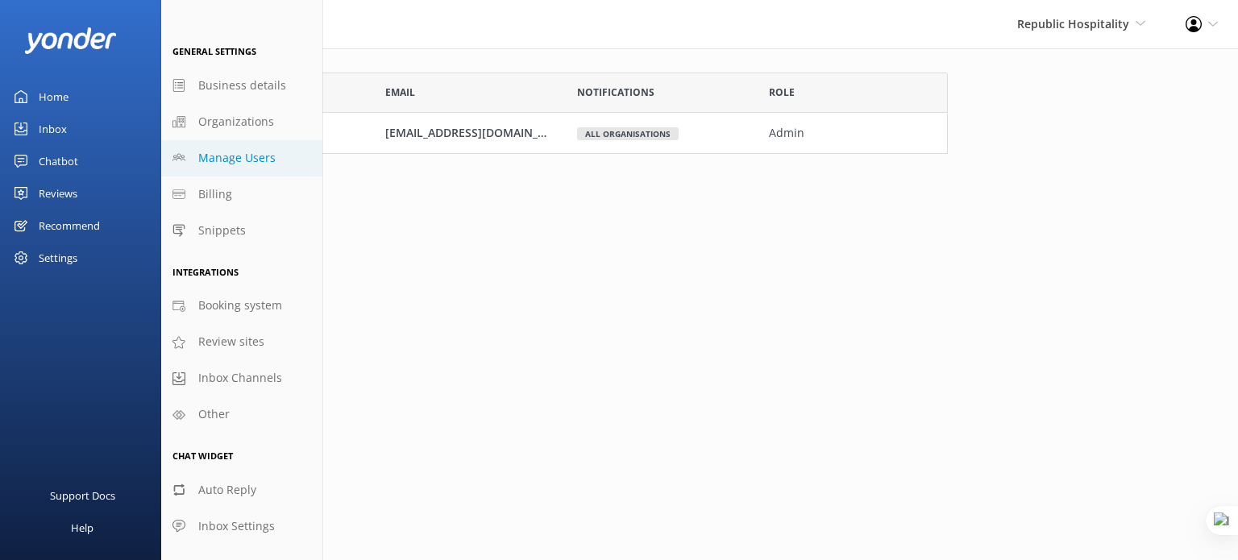
click at [57, 191] on div "Reviews" at bounding box center [58, 193] width 39 height 32
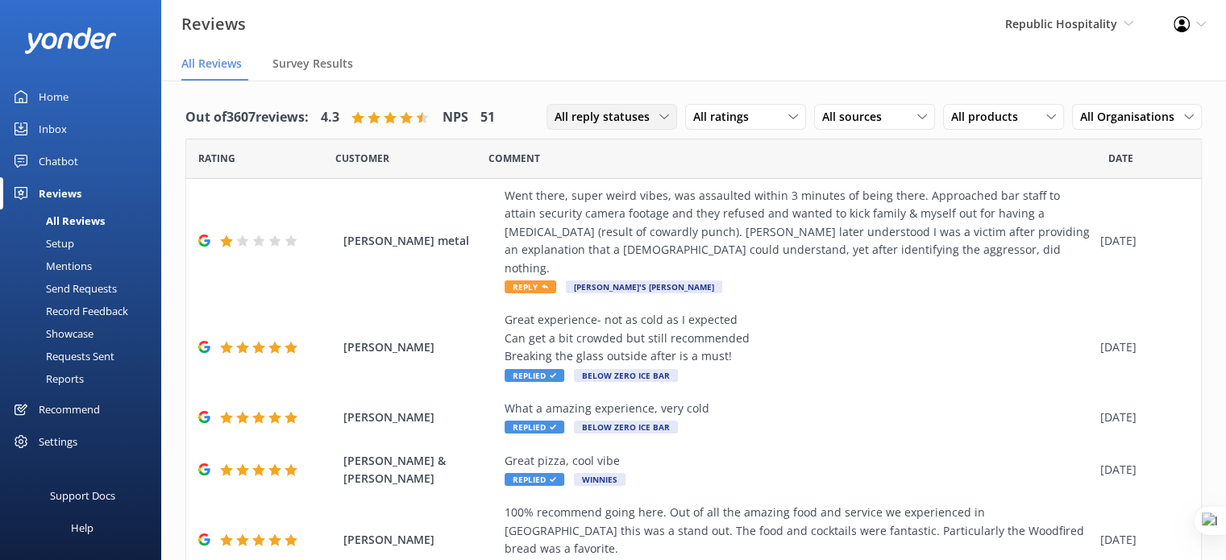
click at [638, 114] on span "All reply statuses" at bounding box center [606, 117] width 105 height 18
click at [596, 183] on div "Needs a reply" at bounding box center [586, 183] width 62 height 16
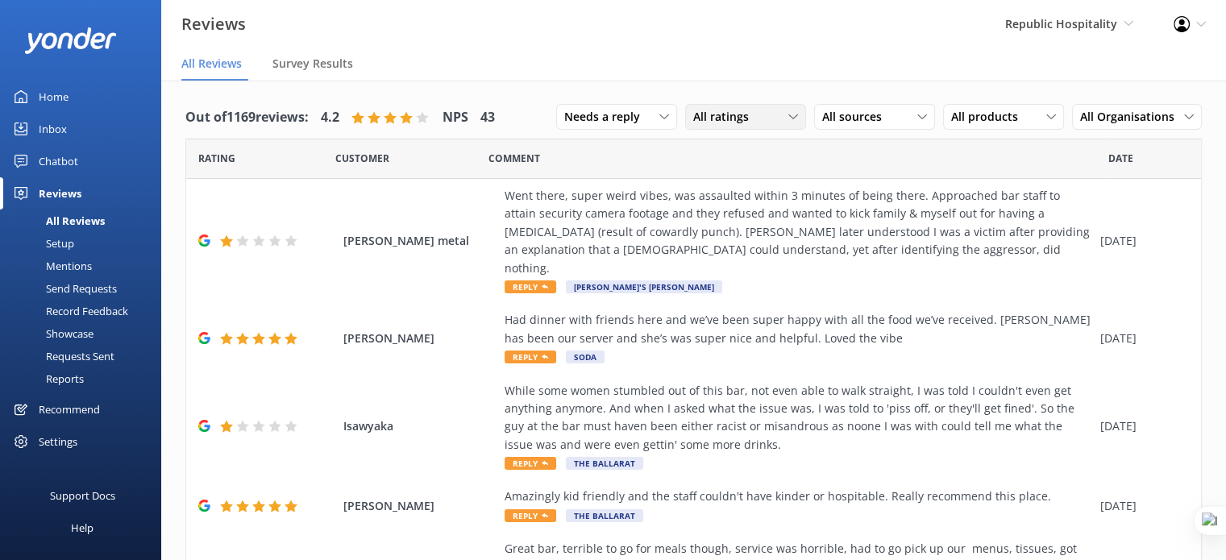
click at [730, 116] on span "All ratings" at bounding box center [725, 117] width 65 height 18
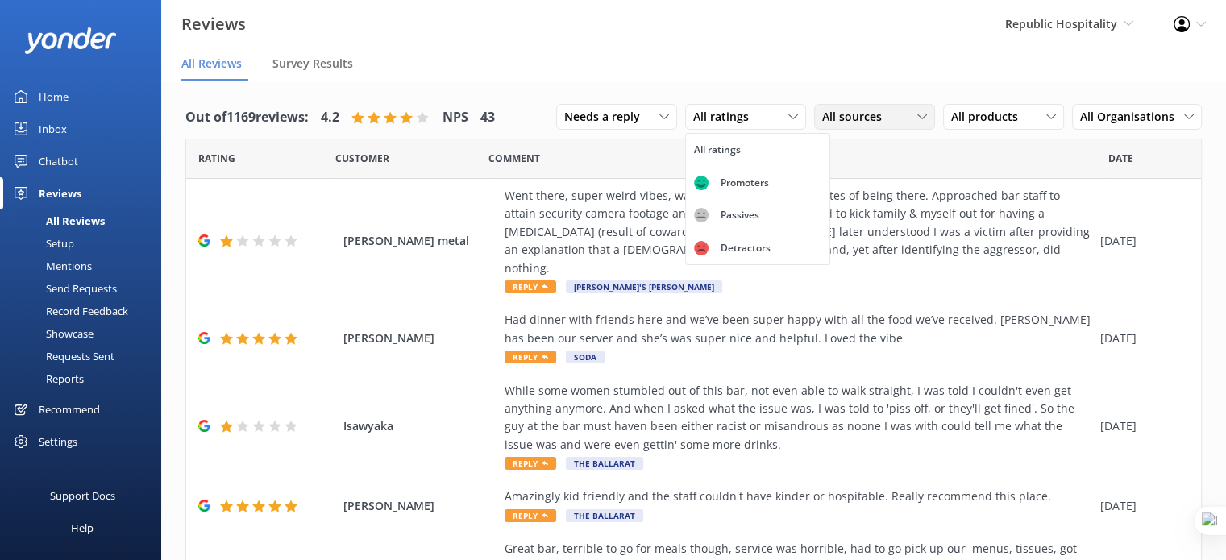
click at [867, 114] on span "All sources" at bounding box center [856, 117] width 69 height 18
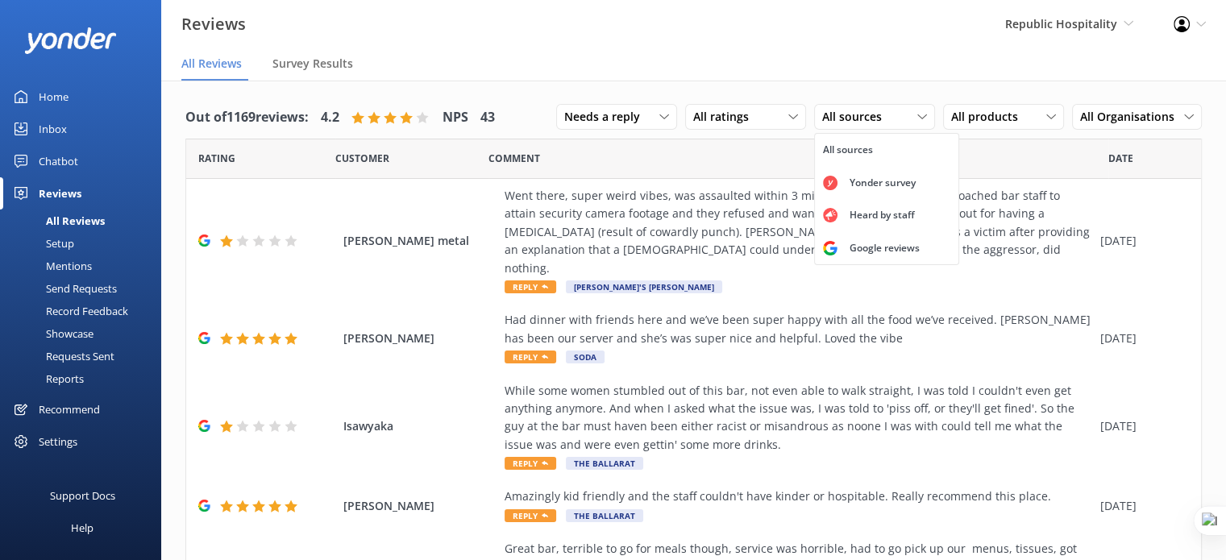
click at [995, 152] on div "Comment" at bounding box center [798, 159] width 620 height 40
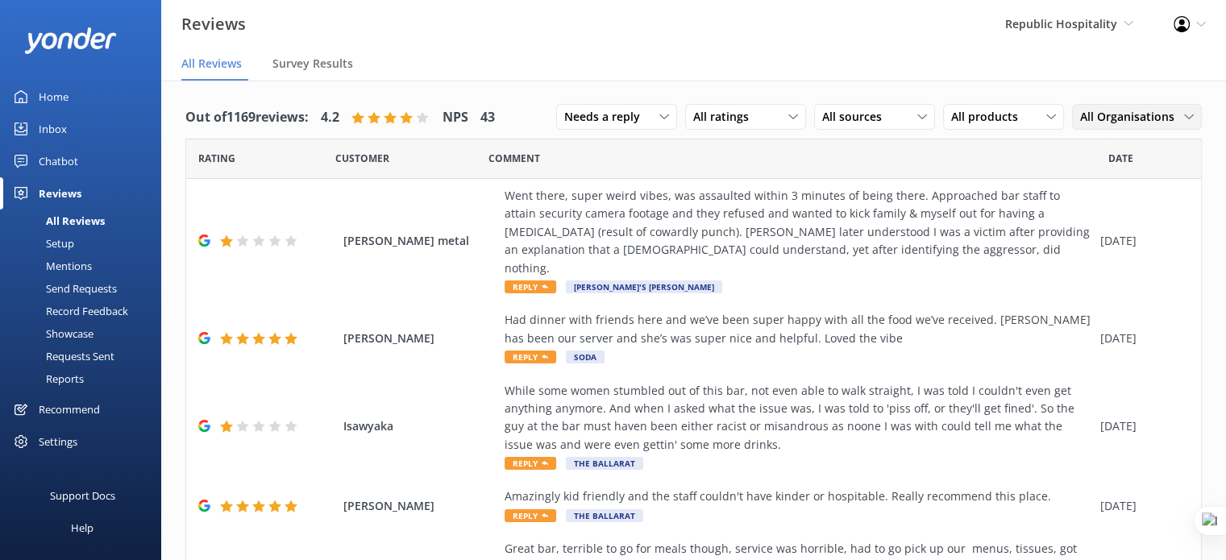
click at [1115, 117] on span "All Organisations" at bounding box center [1132, 117] width 104 height 18
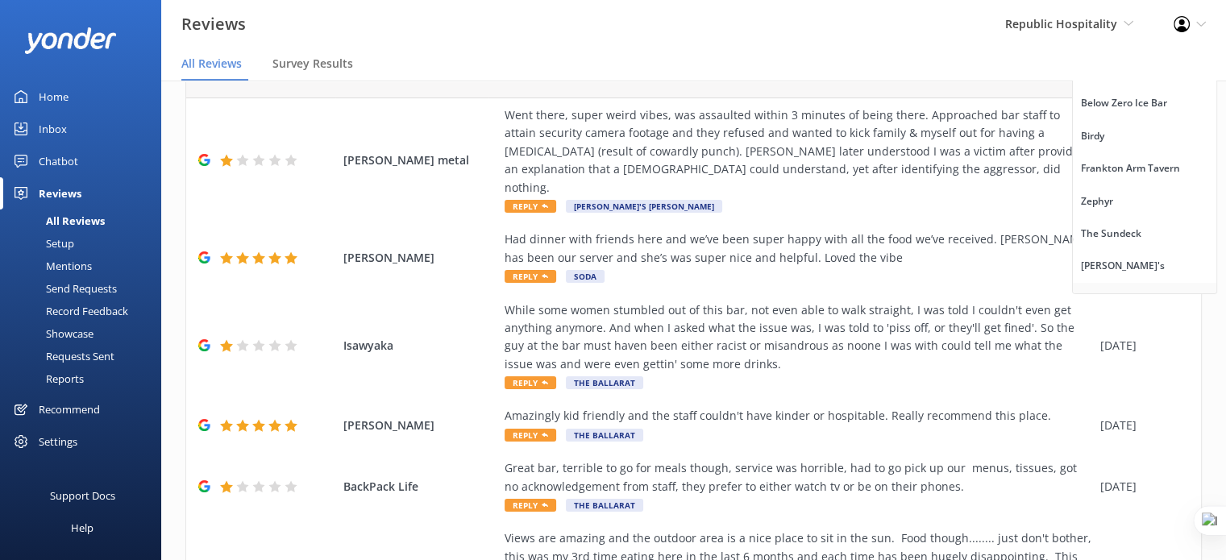
scroll to position [69, 0]
click at [1110, 189] on link "Birdy" at bounding box center [1144, 196] width 143 height 32
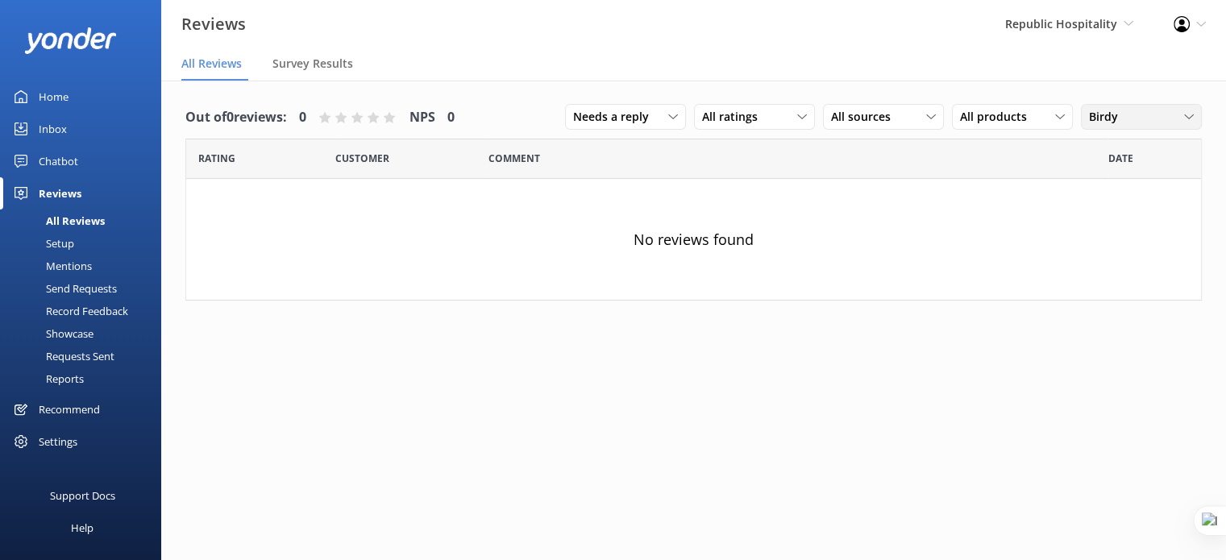
click at [1142, 123] on div "Birdy" at bounding box center [1141, 117] width 113 height 18
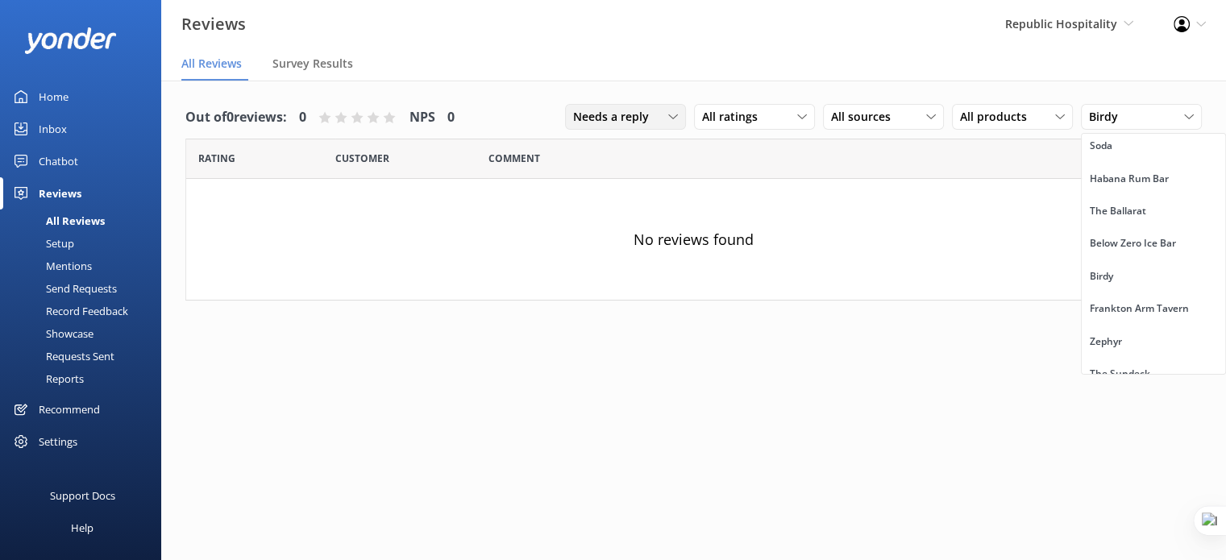
click at [605, 120] on span "Needs a reply" at bounding box center [615, 117] width 85 height 18
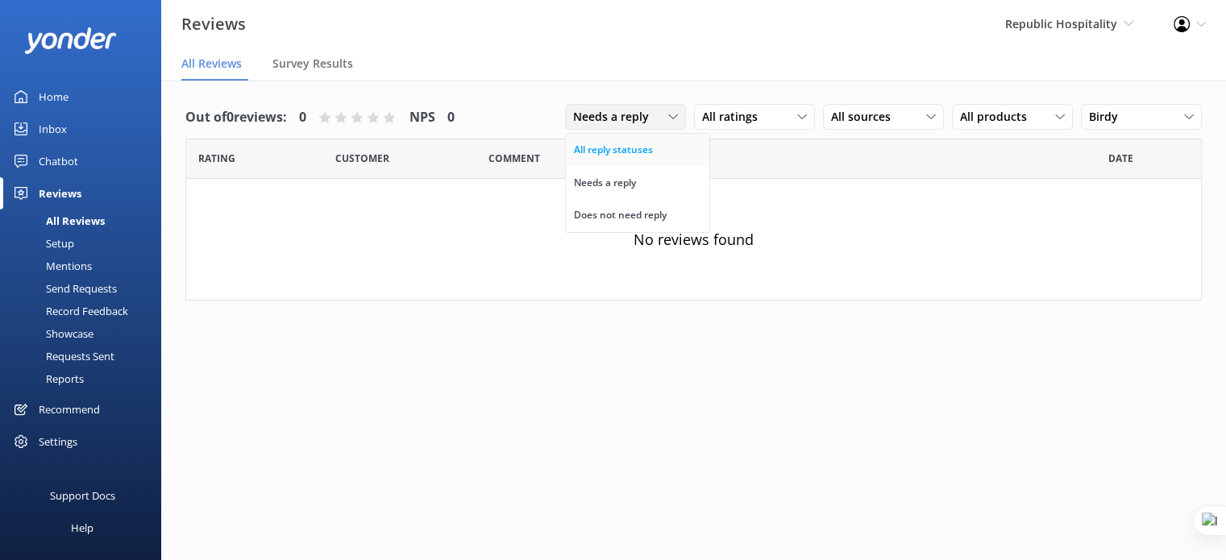
click at [634, 148] on div "All reply statuses" at bounding box center [613, 150] width 79 height 16
click at [600, 115] on span "All reply statuses" at bounding box center [615, 117] width 105 height 18
click at [1128, 106] on div "Birdy All Organisations Winnies Soda Habana Rum Bar The Ballarat Below Zero Ice…" at bounding box center [1141, 117] width 121 height 26
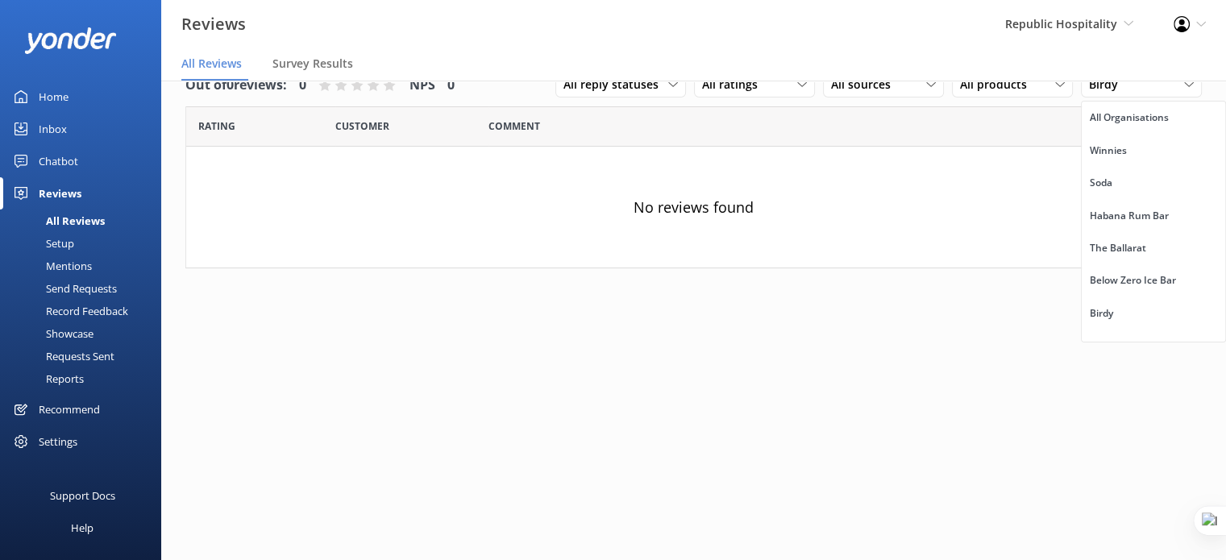
click at [71, 442] on div "Settings" at bounding box center [58, 441] width 39 height 32
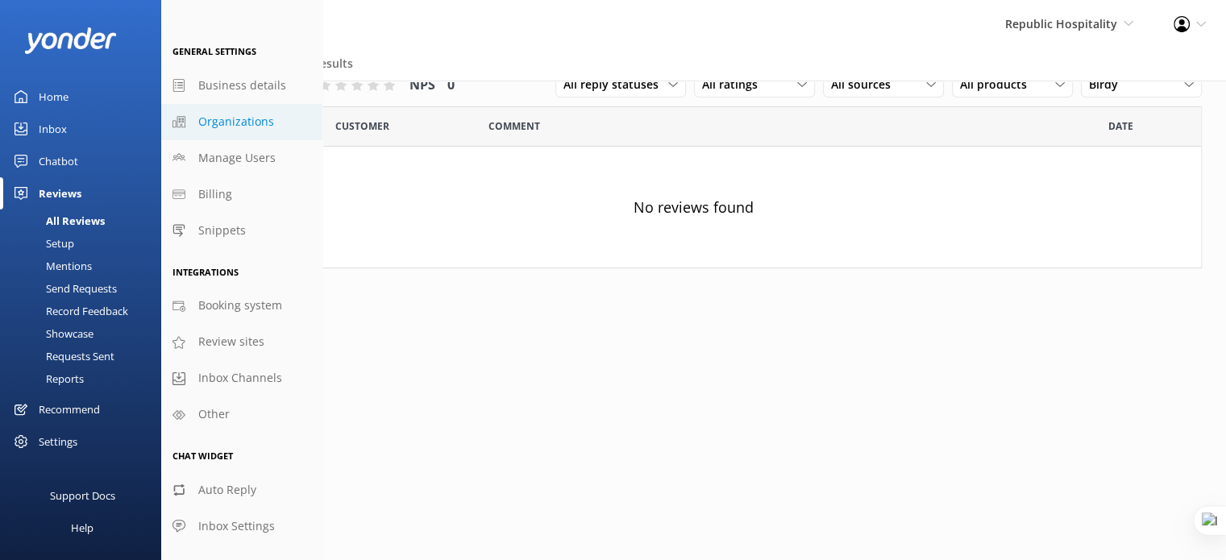
click at [248, 122] on span "Organizations" at bounding box center [236, 122] width 76 height 18
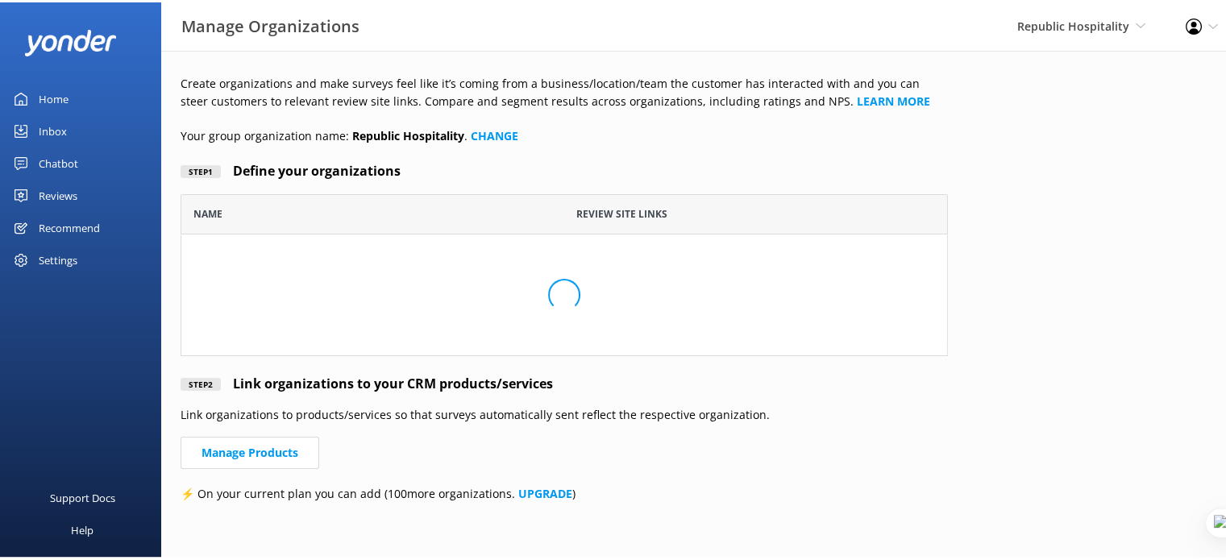
scroll to position [560, 754]
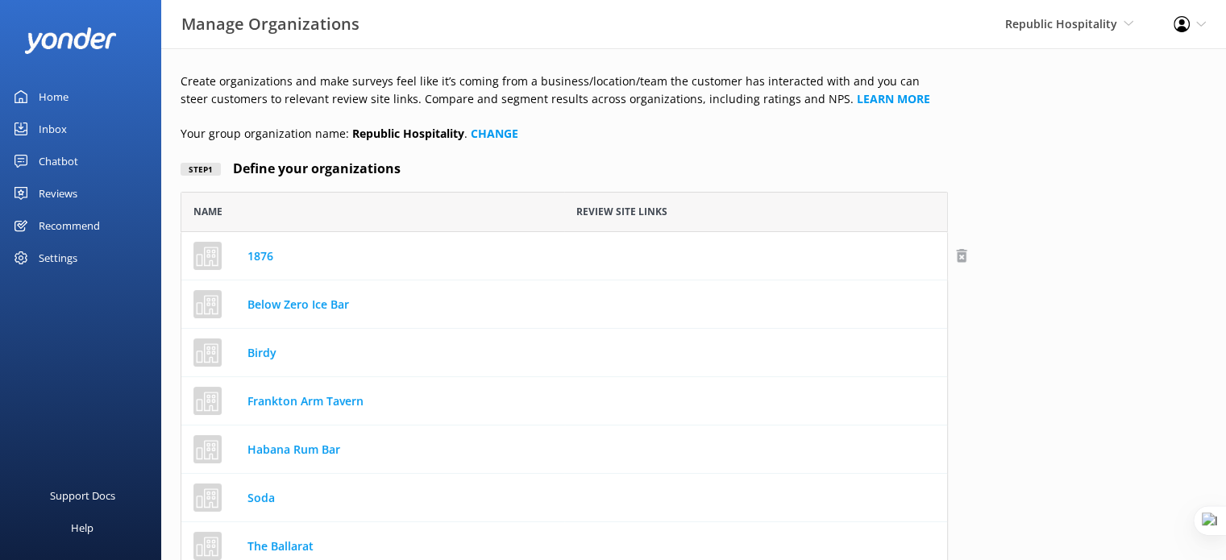
click at [960, 253] on use "row" at bounding box center [961, 256] width 10 height 14
click at [961, 259] on use "row" at bounding box center [961, 256] width 10 height 14
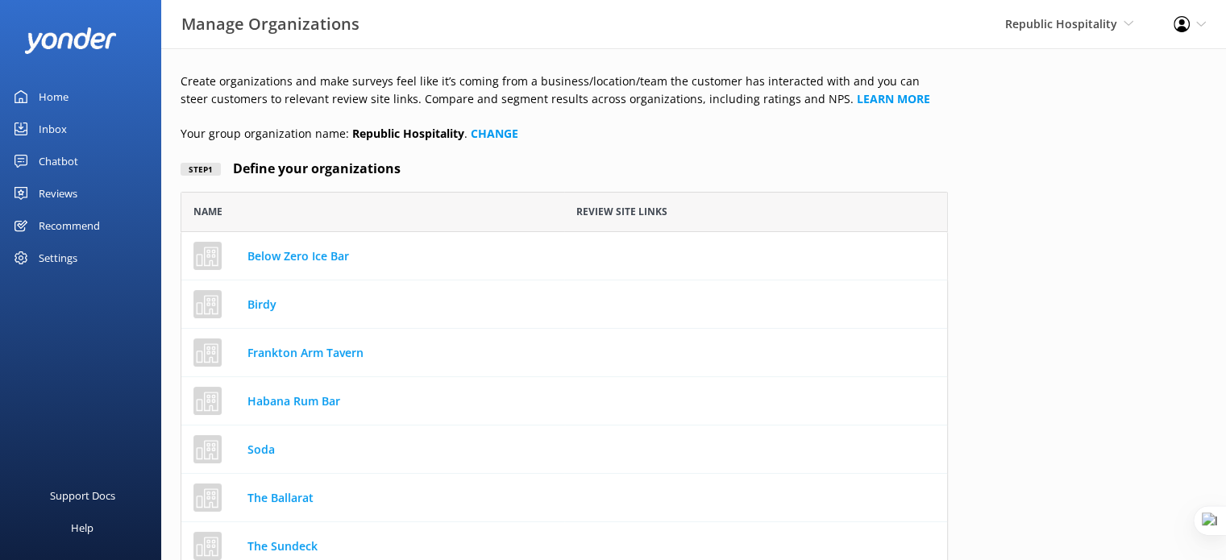
scroll to position [463, 754]
click at [964, 255] on use "row" at bounding box center [961, 256] width 10 height 14
click at [965, 258] on icon "row" at bounding box center [961, 255] width 16 height 16
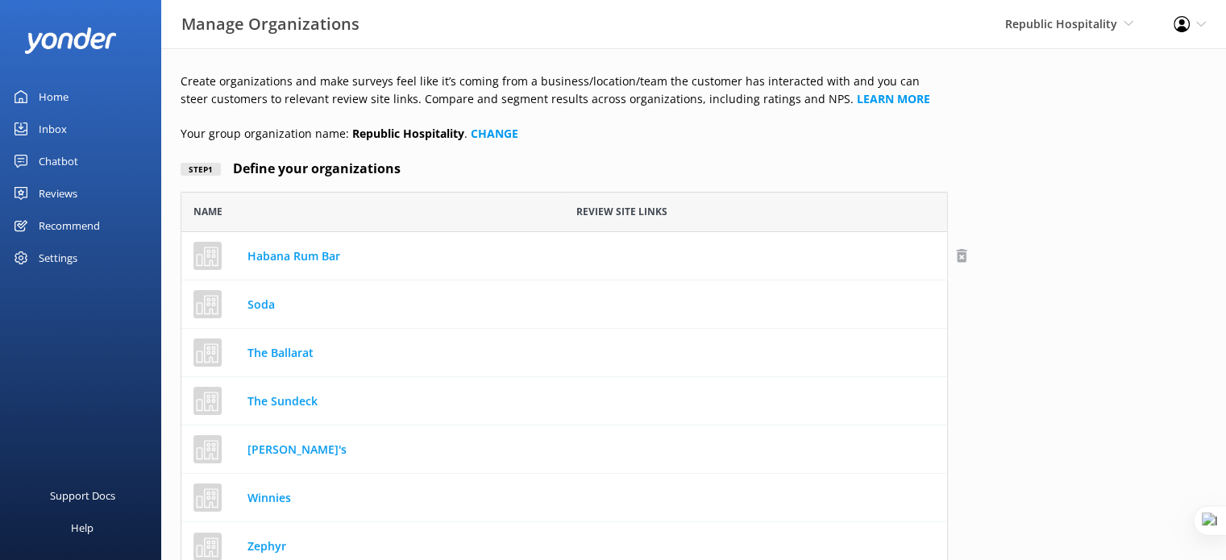
click at [961, 255] on icon "row" at bounding box center [961, 255] width 16 height 16
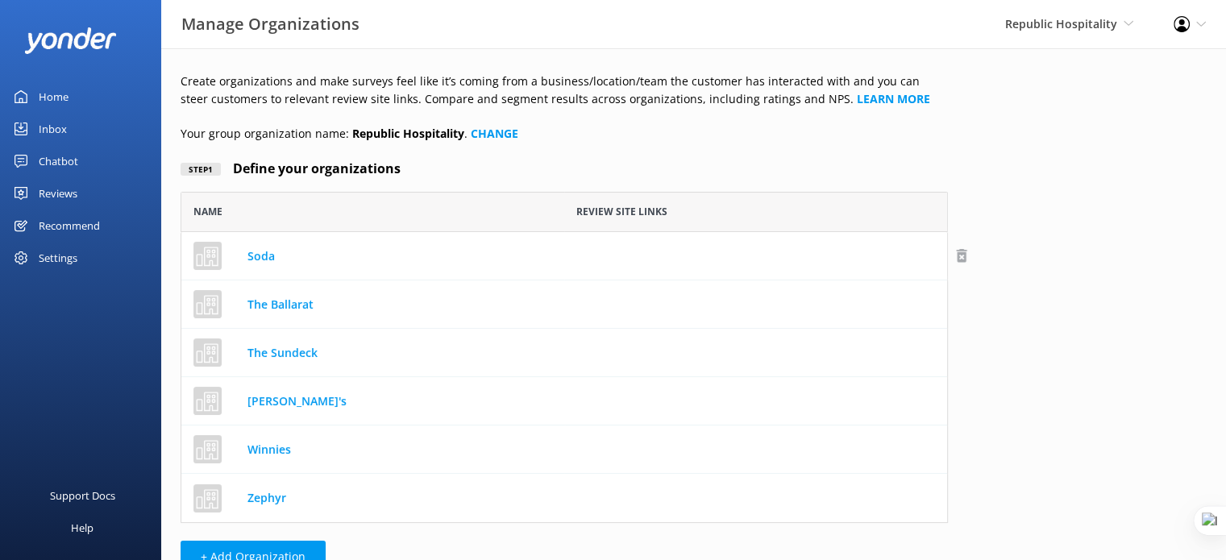
click at [962, 257] on use "row" at bounding box center [961, 256] width 10 height 14
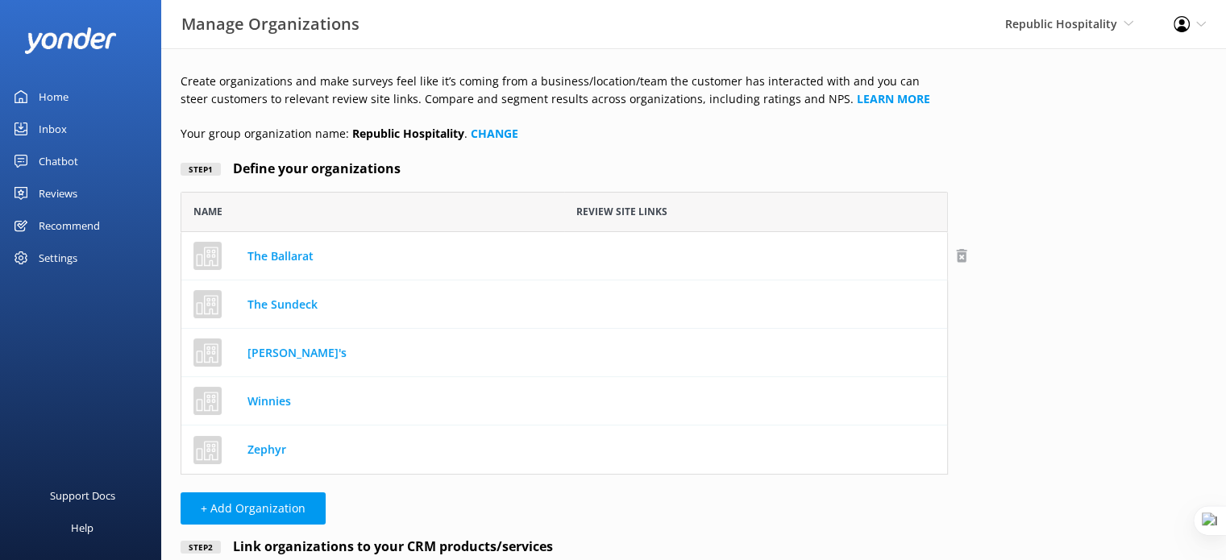
click at [964, 254] on use "row" at bounding box center [961, 256] width 10 height 14
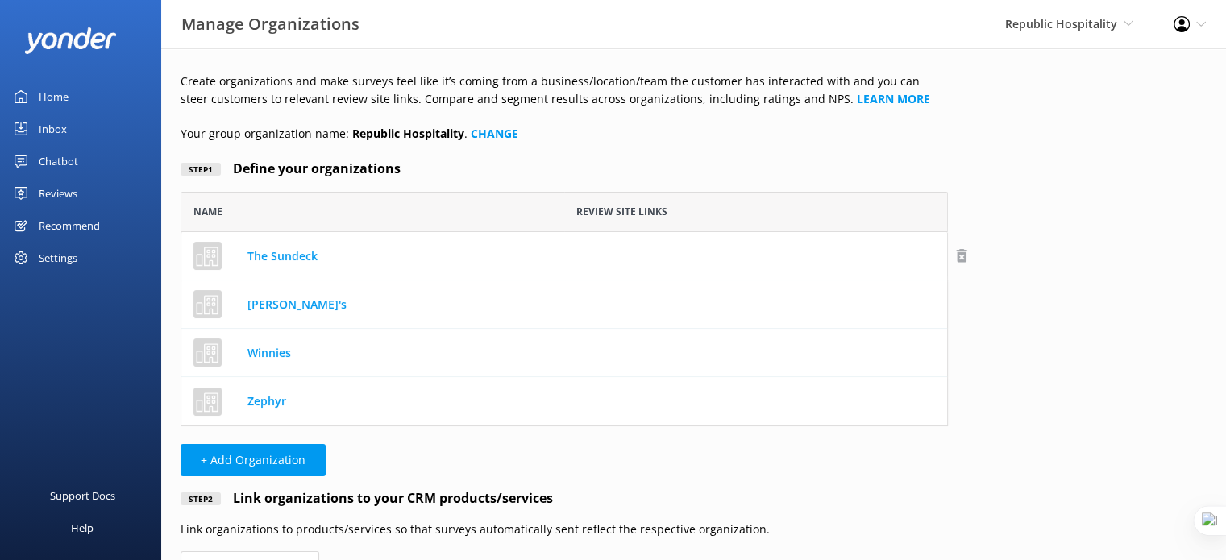
click at [963, 257] on use "row" at bounding box center [961, 256] width 10 height 14
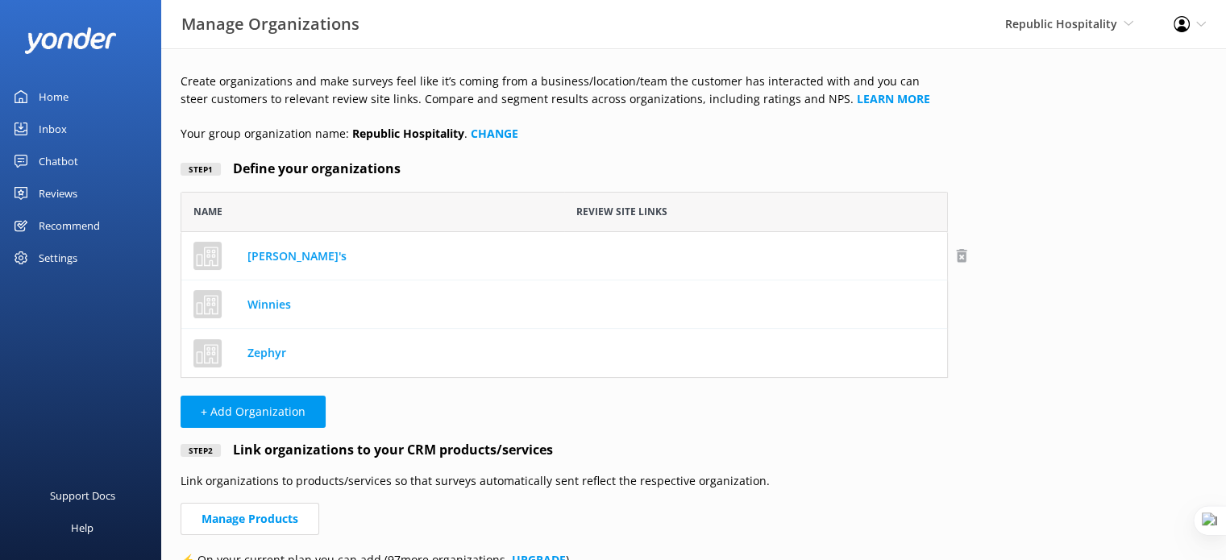
click at [957, 253] on use "row" at bounding box center [961, 256] width 10 height 14
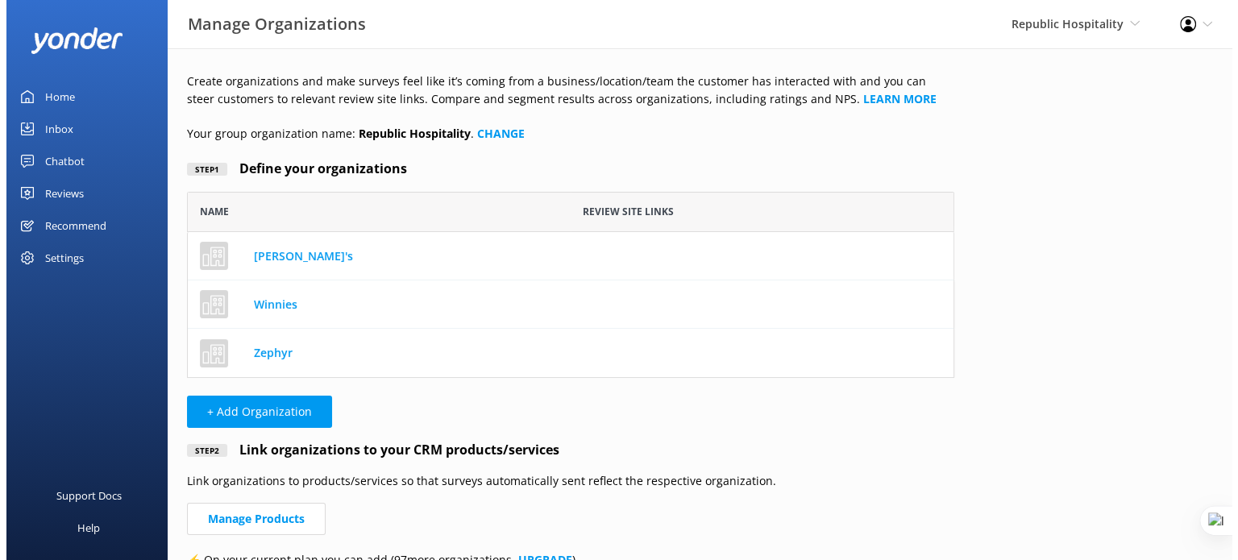
scroll to position [125, 754]
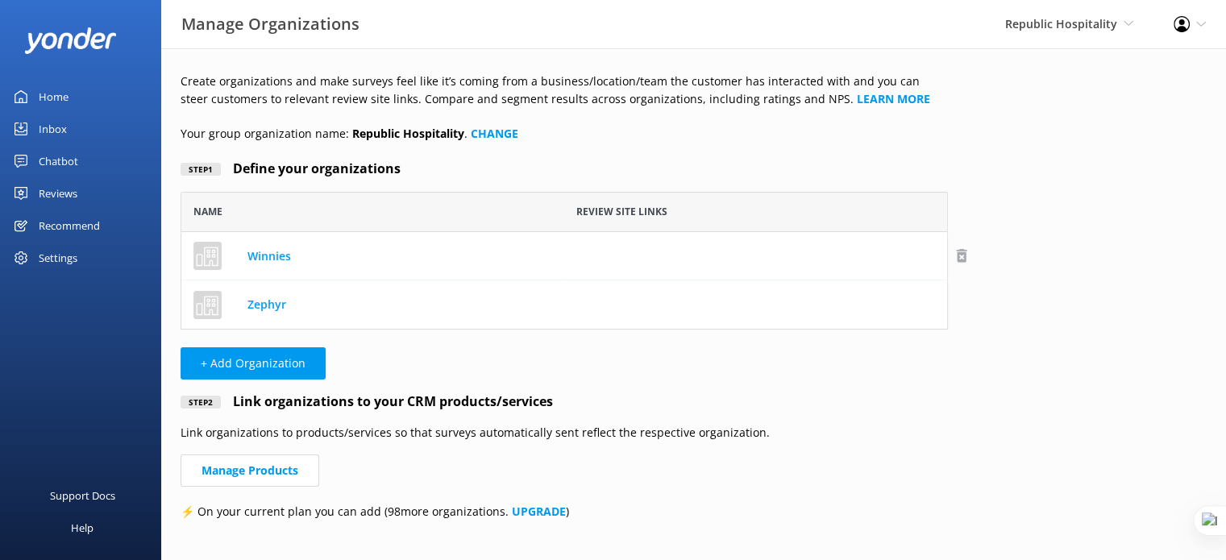
click at [961, 254] on use "row" at bounding box center [961, 256] width 10 height 14
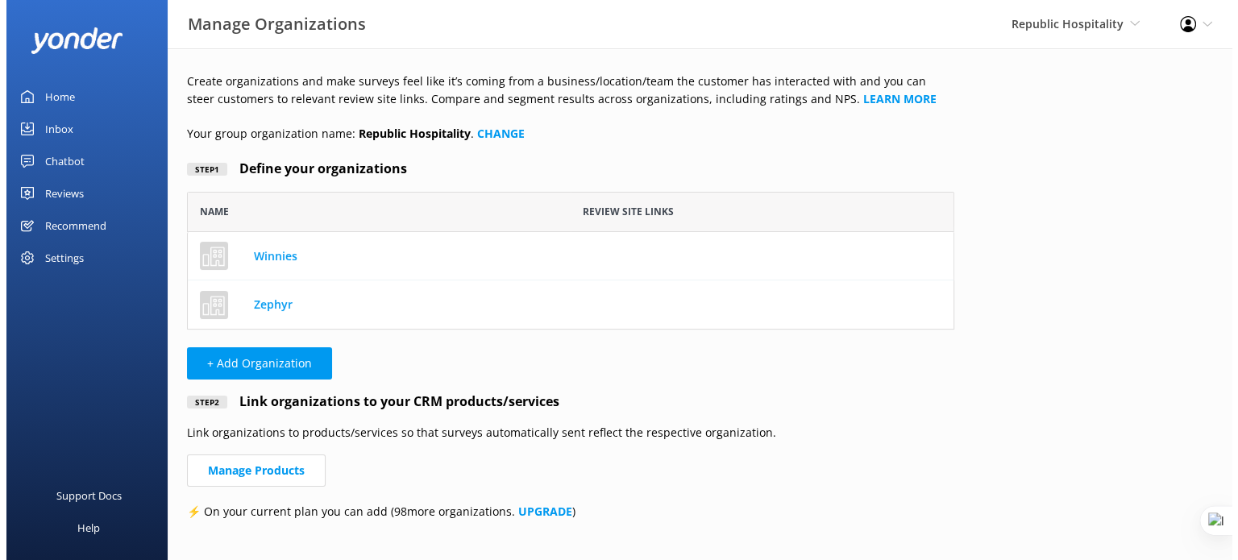
scroll to position [77, 754]
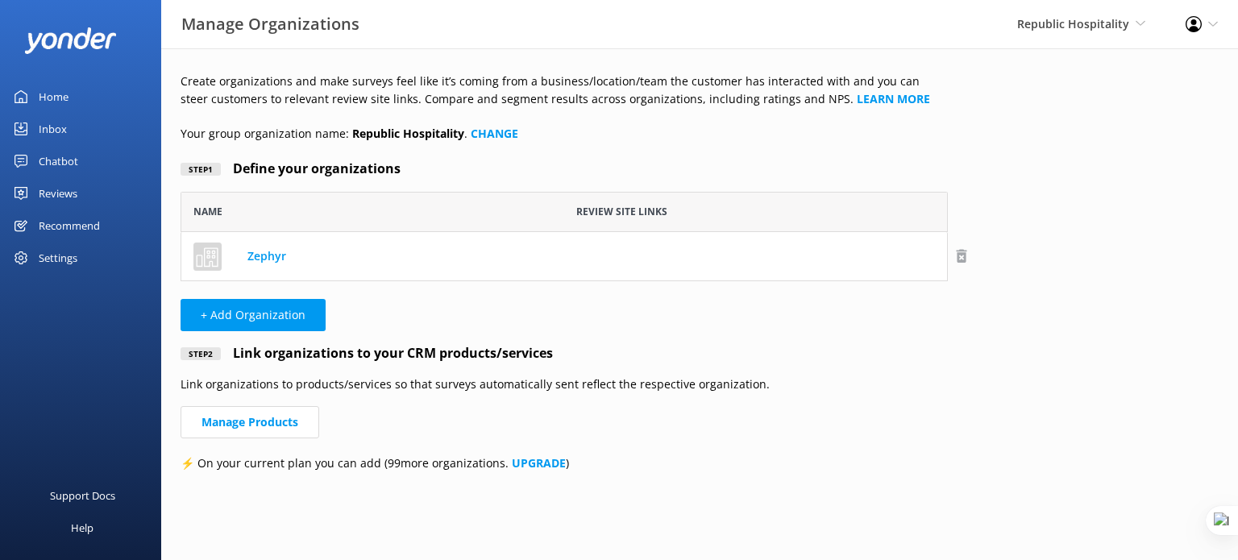
click at [959, 258] on icon "row" at bounding box center [961, 256] width 16 height 16
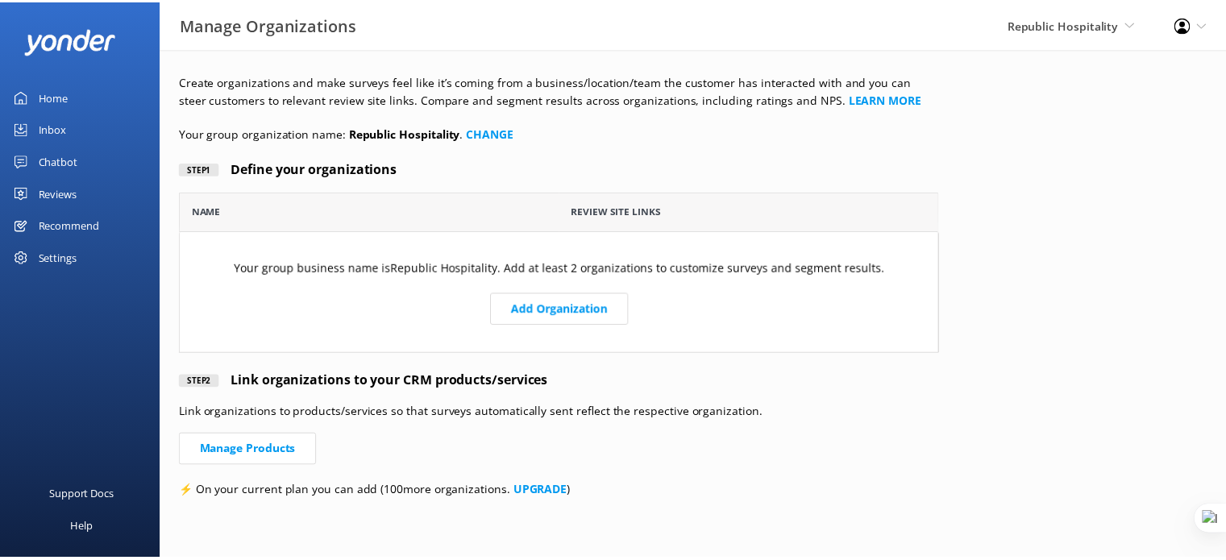
scroll to position [149, 754]
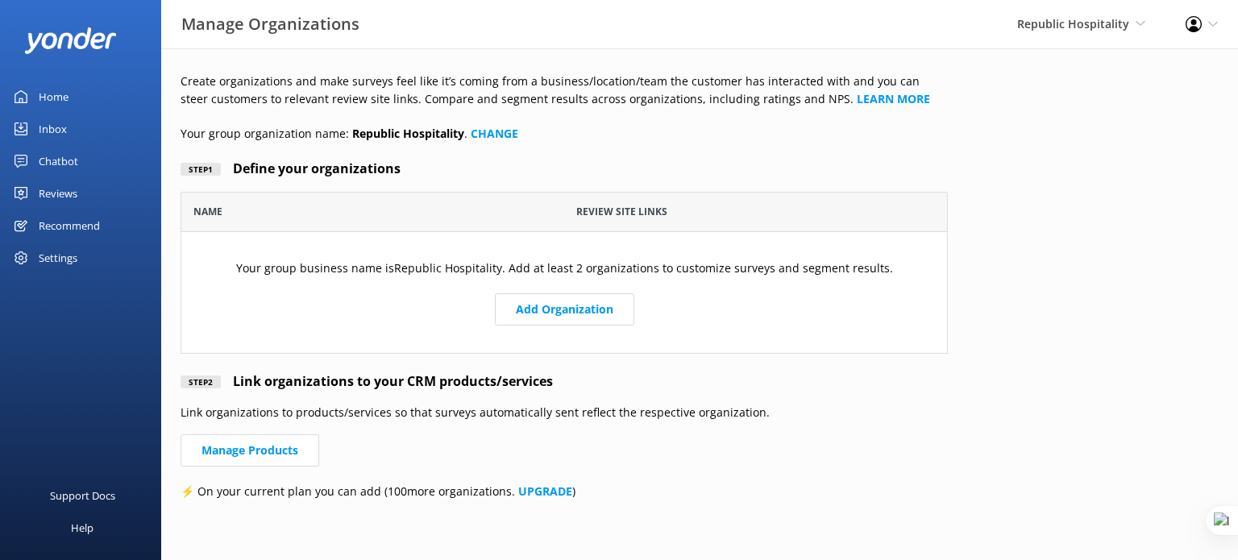
click at [72, 193] on div "Reviews" at bounding box center [58, 193] width 39 height 32
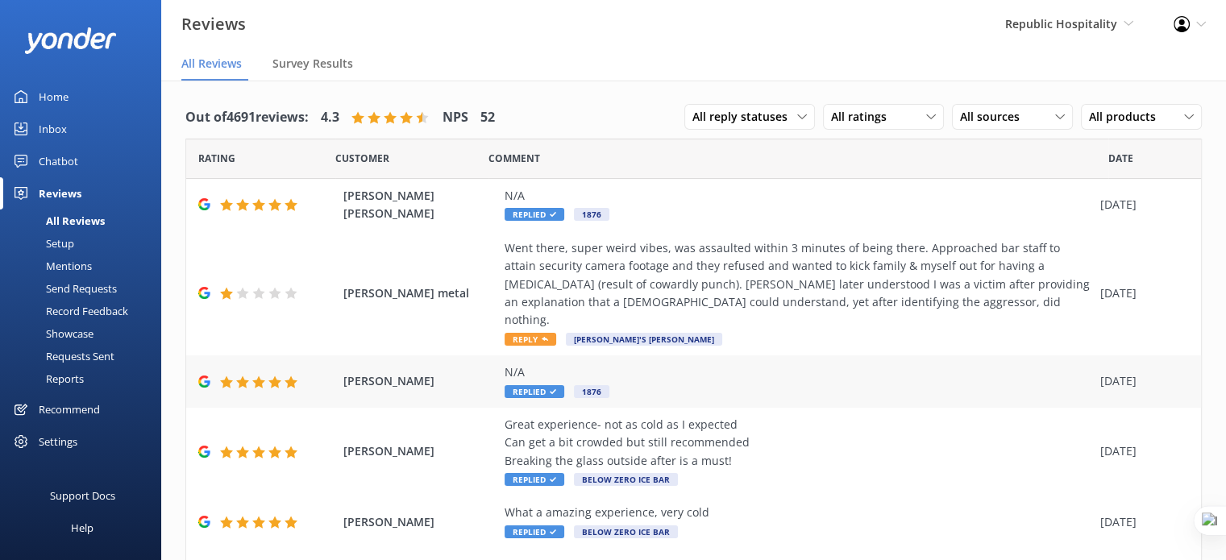
scroll to position [81, 0]
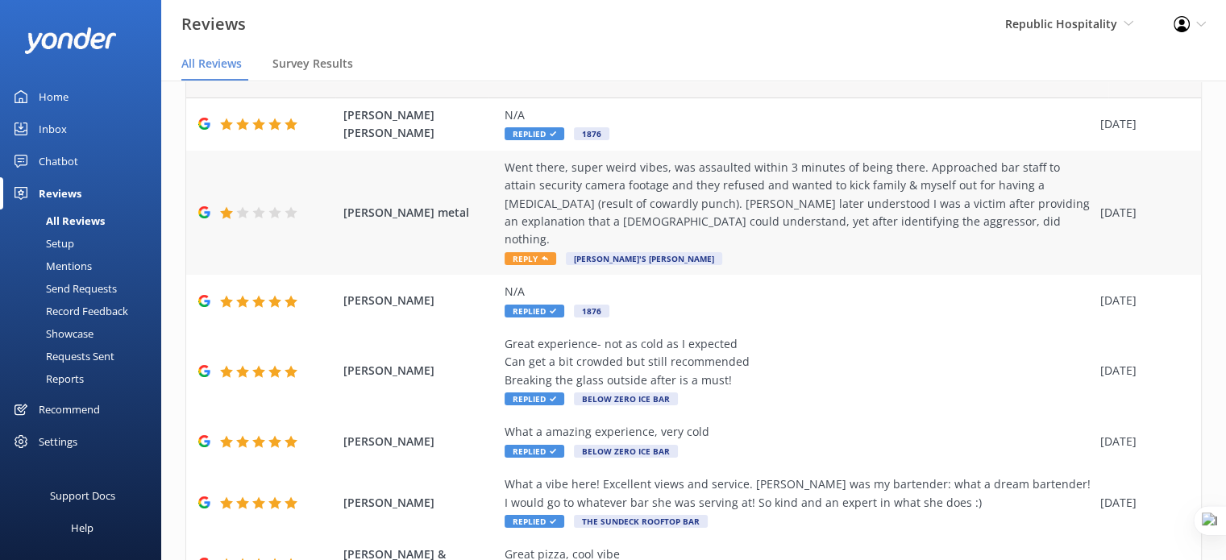
click at [725, 176] on div "Went there, super weird vibes, was assaulted within 3 minutes of being there. A…" at bounding box center [797, 204] width 587 height 90
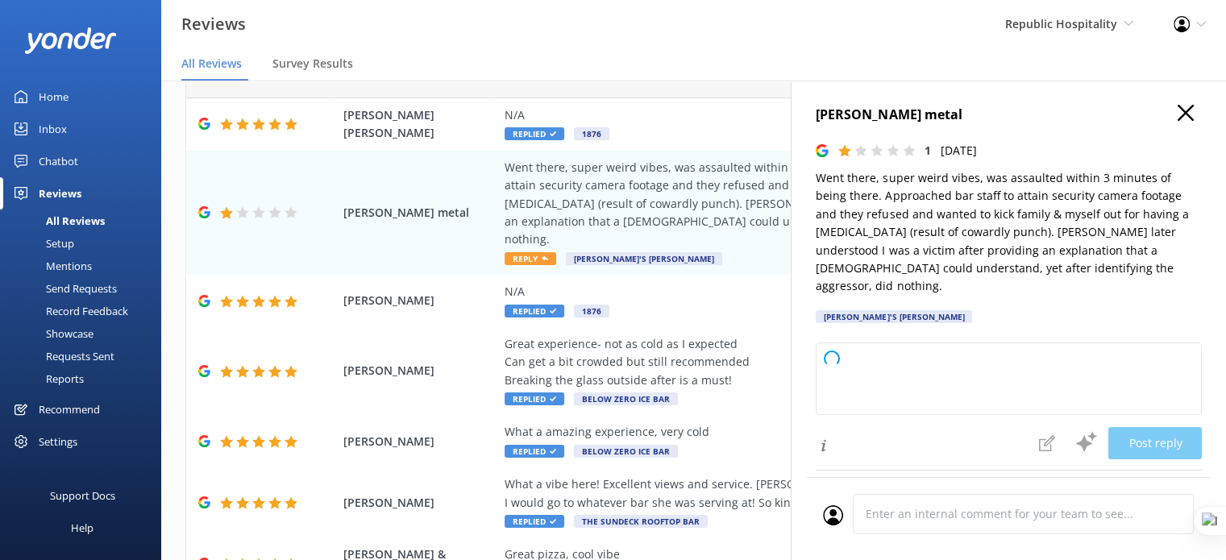
type textarea "Thank you for bringing this to our attention. We are very sorry to hear about y…"
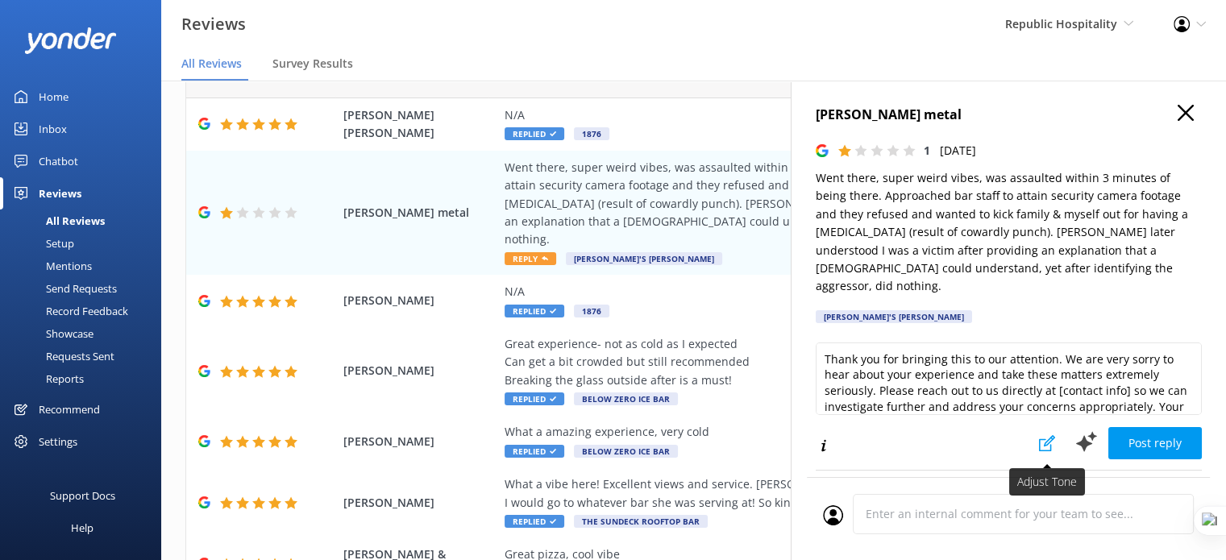
click at [1039, 435] on icon at bounding box center [1047, 443] width 16 height 16
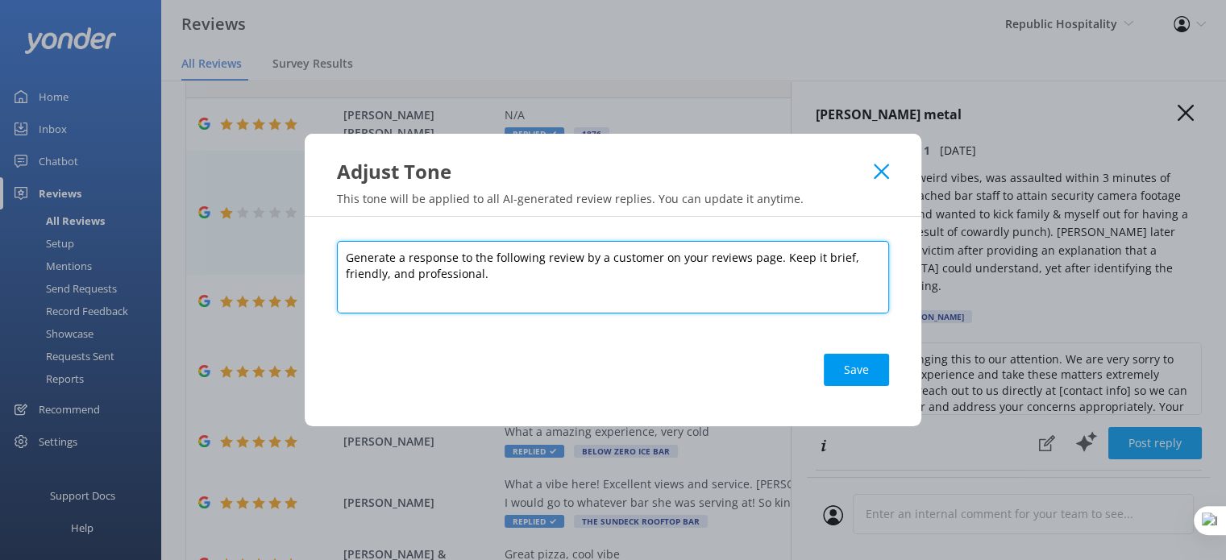
click at [483, 272] on textarea "Generate a response to the following review by a customer on your reviews page.…" at bounding box center [613, 277] width 552 height 73
type textarea "Generate a response to the following review by a customer on your reviews page.…"
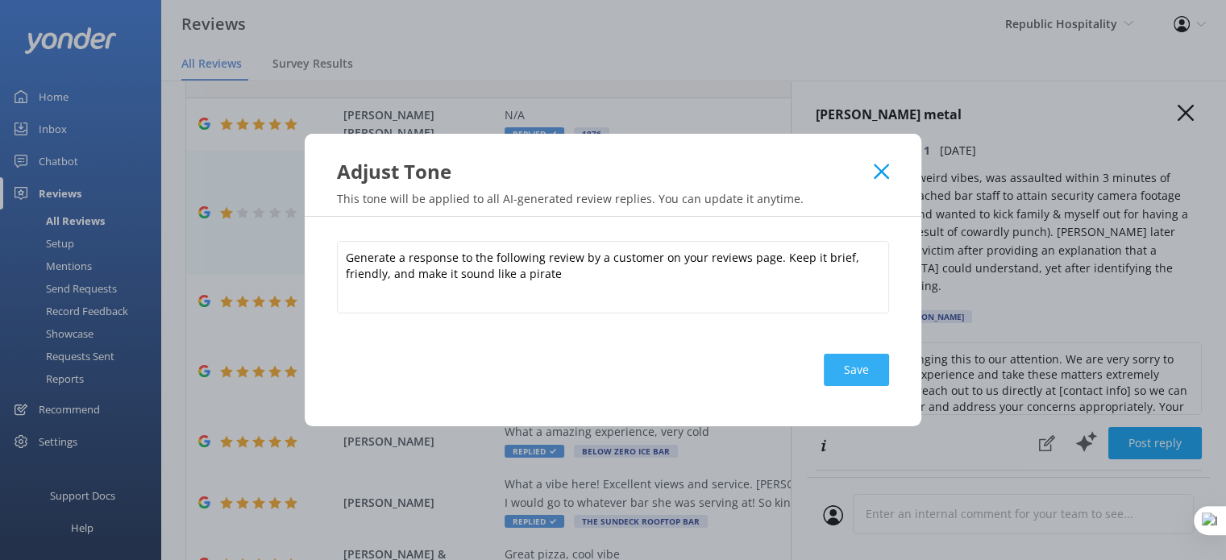
click at [874, 364] on button "Save" at bounding box center [856, 370] width 65 height 32
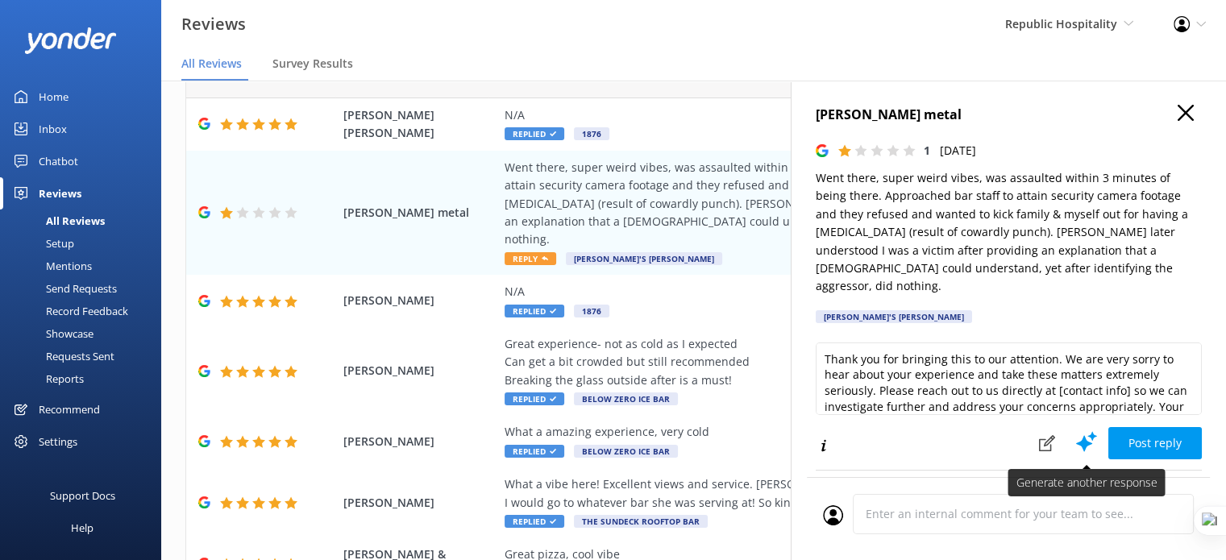
click at [1076, 432] on use at bounding box center [1086, 442] width 21 height 20
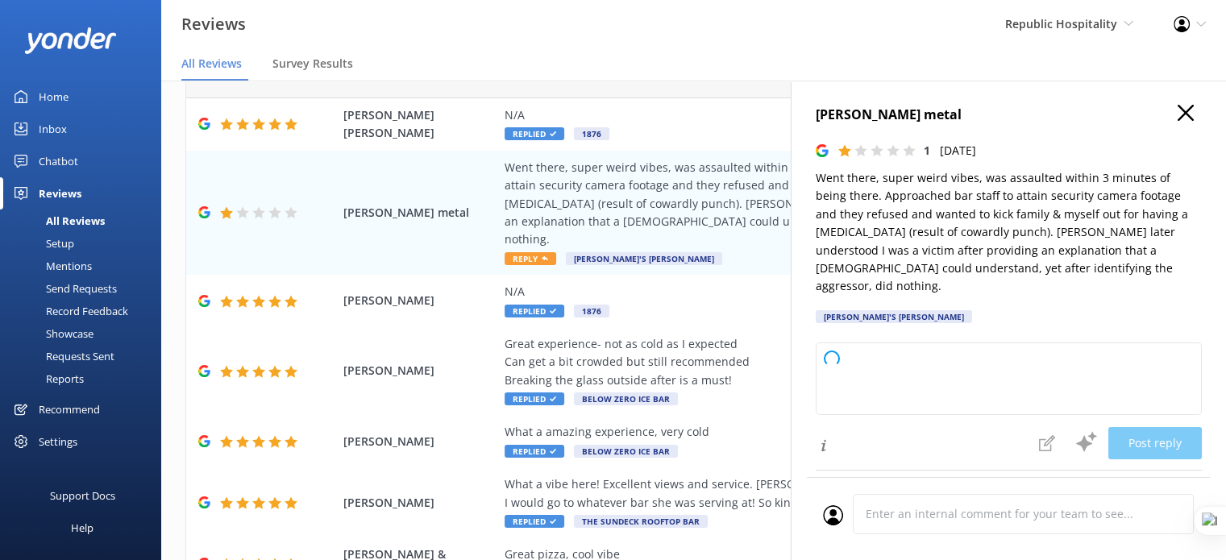
type textarea "Arrr matey, we be truly sorry to hear of yer rough voyage at our establishment.…"
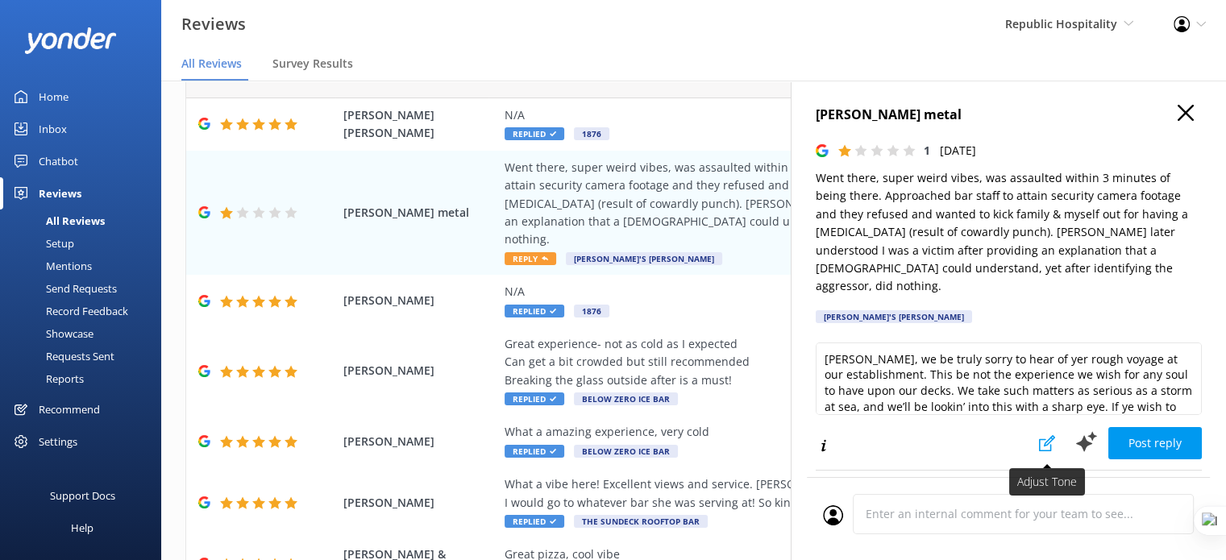
click at [1039, 435] on icon at bounding box center [1047, 443] width 16 height 16
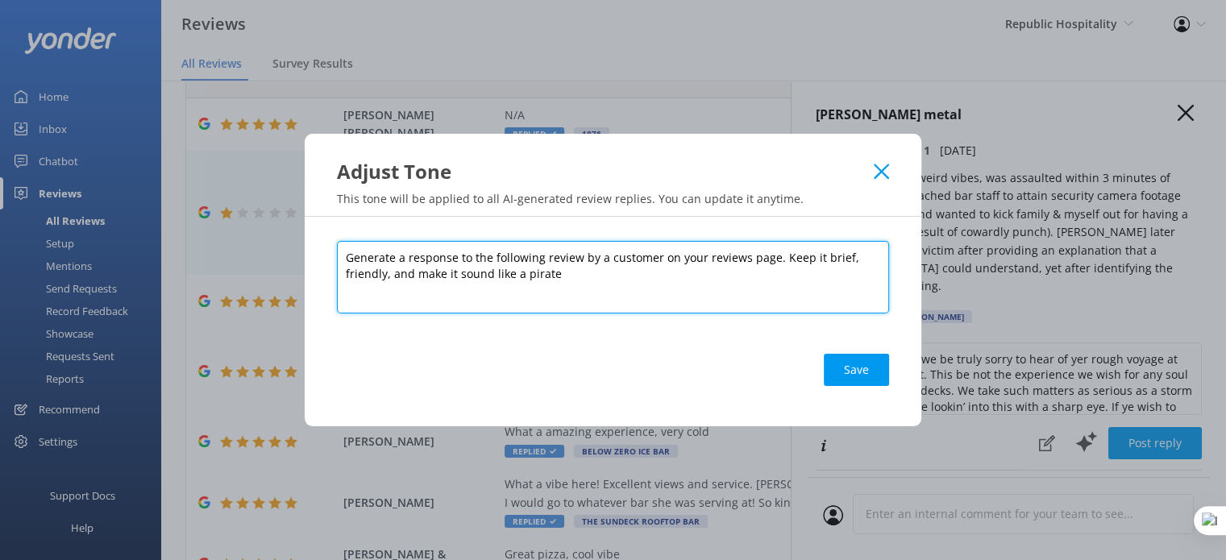
drag, startPoint x: 604, startPoint y: 276, endPoint x: 414, endPoint y: 293, distance: 190.2
click at [414, 293] on textarea "Generate a response to the following review by a customer on your reviews page.…" at bounding box center [613, 277] width 552 height 73
type textarea "Generate a response to the following review by a customer on your reviews page.…"
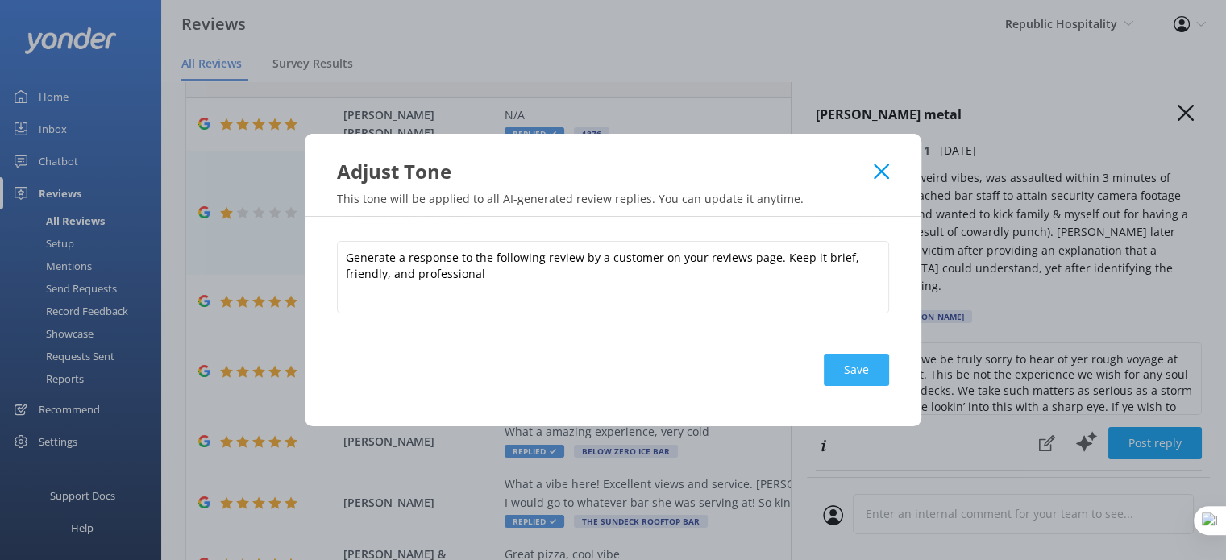
click at [877, 363] on button "Save" at bounding box center [856, 370] width 65 height 32
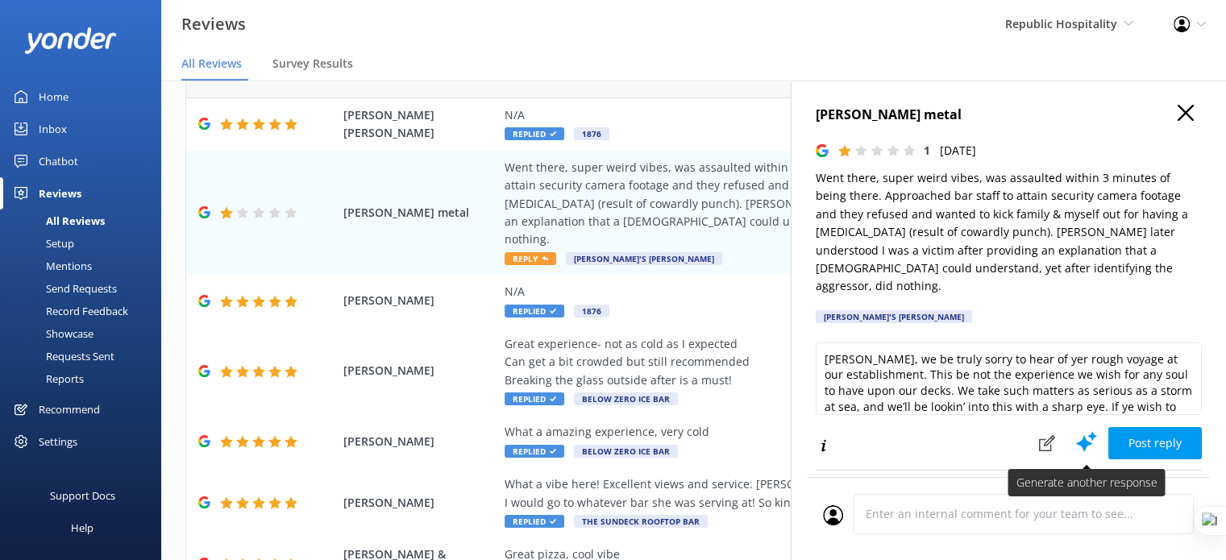
click at [1076, 432] on use at bounding box center [1086, 442] width 21 height 20
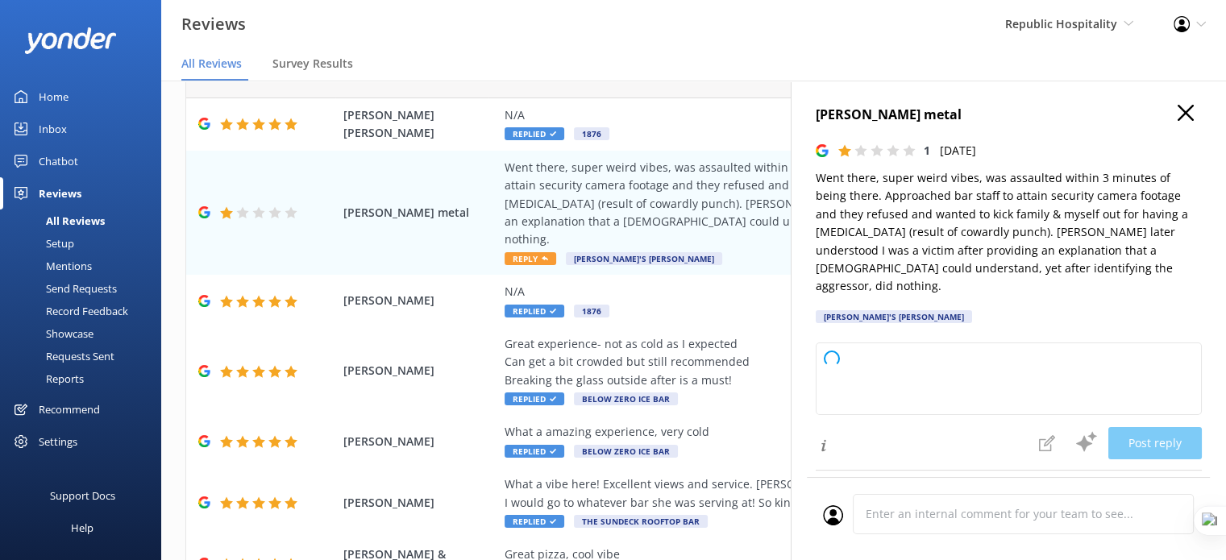
type textarea "Thank you for bringing this to our attention. We’re very sorry to hear about yo…"
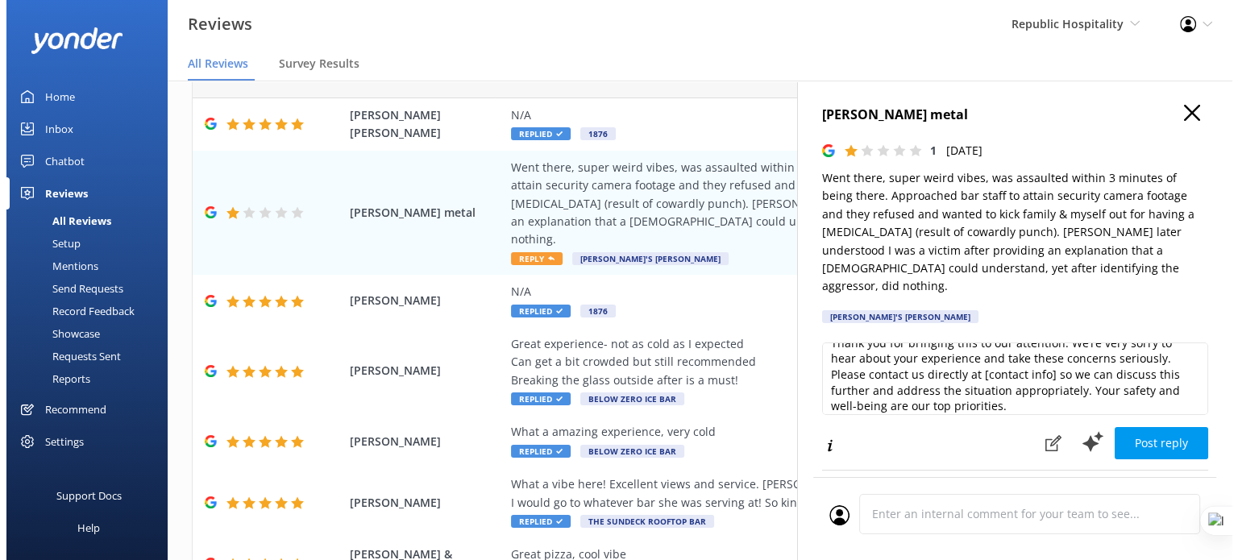
scroll to position [23, 0]
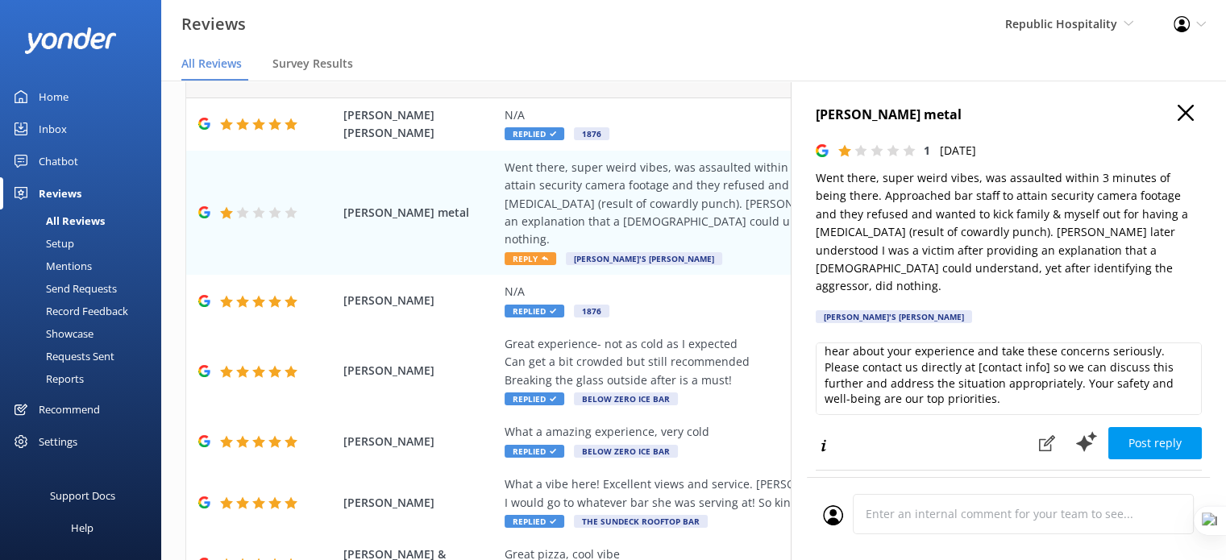
click at [1177, 114] on icon "button" at bounding box center [1185, 113] width 16 height 16
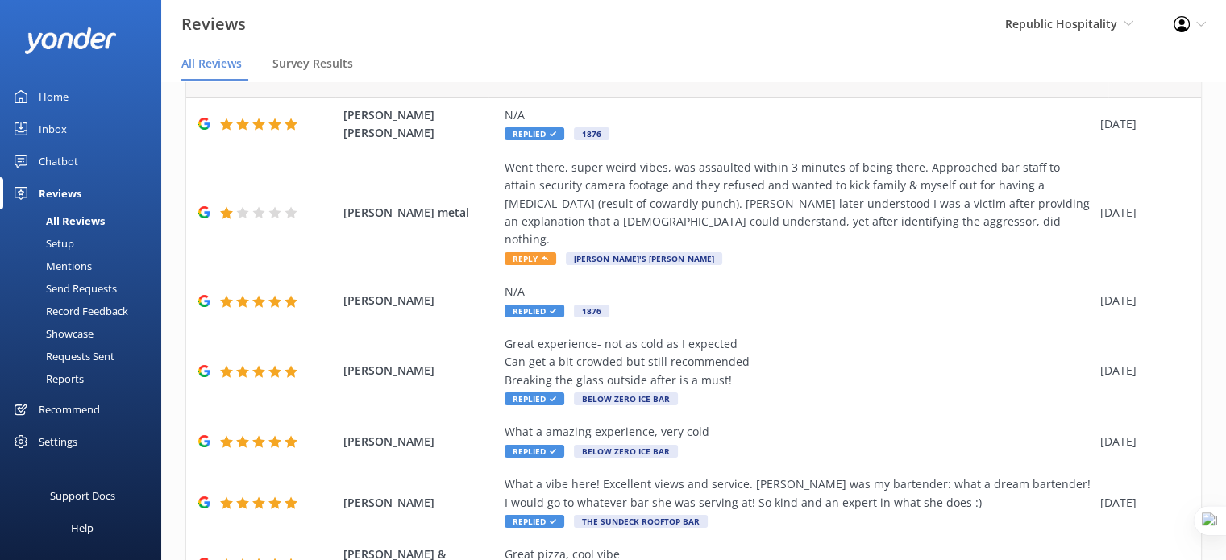
click at [59, 266] on div "Mentions" at bounding box center [51, 266] width 82 height 23
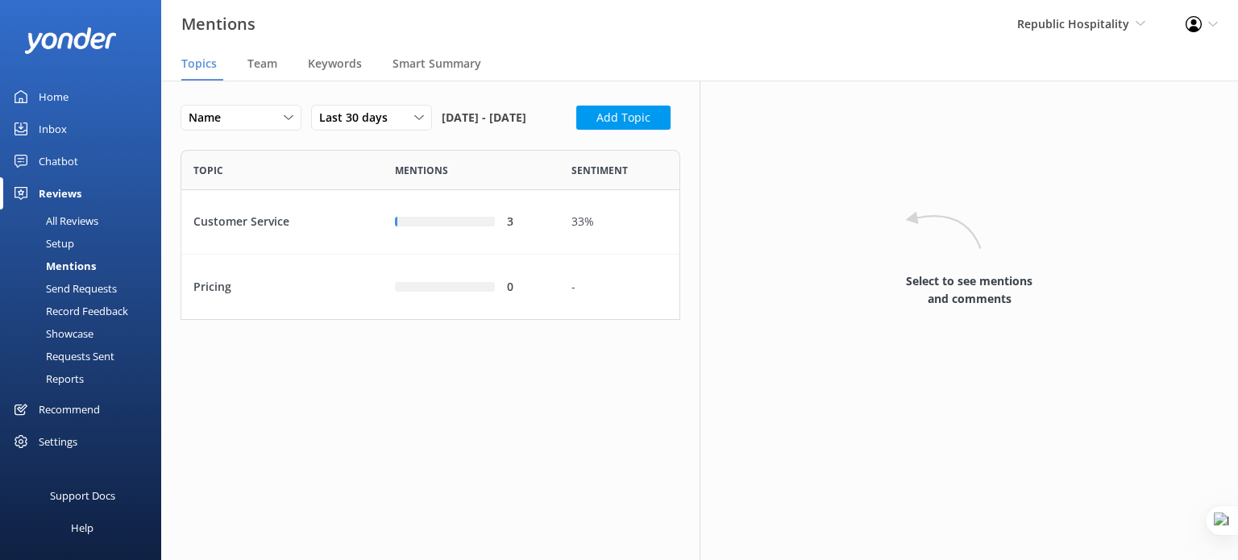
scroll to position [157, 487]
click at [322, 255] on div "Customer Service" at bounding box center [281, 222] width 201 height 64
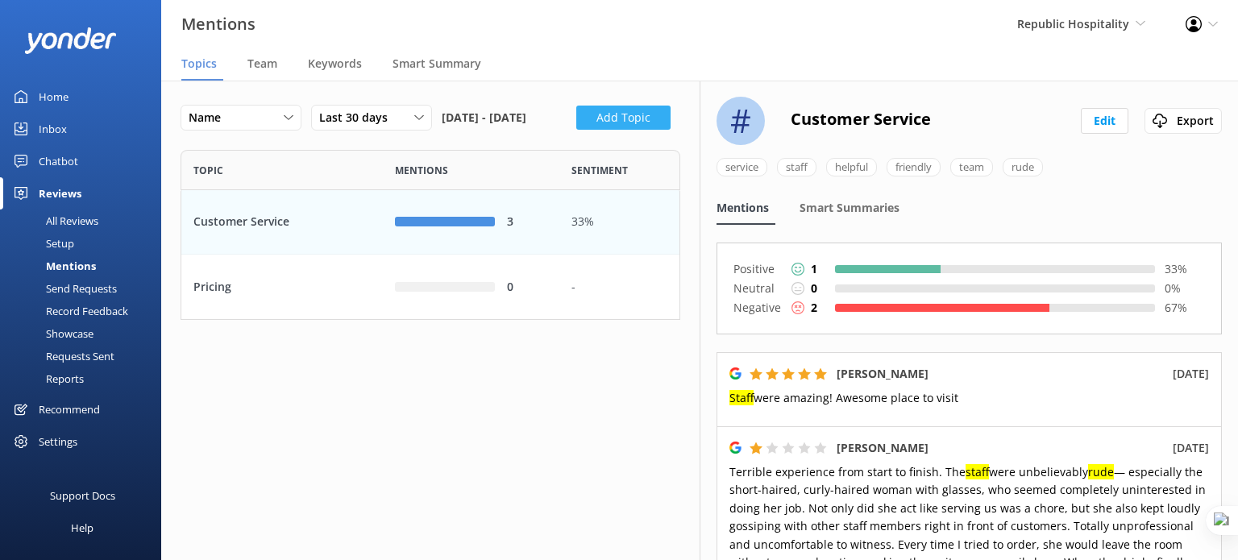
click at [576, 130] on button "Add Topic" at bounding box center [623, 118] width 94 height 24
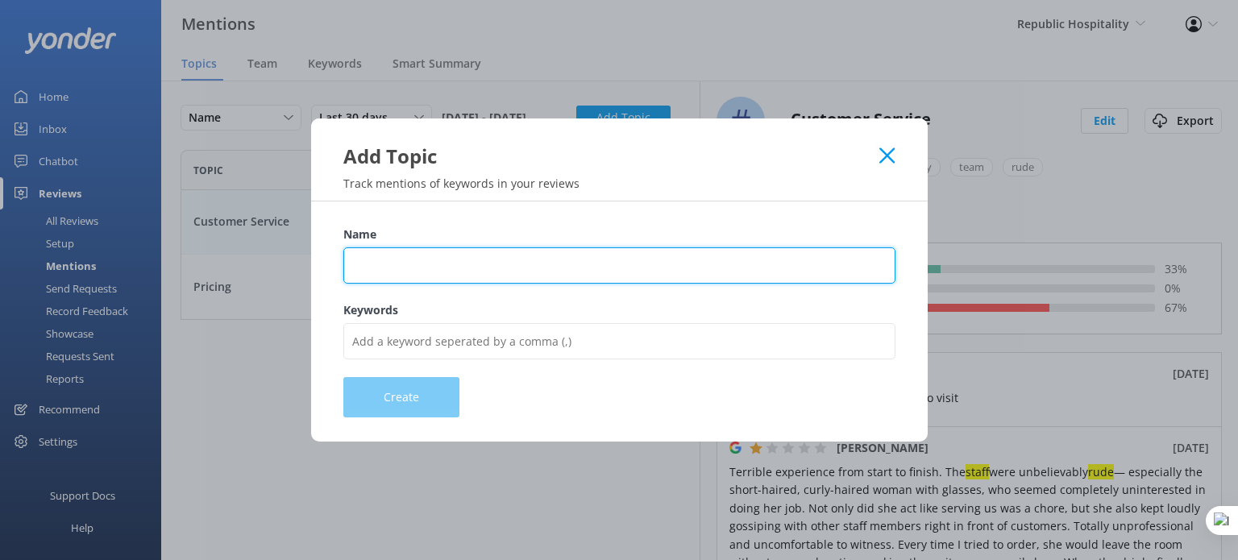
click at [472, 268] on input "Name" at bounding box center [619, 265] width 552 height 36
drag, startPoint x: 473, startPoint y: 268, endPoint x: 325, endPoint y: 259, distance: 148.6
click at [325, 259] on div "Name Winnies Keywords Create" at bounding box center [619, 321] width 616 height 241
type input "Soda"
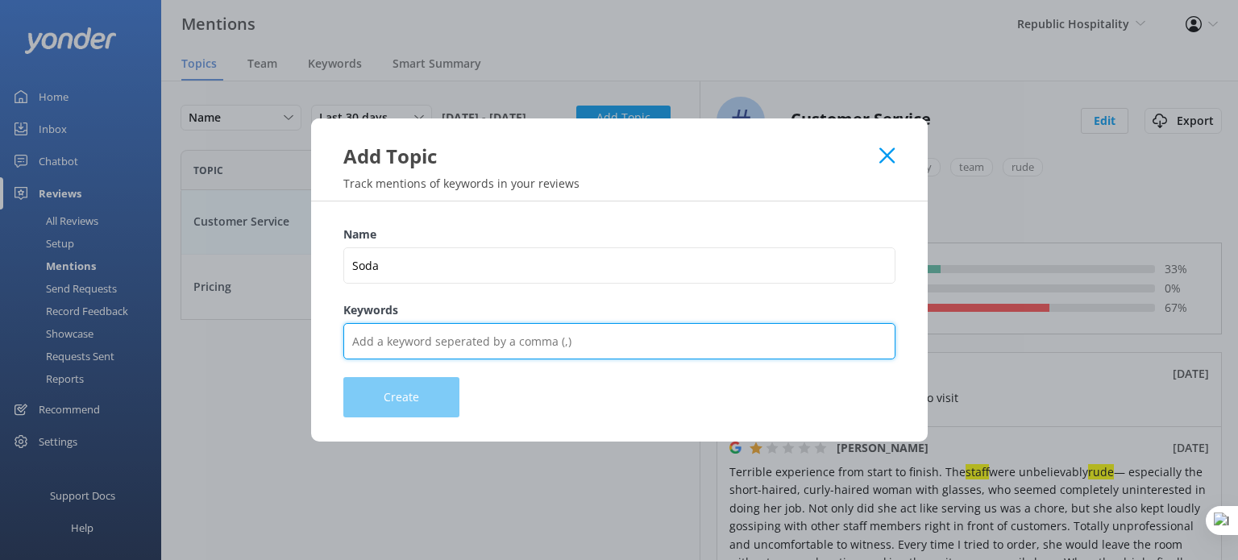
click at [420, 331] on input "Keywords" at bounding box center [619, 341] width 552 height 36
type input "soda"
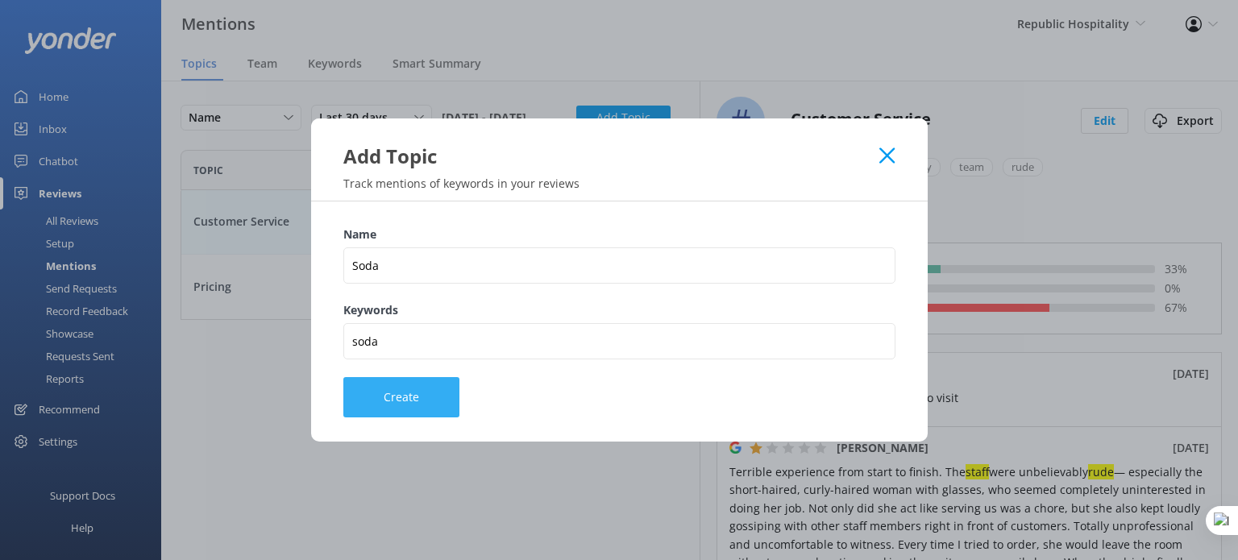
click at [399, 404] on button "Create" at bounding box center [401, 397] width 116 height 40
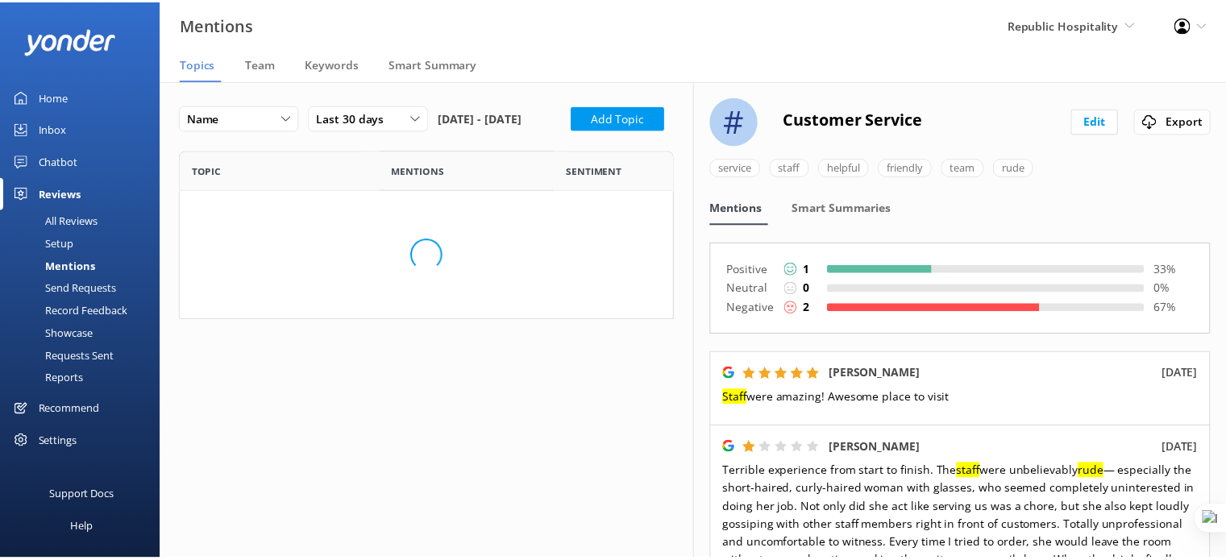
scroll to position [222, 487]
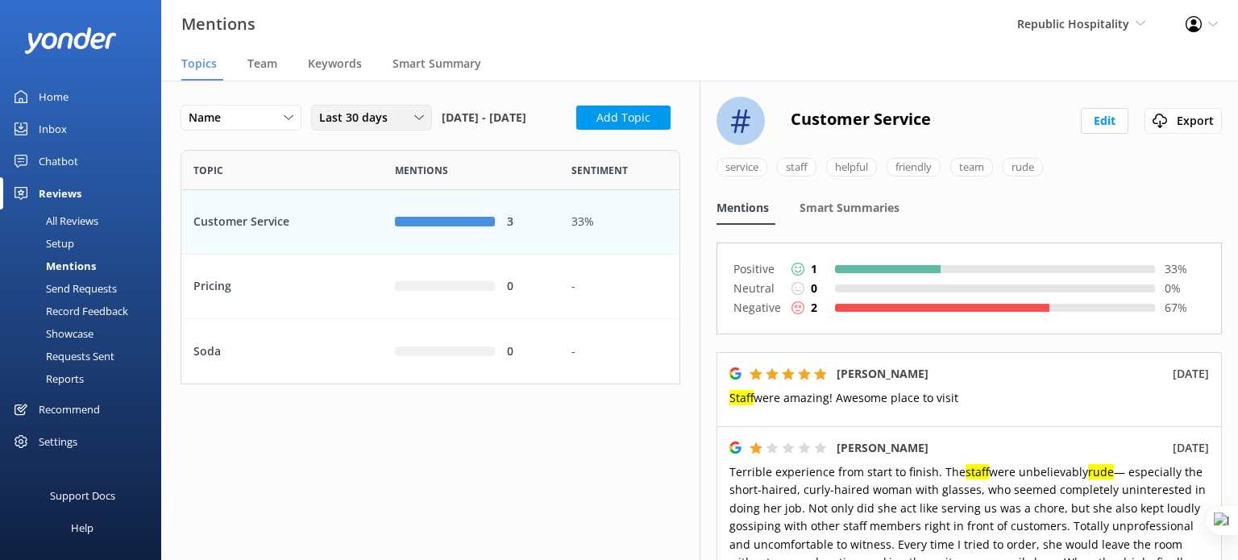
click at [381, 117] on span "Last 30 days" at bounding box center [358, 118] width 78 height 18
click at [532, 140] on div "Name Name Highest mentions Last 30 days Last 7 days Last 30 days Last 90 days L…" at bounding box center [431, 122] width 500 height 35
click at [835, 197] on div "Smart Summaries" at bounding box center [852, 209] width 106 height 32
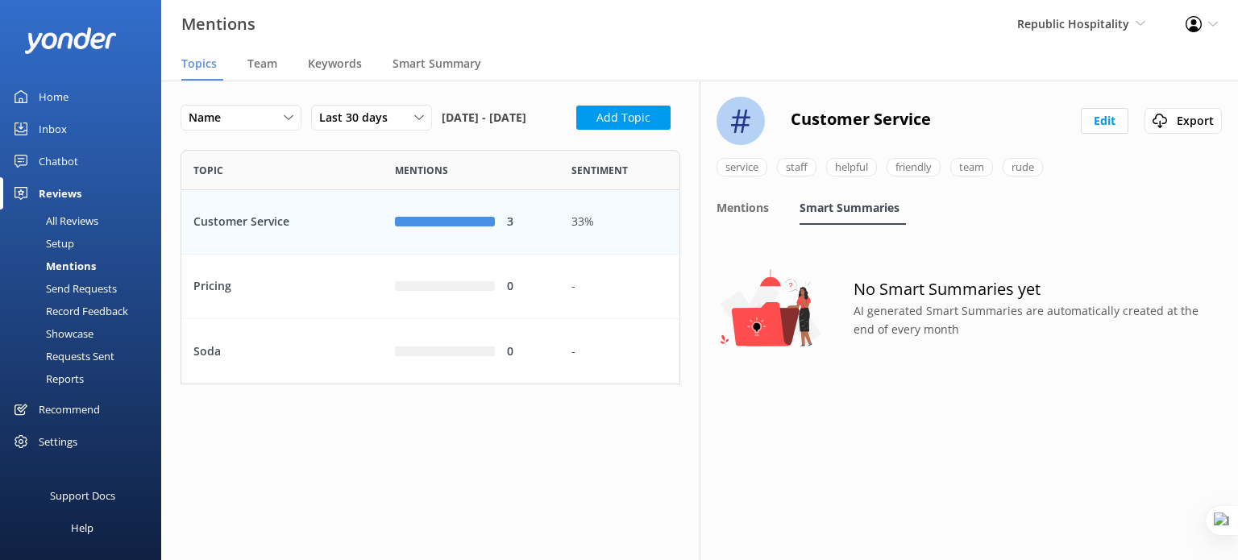
click at [73, 376] on div "Reports" at bounding box center [47, 378] width 74 height 23
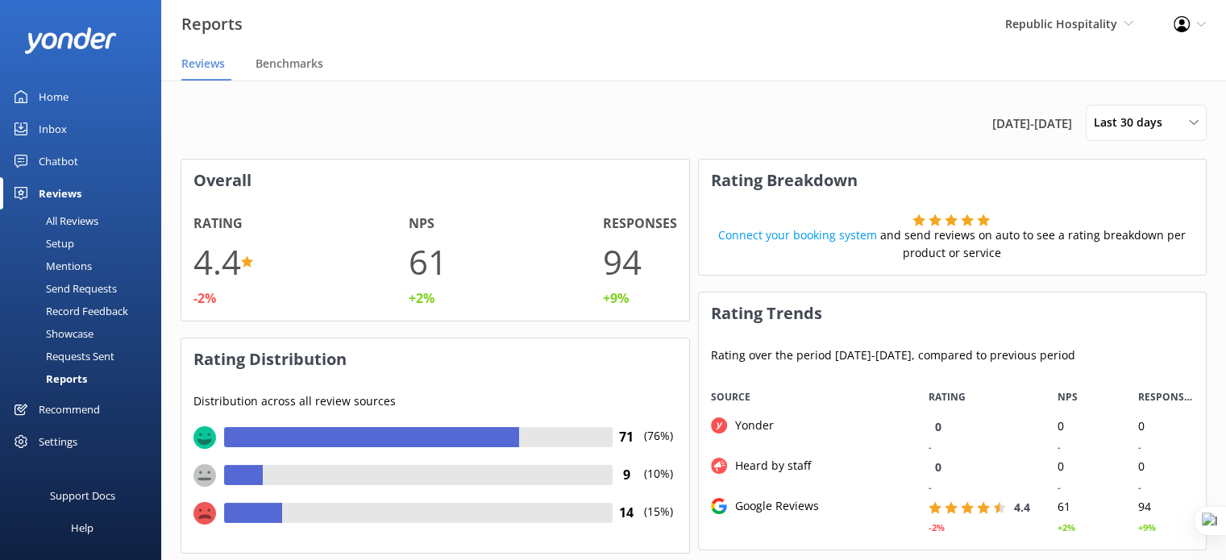
click at [71, 220] on div "All Reviews" at bounding box center [54, 221] width 89 height 23
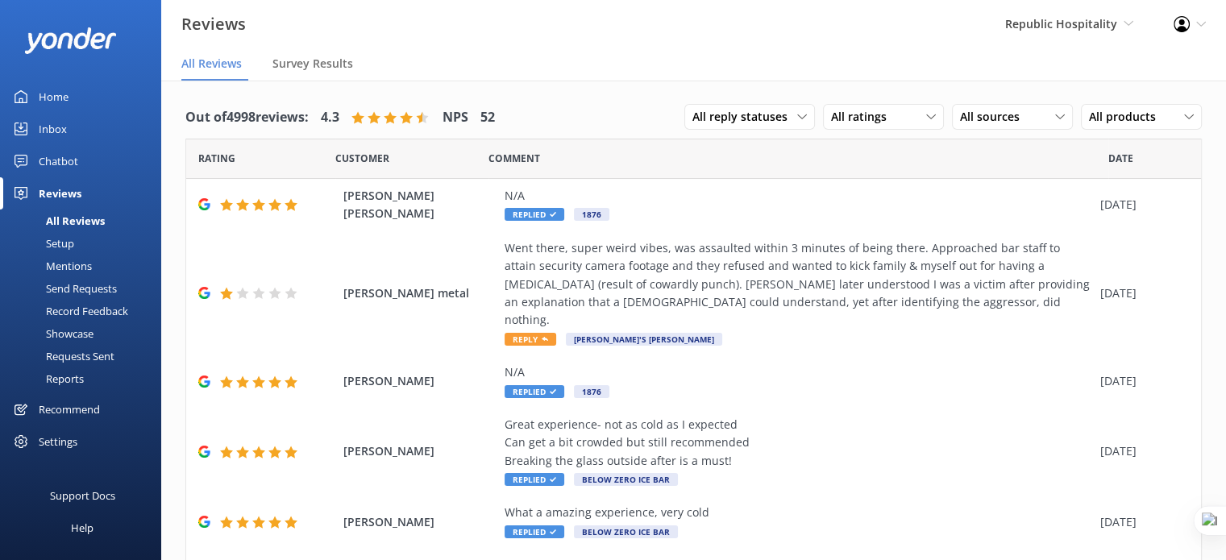
click at [64, 406] on div "Recommend" at bounding box center [69, 409] width 61 height 32
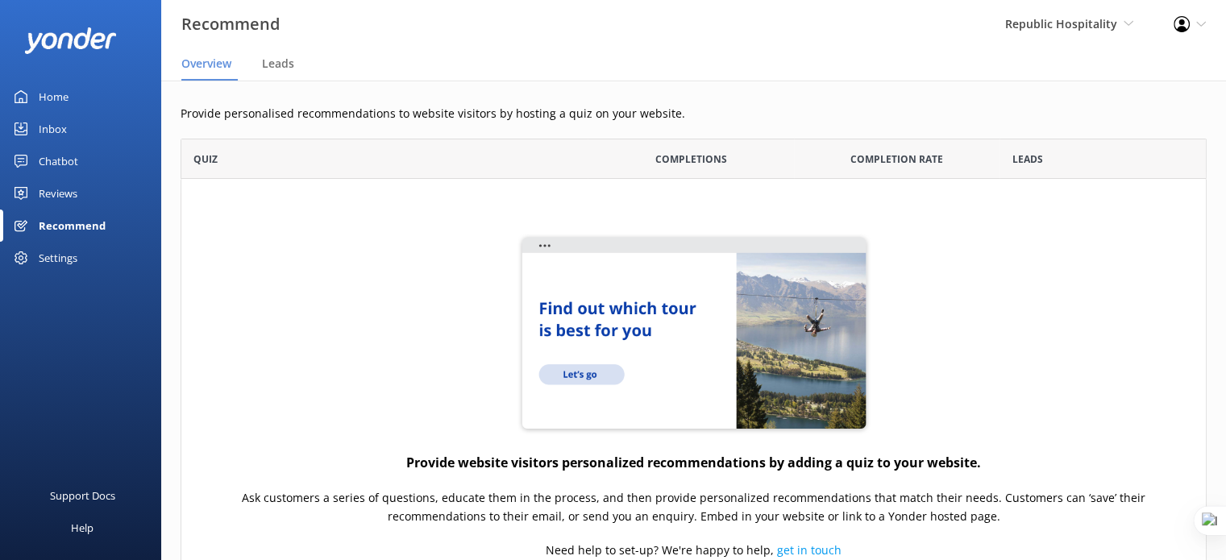
click at [65, 193] on div "Reviews" at bounding box center [58, 193] width 39 height 32
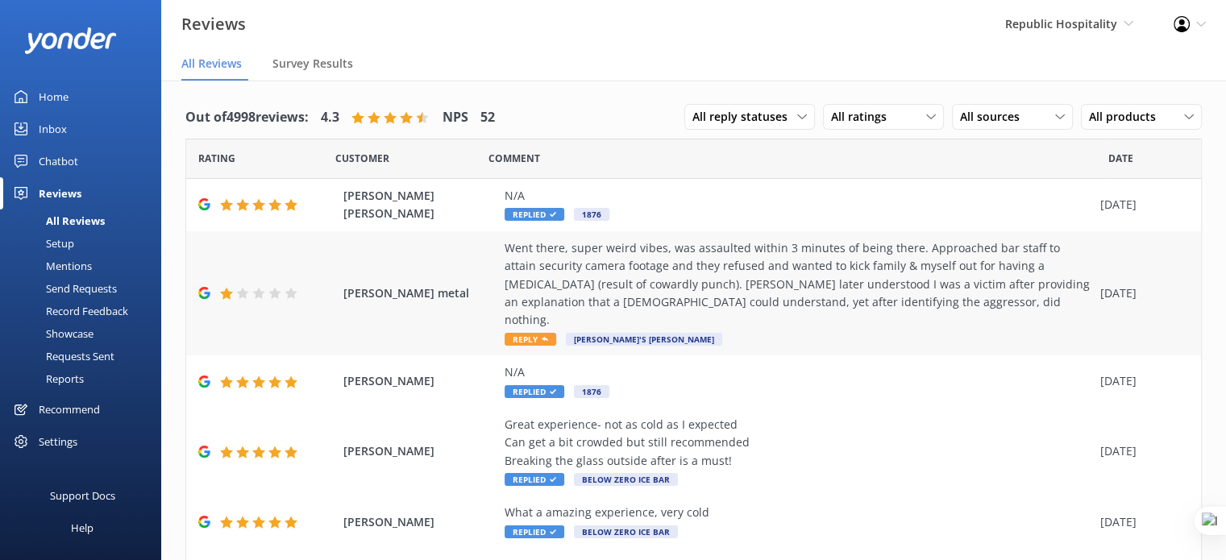
click at [473, 269] on div "tim metal Went there, super weird vibes, was assaulted within 3 minutes of bein…" at bounding box center [693, 293] width 1015 height 124
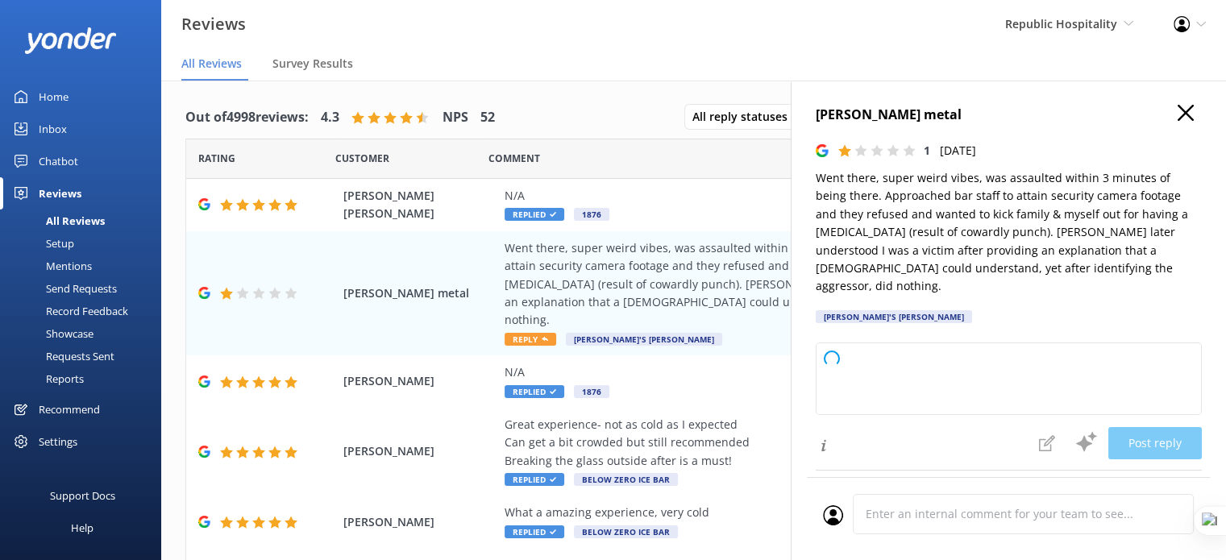
click at [1177, 108] on icon "button" at bounding box center [1185, 113] width 16 height 16
